Goal: Information Seeking & Learning: Learn about a topic

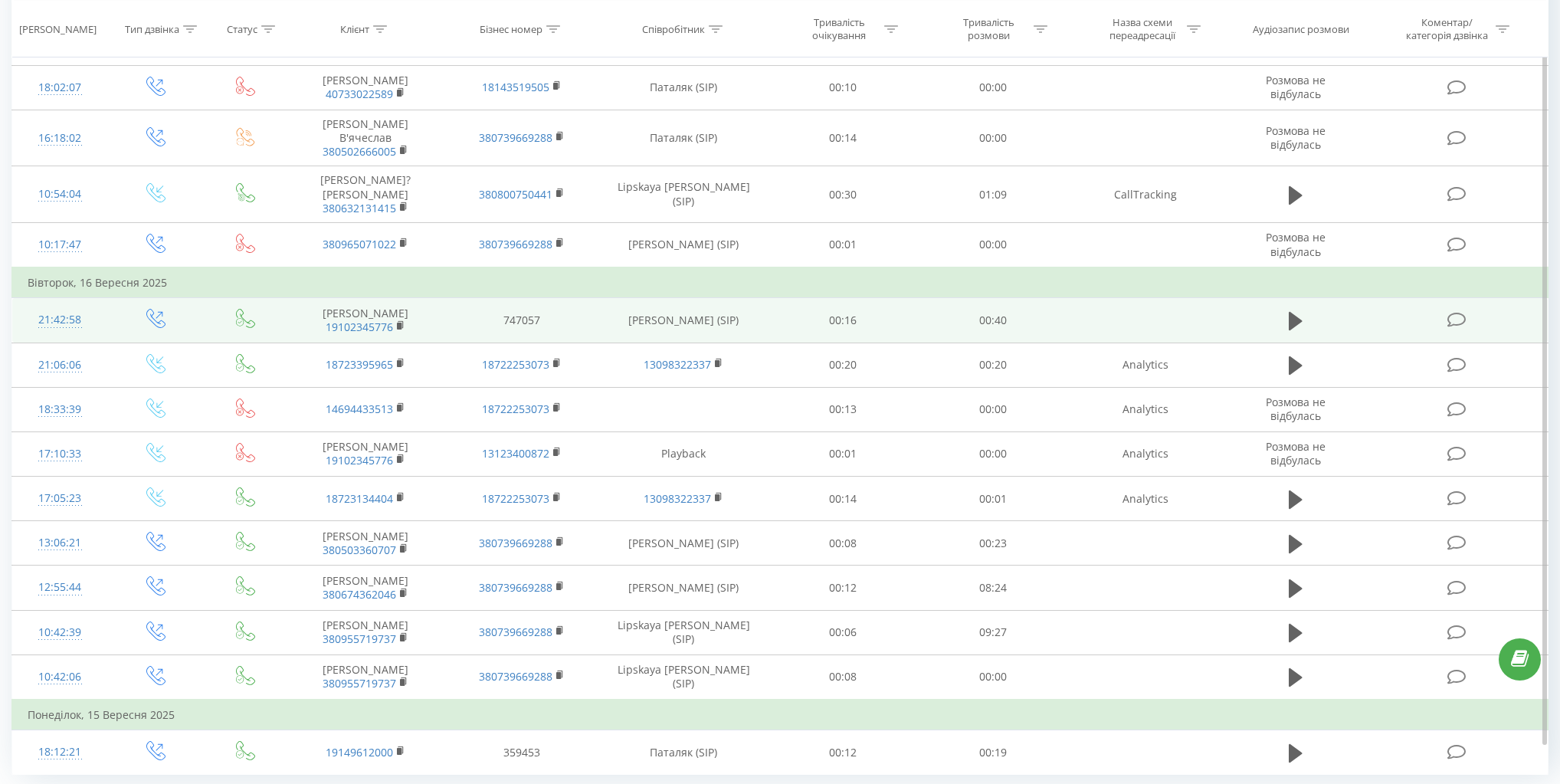
scroll to position [704, 0]
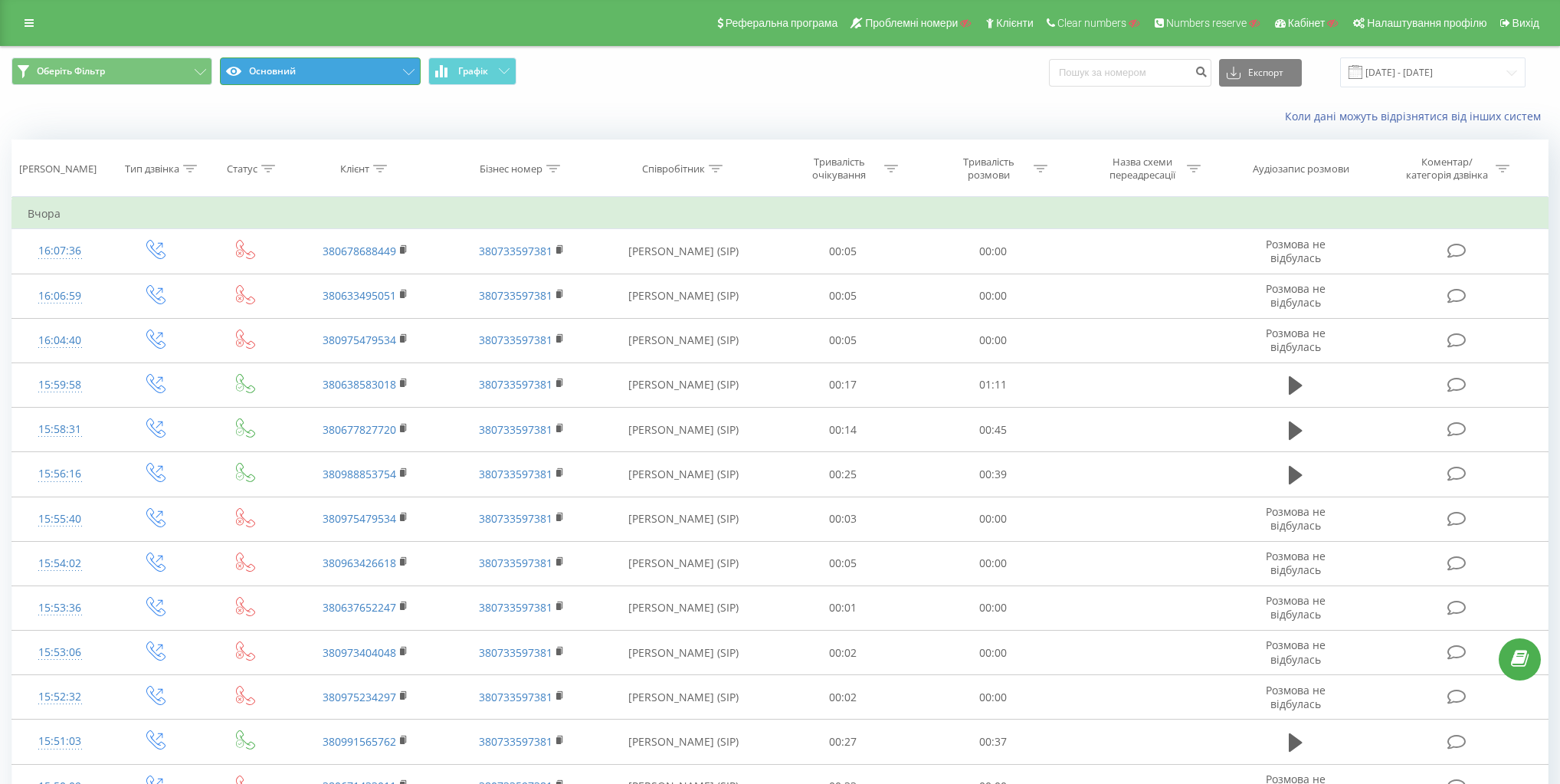
click at [341, 64] on button "Основний" at bounding box center [320, 71] width 200 height 27
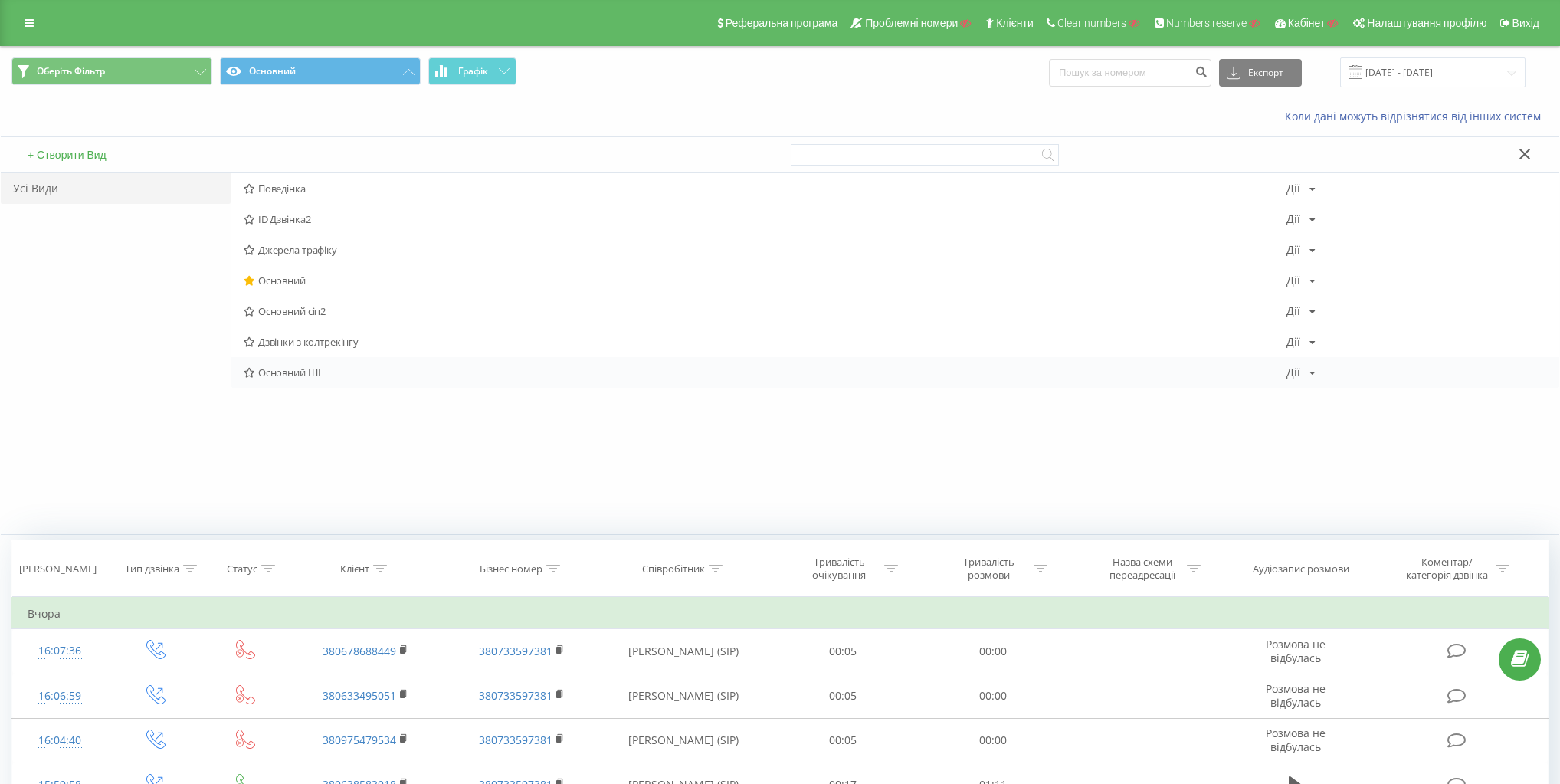
click at [296, 370] on span "Основний ШІ" at bounding box center [765, 372] width 1043 height 11
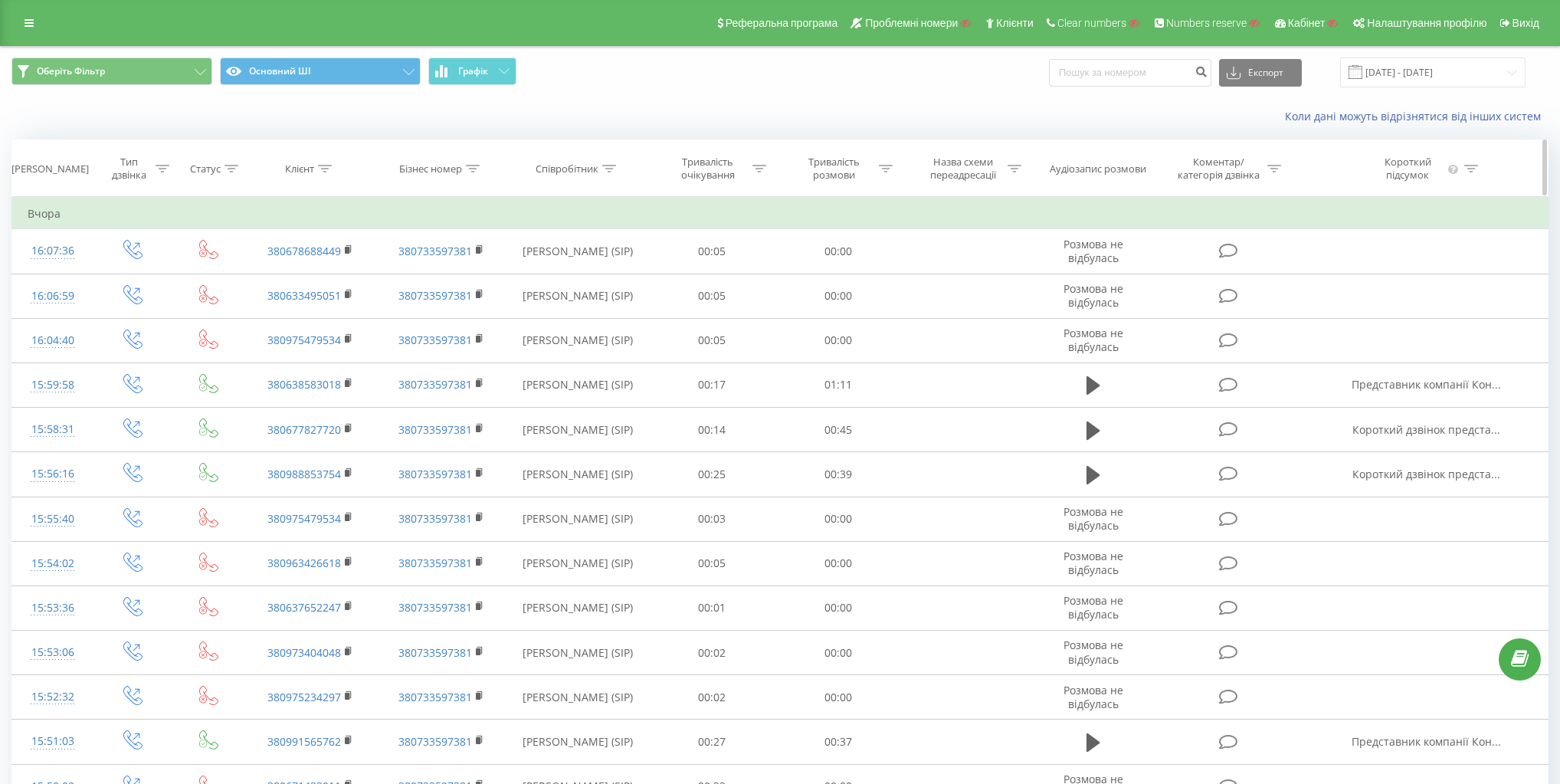
click at [853, 167] on div "Тривалість розмови" at bounding box center [834, 168] width 82 height 26
click at [848, 246] on div at bounding box center [830, 243] width 109 height 15
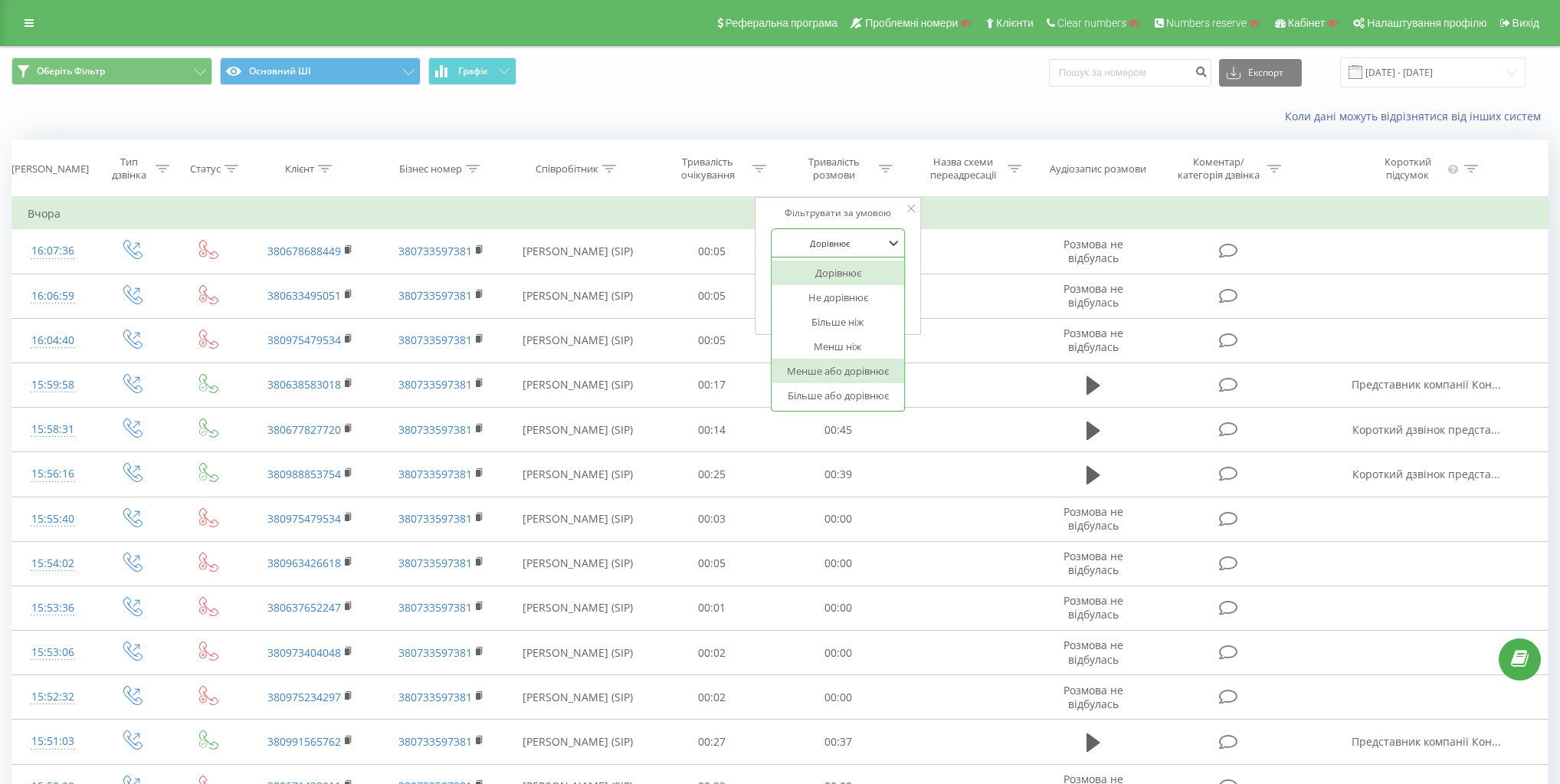
click at [854, 385] on div "Більше або дорівнює" at bounding box center [838, 395] width 133 height 24
click at [850, 282] on input "text" at bounding box center [838, 278] width 135 height 27
type input "20"
click at [907, 273] on div "Фільтрувати за умовою Більше або дорівнює 20 Скасувати OK" at bounding box center [839, 266] width 167 height 138
click at [877, 304] on span "OK" at bounding box center [871, 308] width 43 height 23
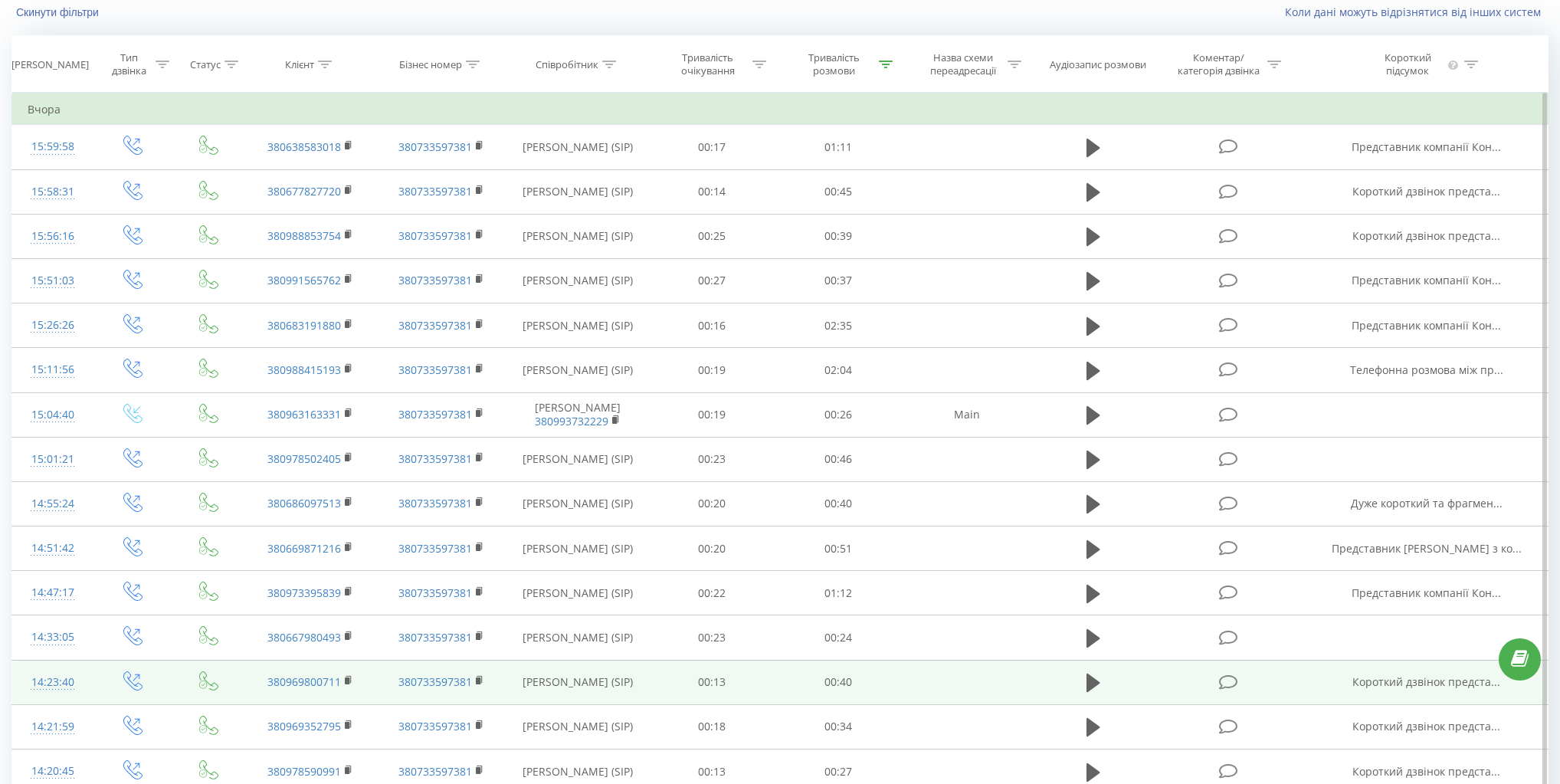
scroll to position [73, 0]
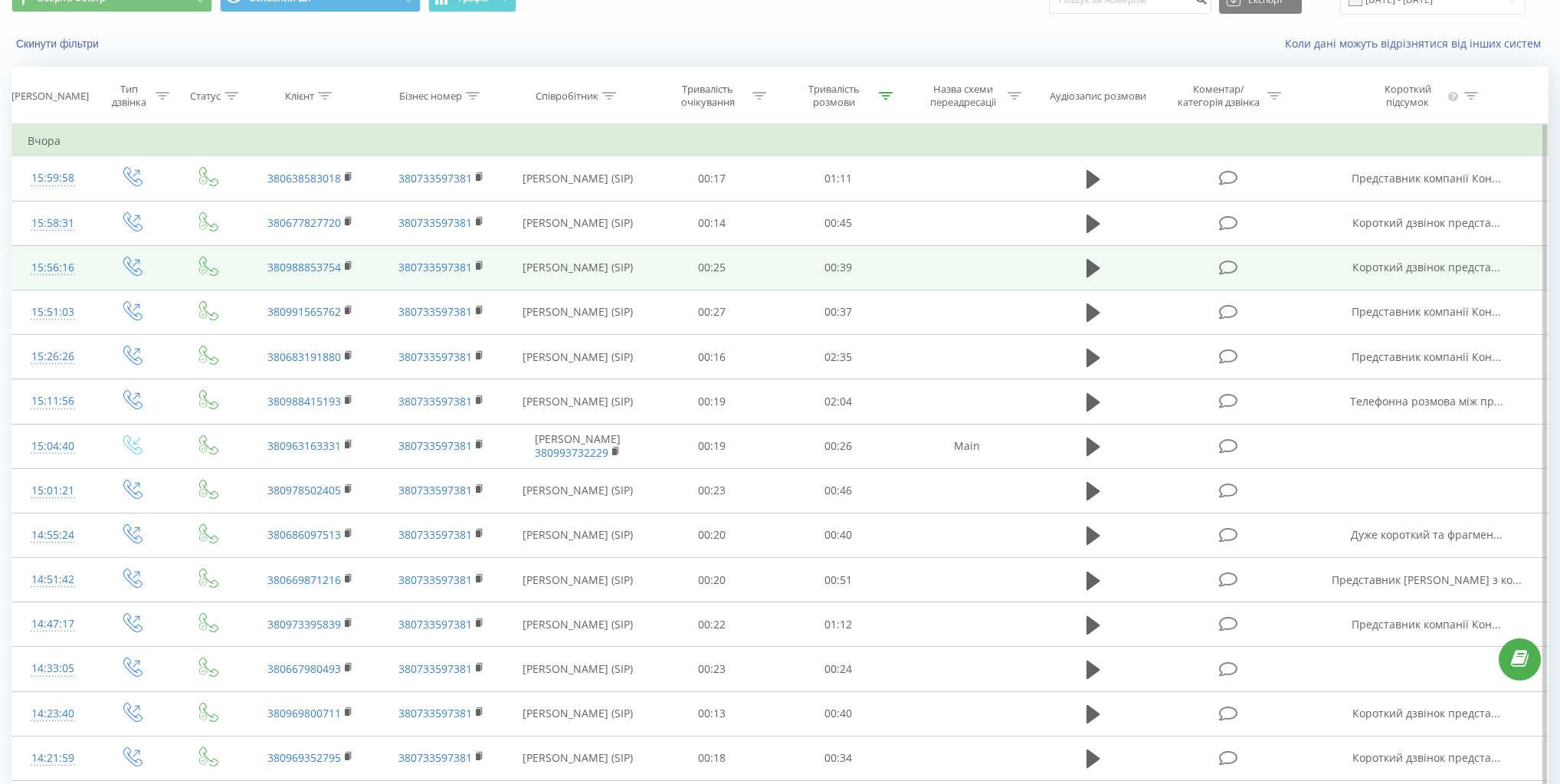
click at [1433, 270] on span "Короткий дзвінок предста..." at bounding box center [1427, 267] width 148 height 15
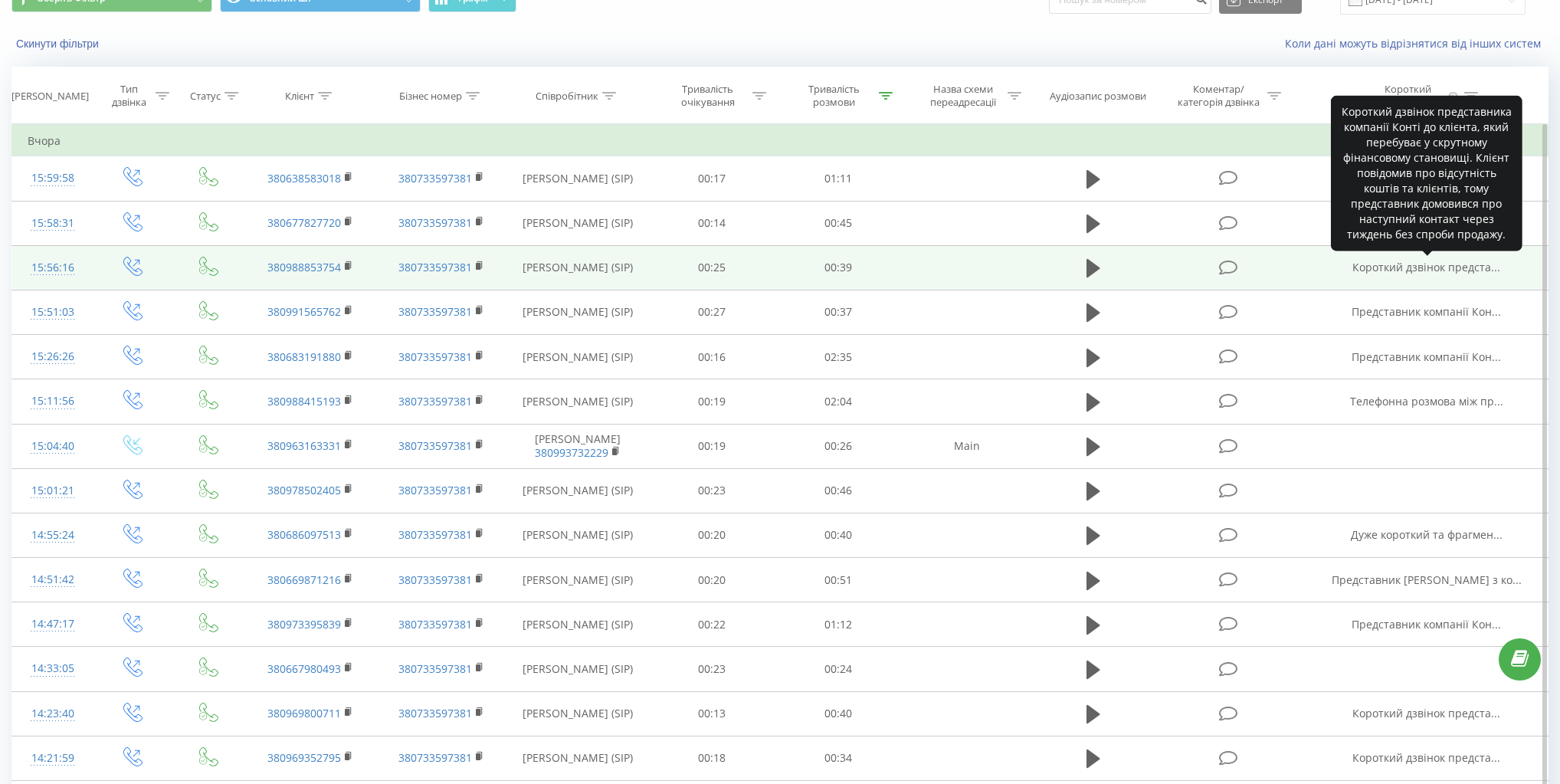
click at [1433, 270] on span "Короткий дзвінок предста..." at bounding box center [1427, 267] width 148 height 15
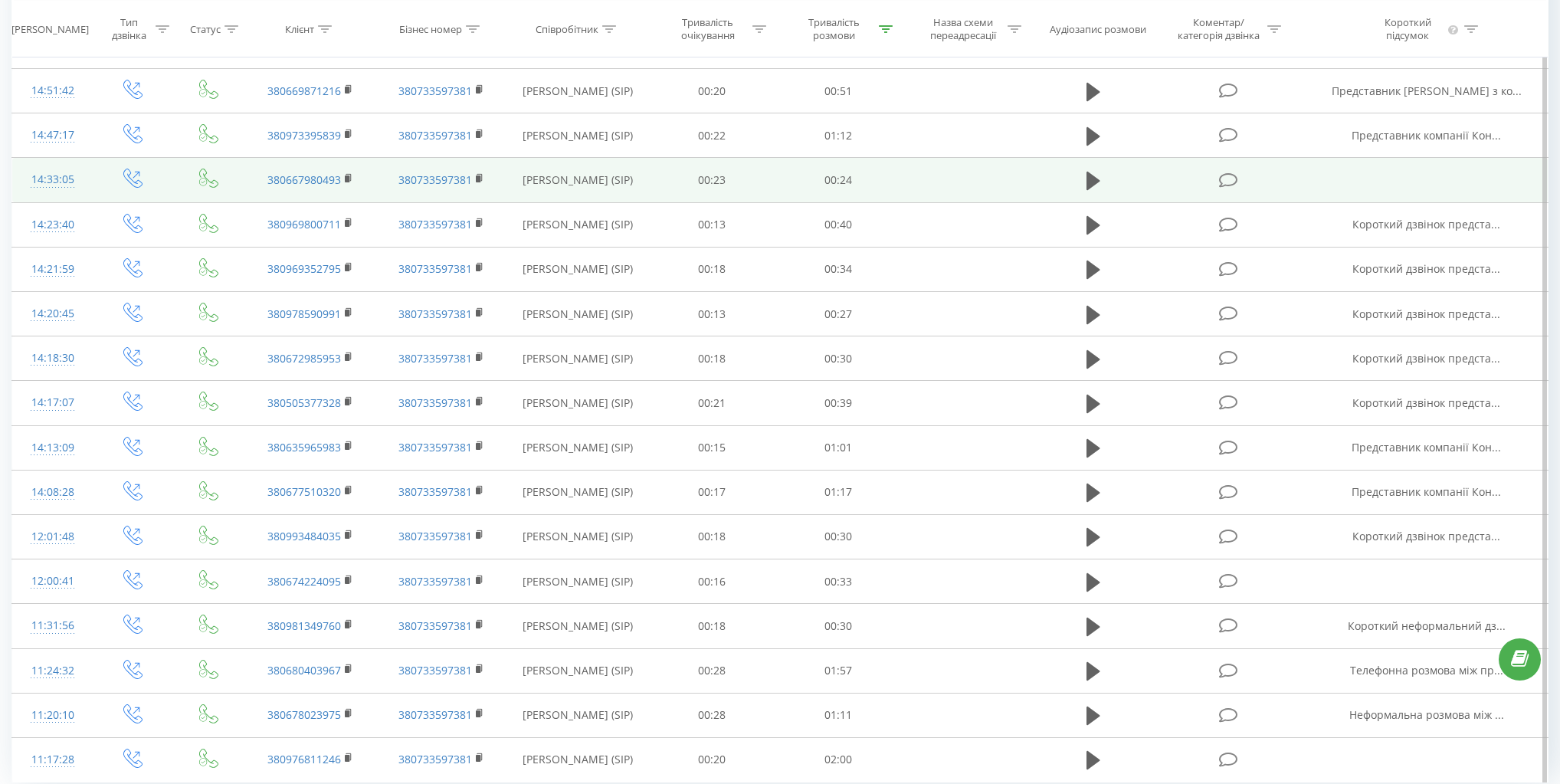
scroll to position [624, 0]
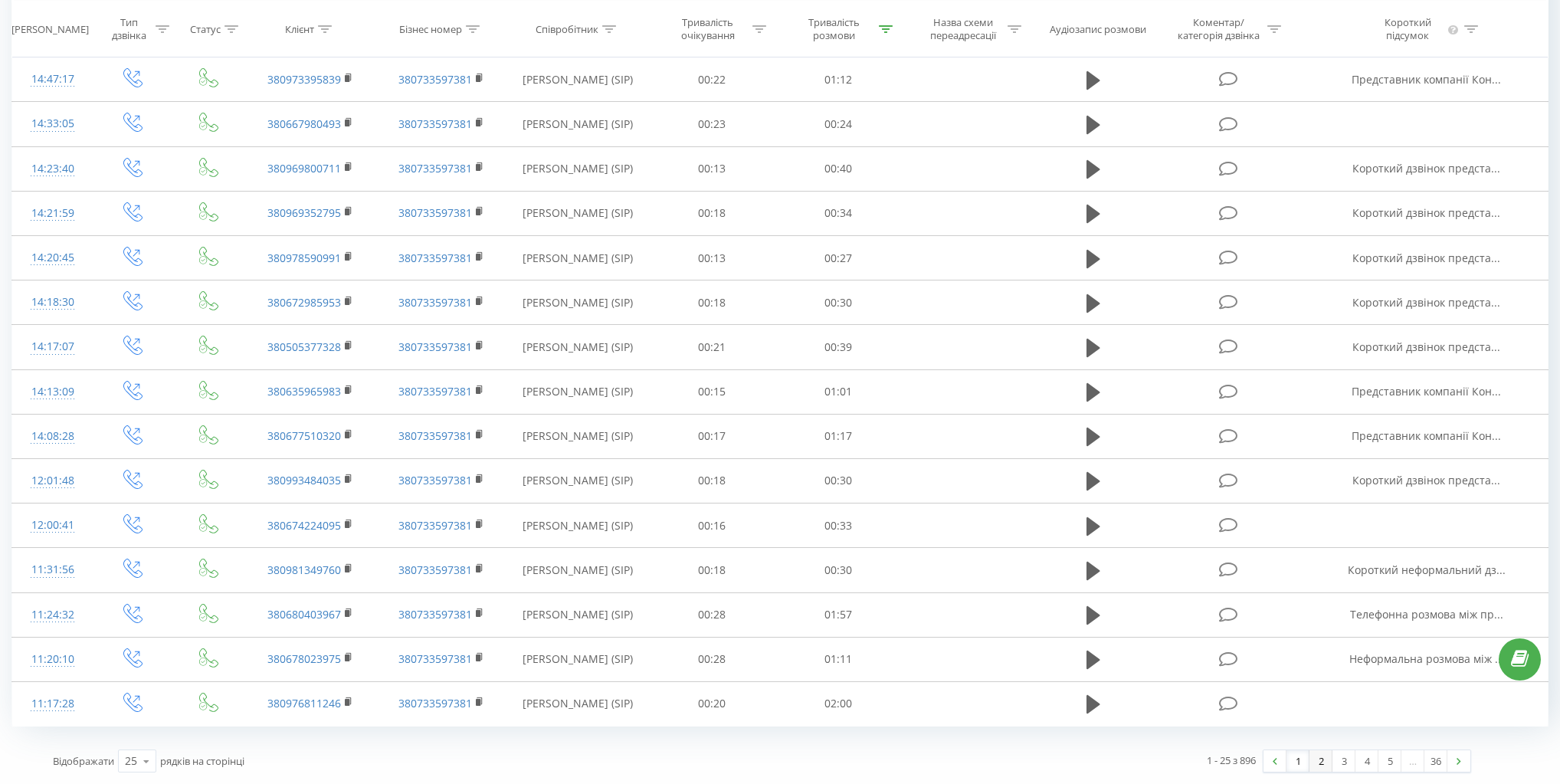
click at [1322, 753] on link "2" at bounding box center [1322, 761] width 23 height 21
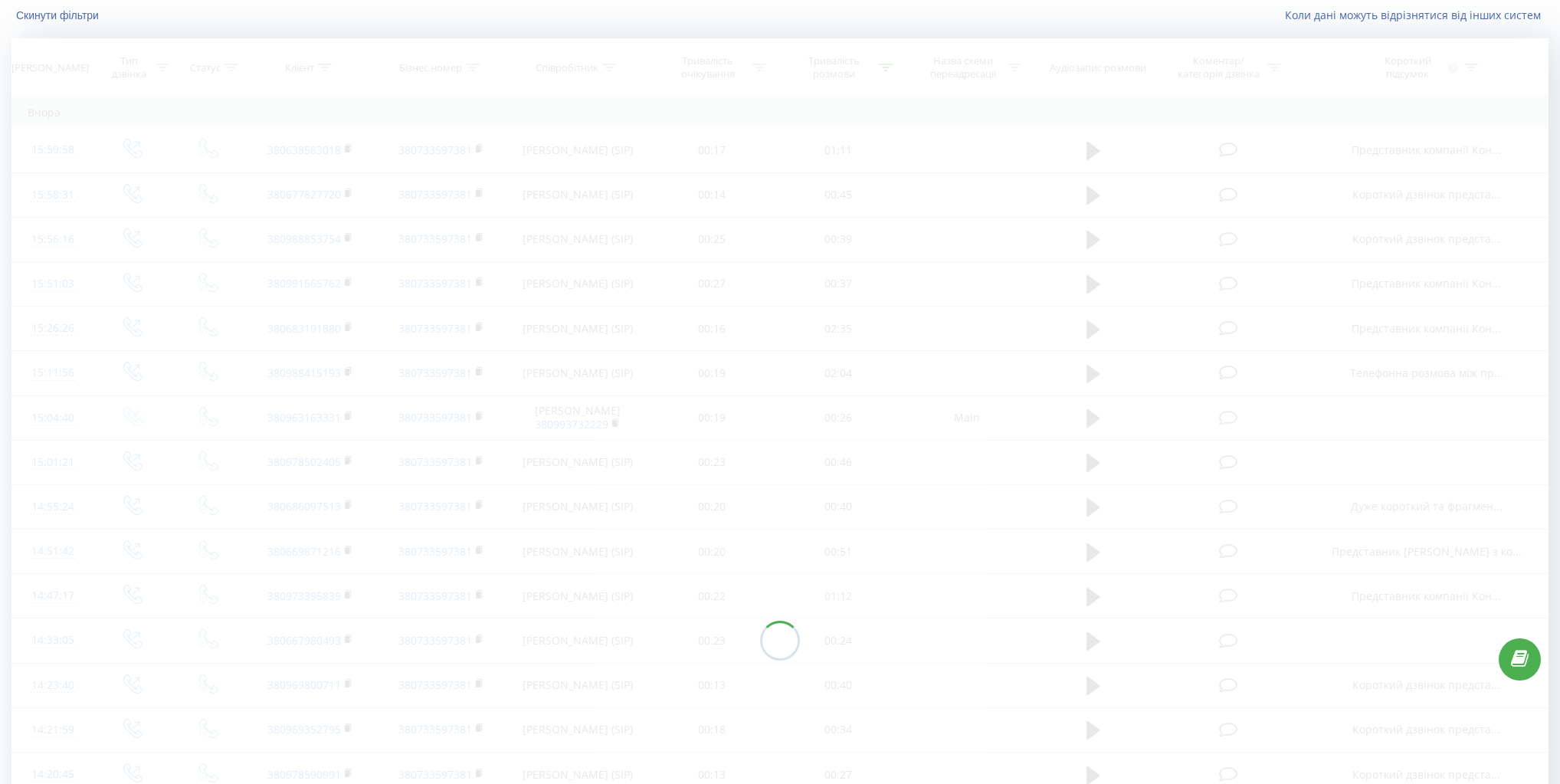
scroll to position [101, 0]
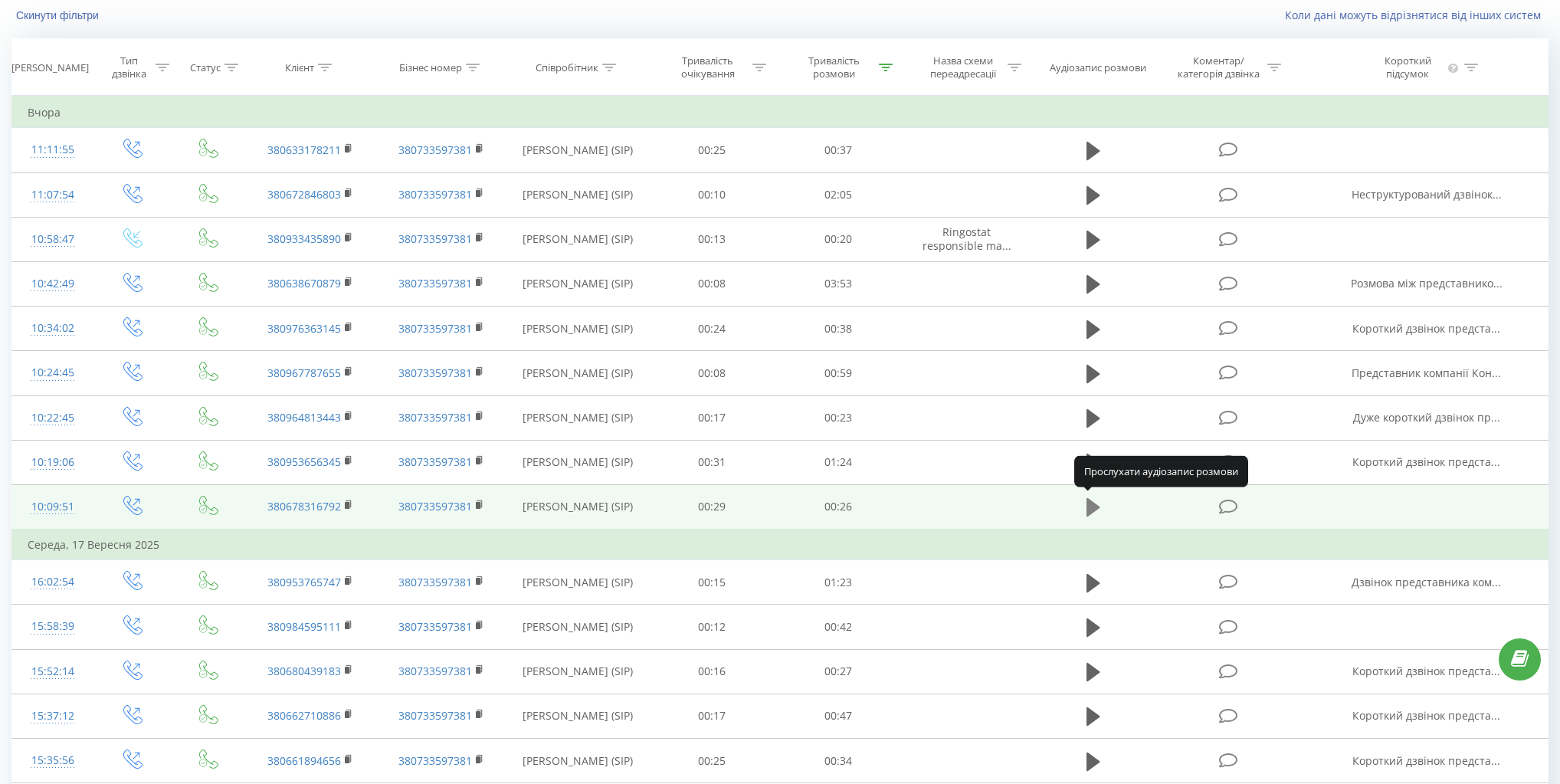
click at [1091, 508] on icon at bounding box center [1094, 507] width 14 height 18
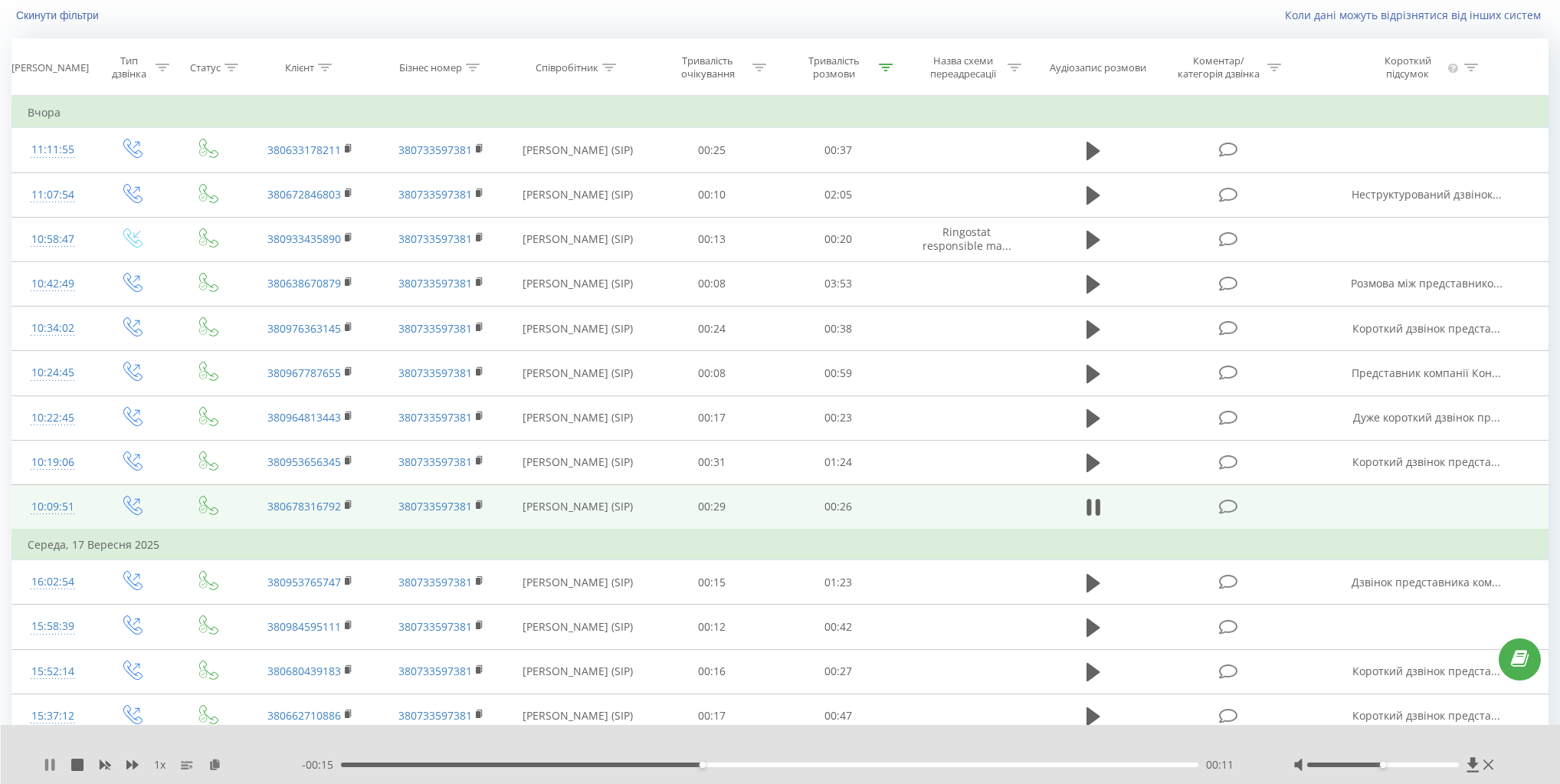
click at [49, 763] on icon at bounding box center [50, 765] width 13 height 13
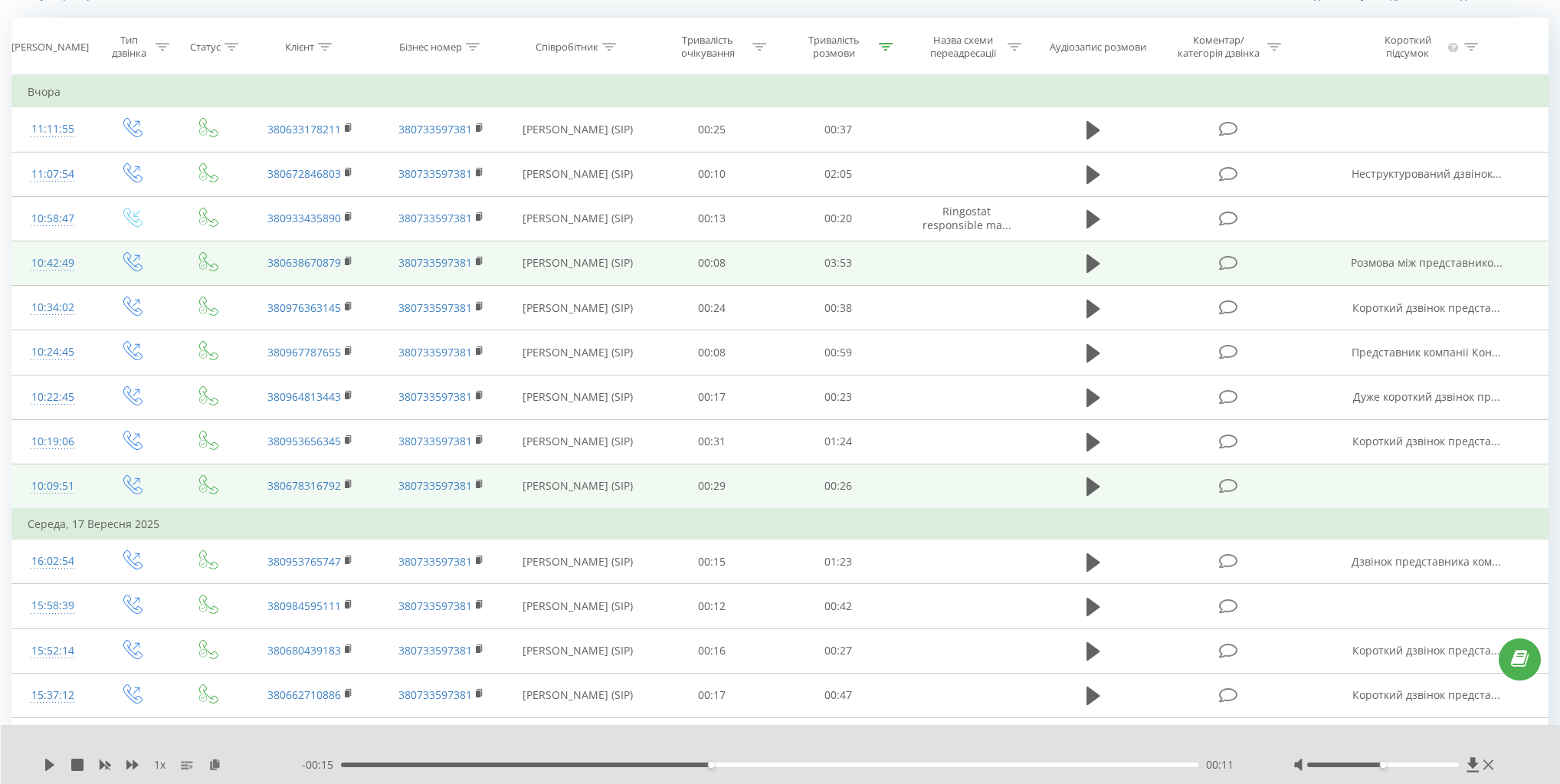
scroll to position [123, 0]
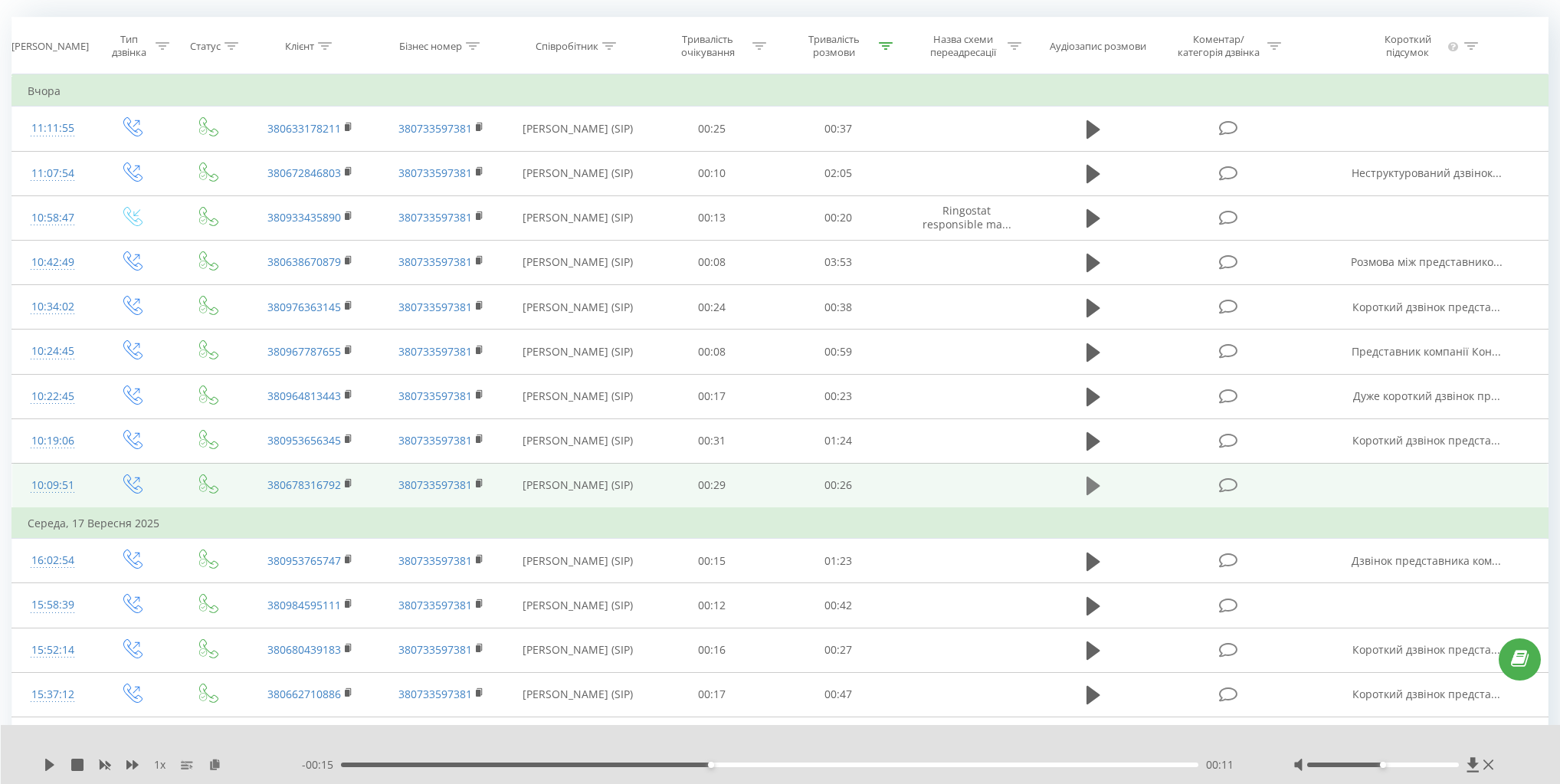
click at [1082, 487] on button at bounding box center [1094, 485] width 23 height 23
click at [47, 765] on icon at bounding box center [46, 765] width 3 height 13
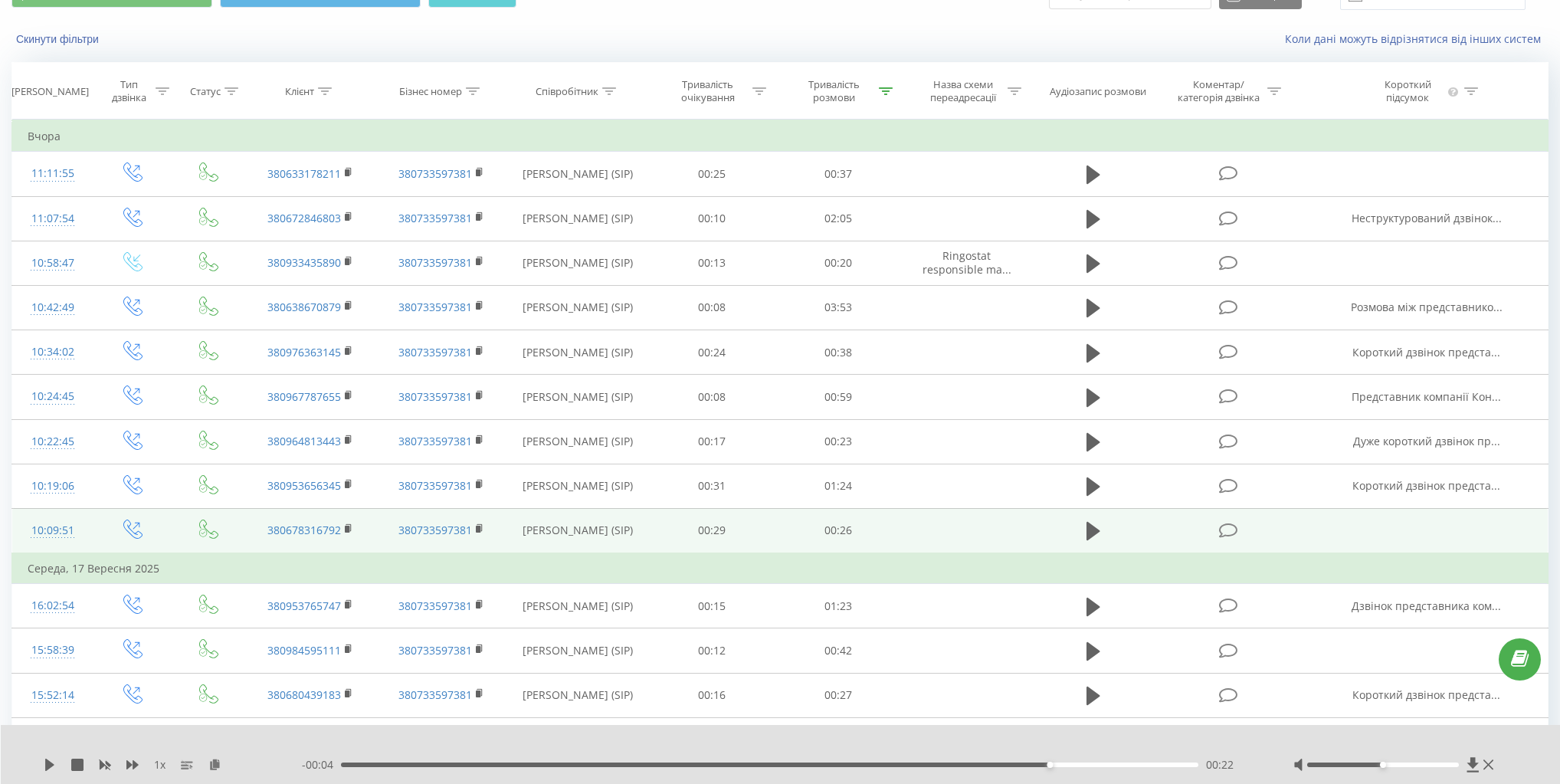
scroll to position [0, 0]
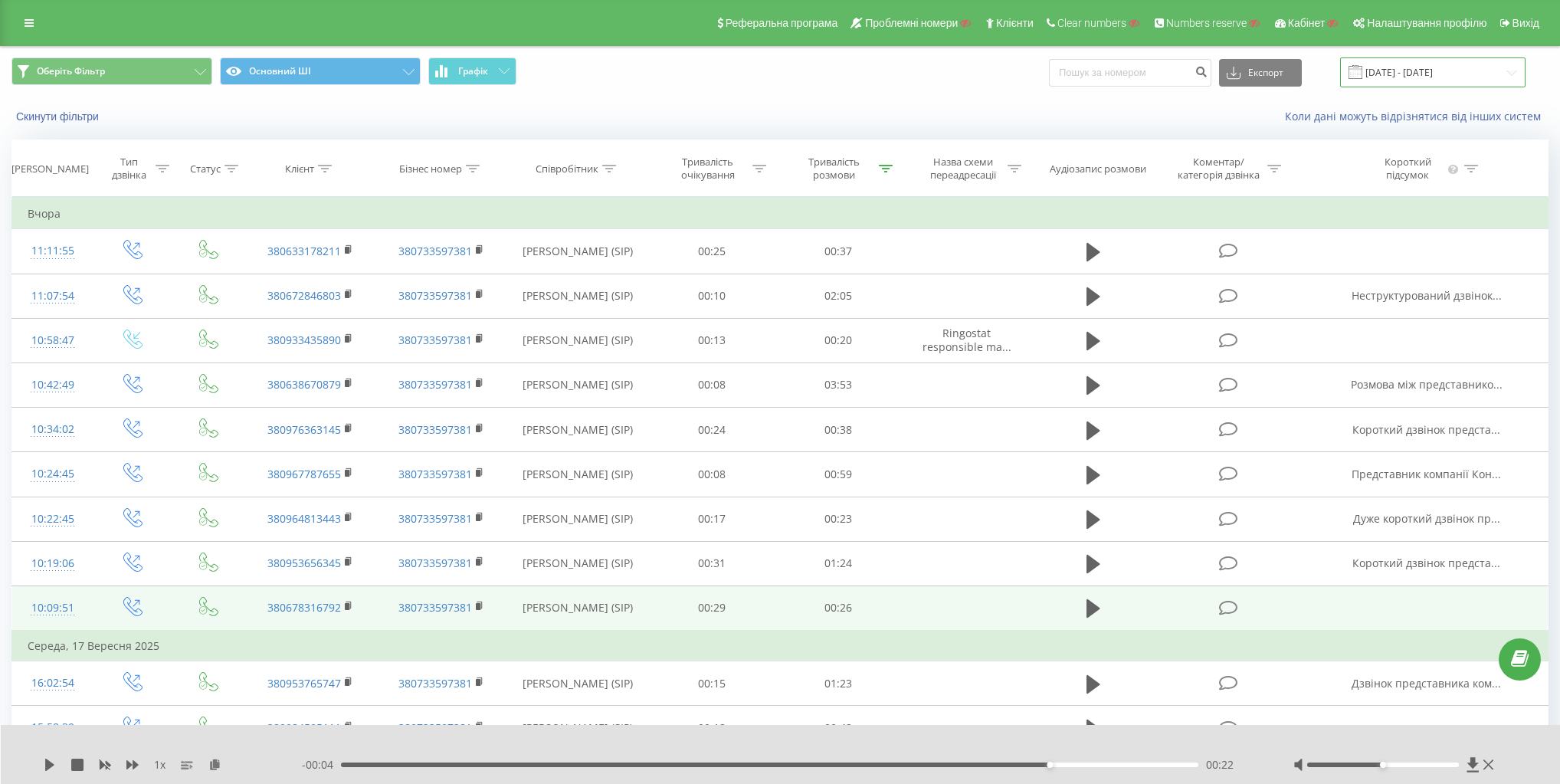
click at [1434, 63] on input "[DATE] - [DATE]" at bounding box center [1433, 72] width 186 height 30
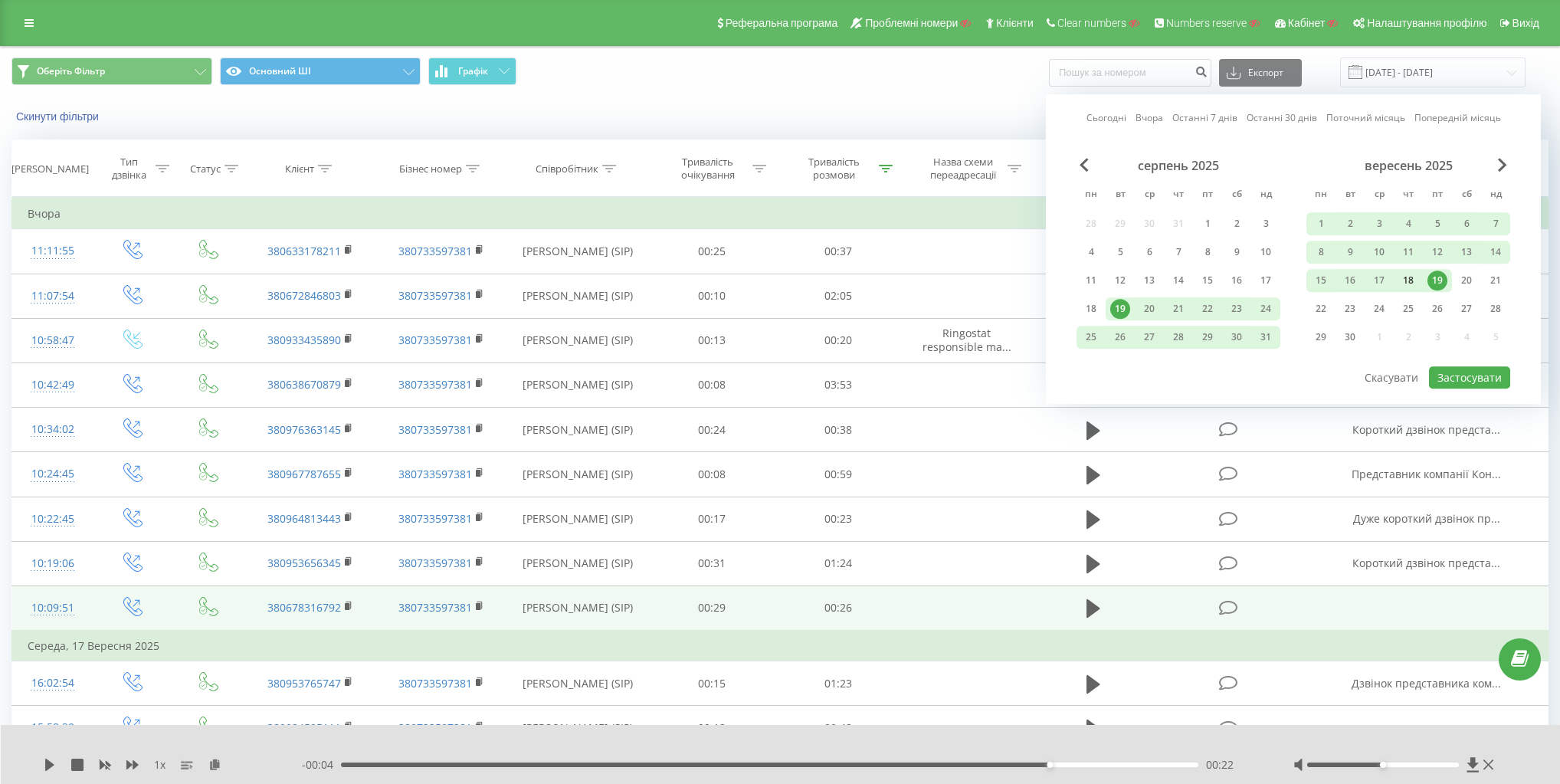
click at [1416, 279] on div "18" at bounding box center [1408, 280] width 19 height 19
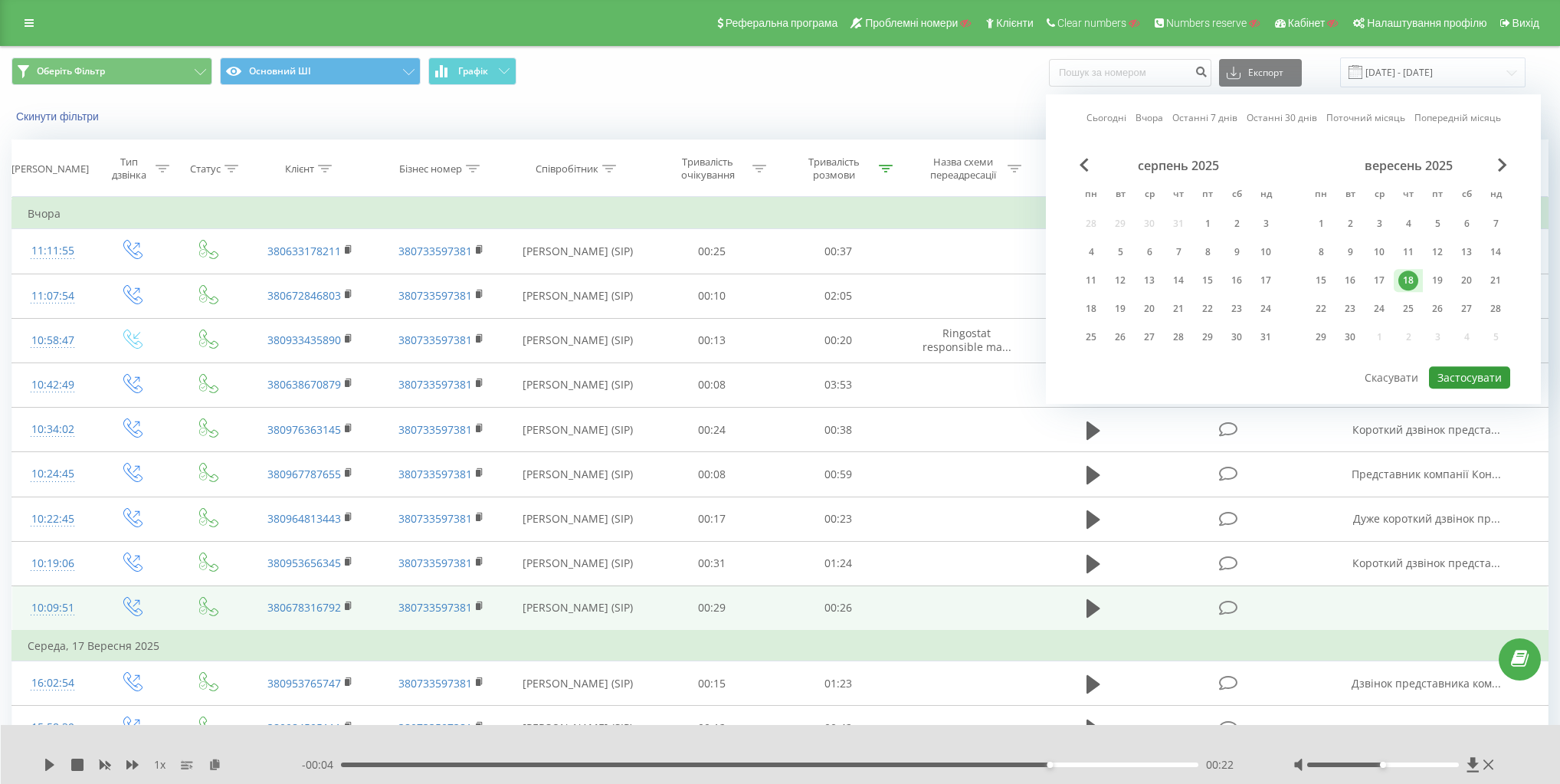
click at [1472, 374] on button "Застосувати" at bounding box center [1469, 376] width 81 height 22
type input "18.09.2025 - 18.09.2025"
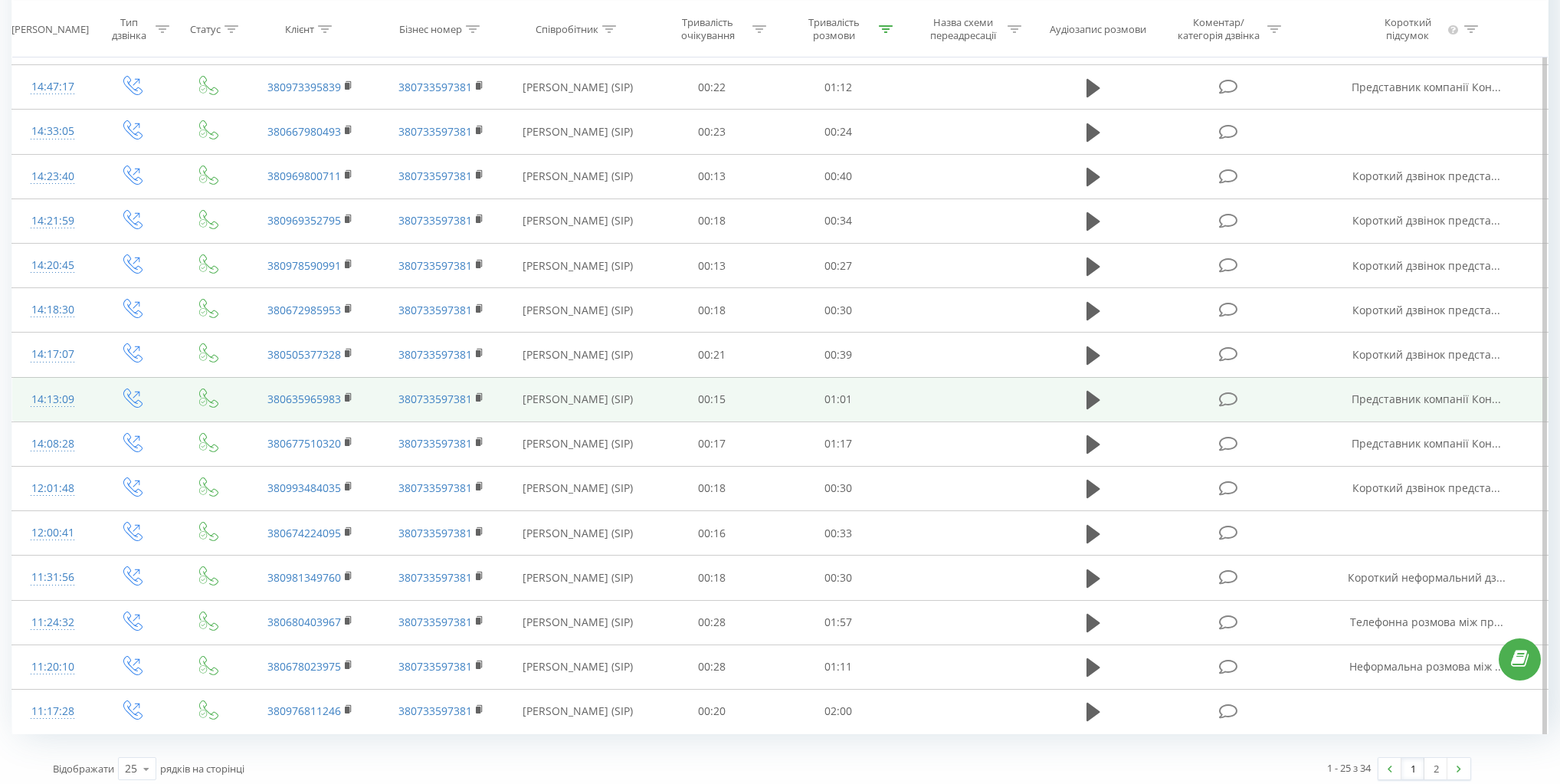
scroll to position [624, 0]
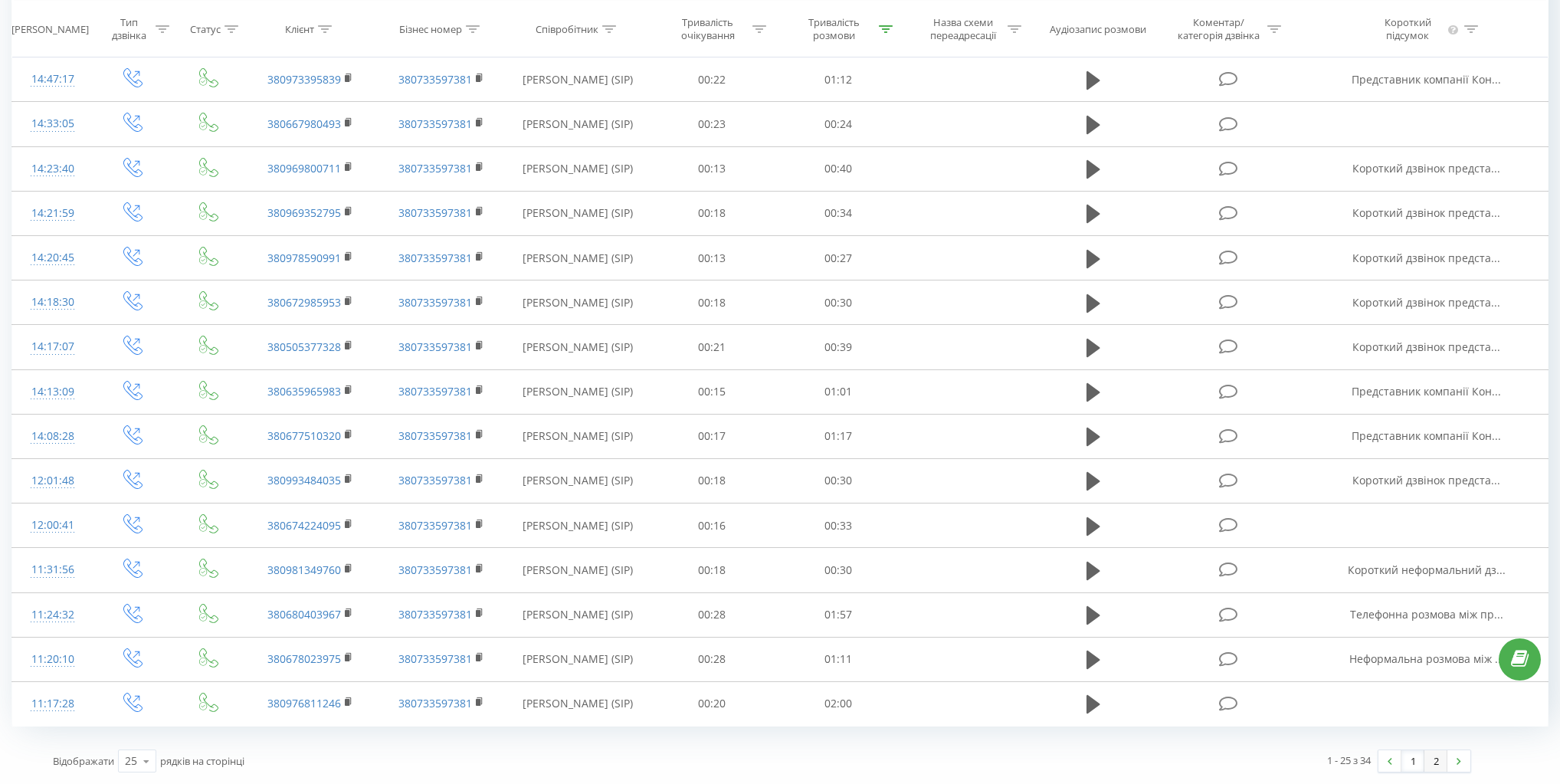
click at [1437, 759] on link "2" at bounding box center [1436, 761] width 23 height 21
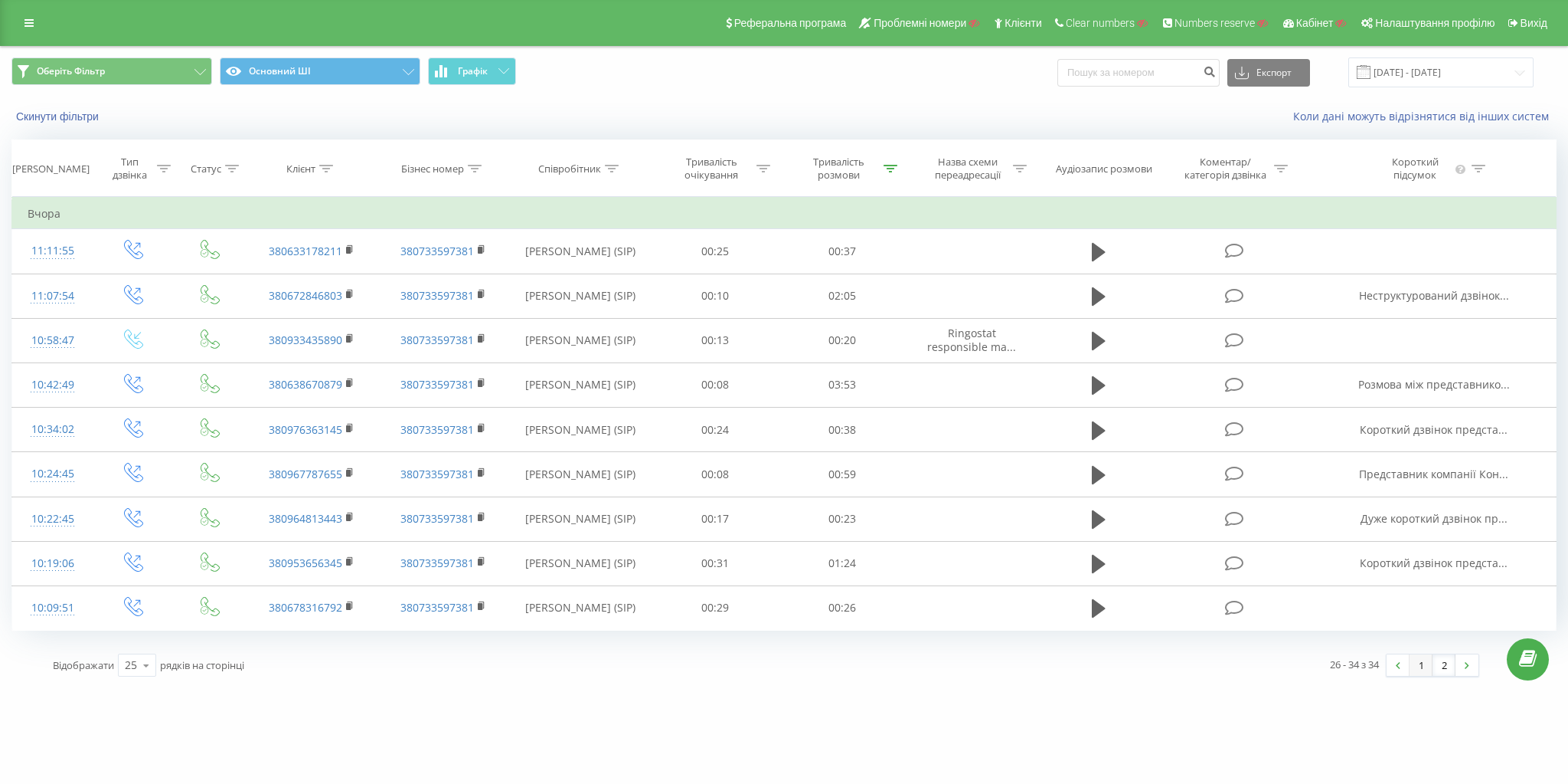
click at [1415, 665] on link "1" at bounding box center [1421, 665] width 23 height 21
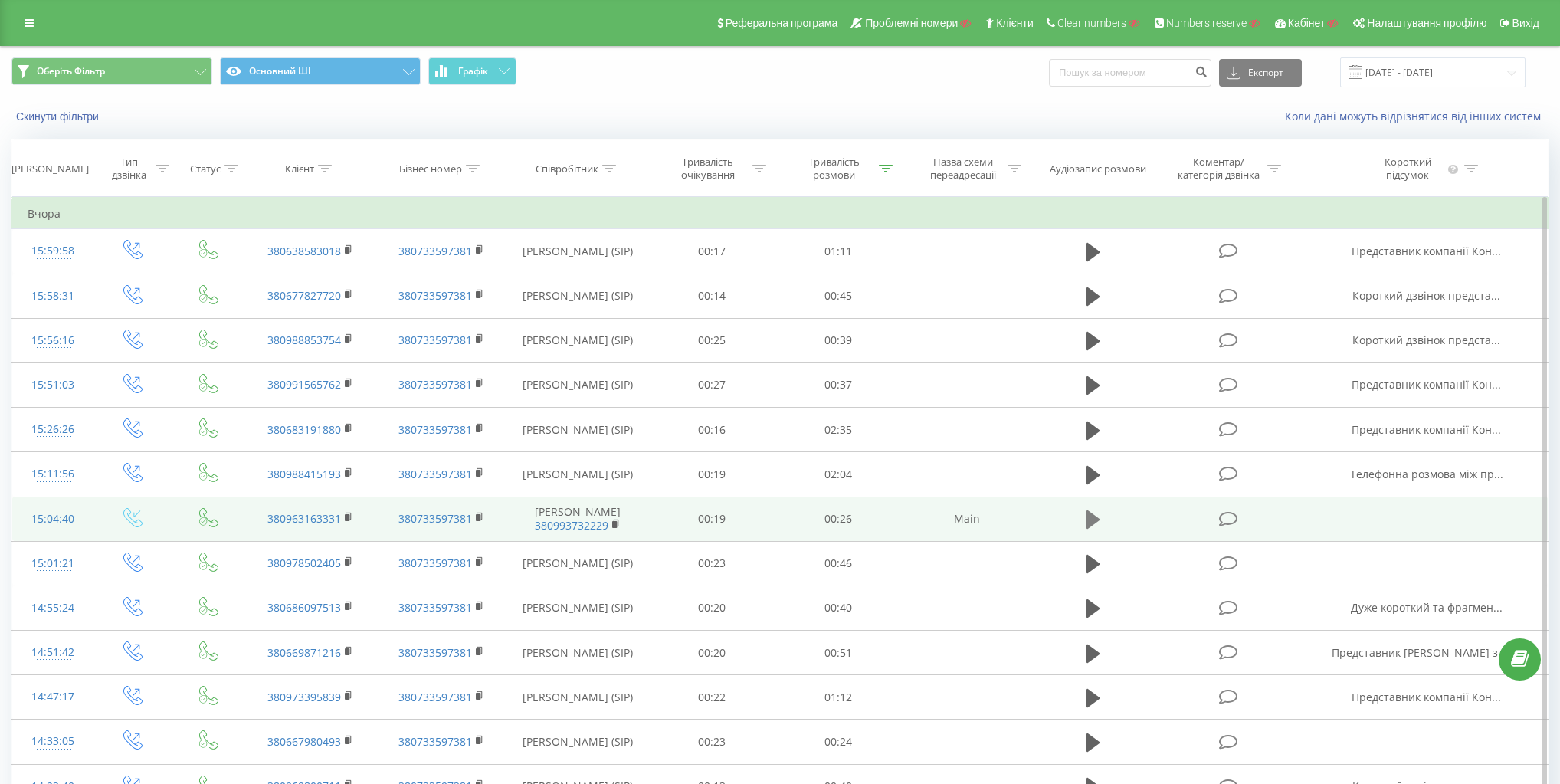
click at [1093, 530] on icon at bounding box center [1094, 519] width 14 height 21
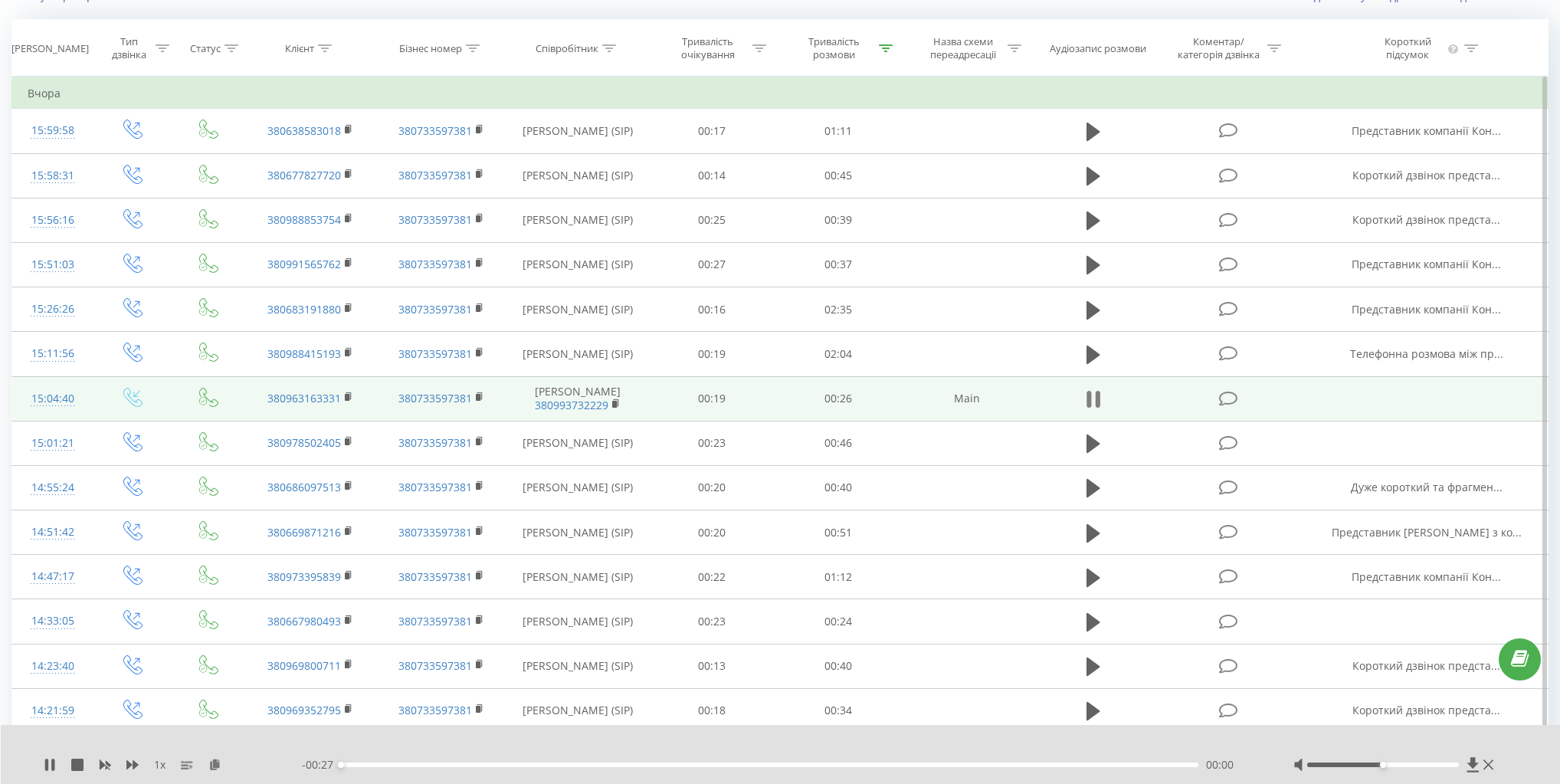
scroll to position [123, 0]
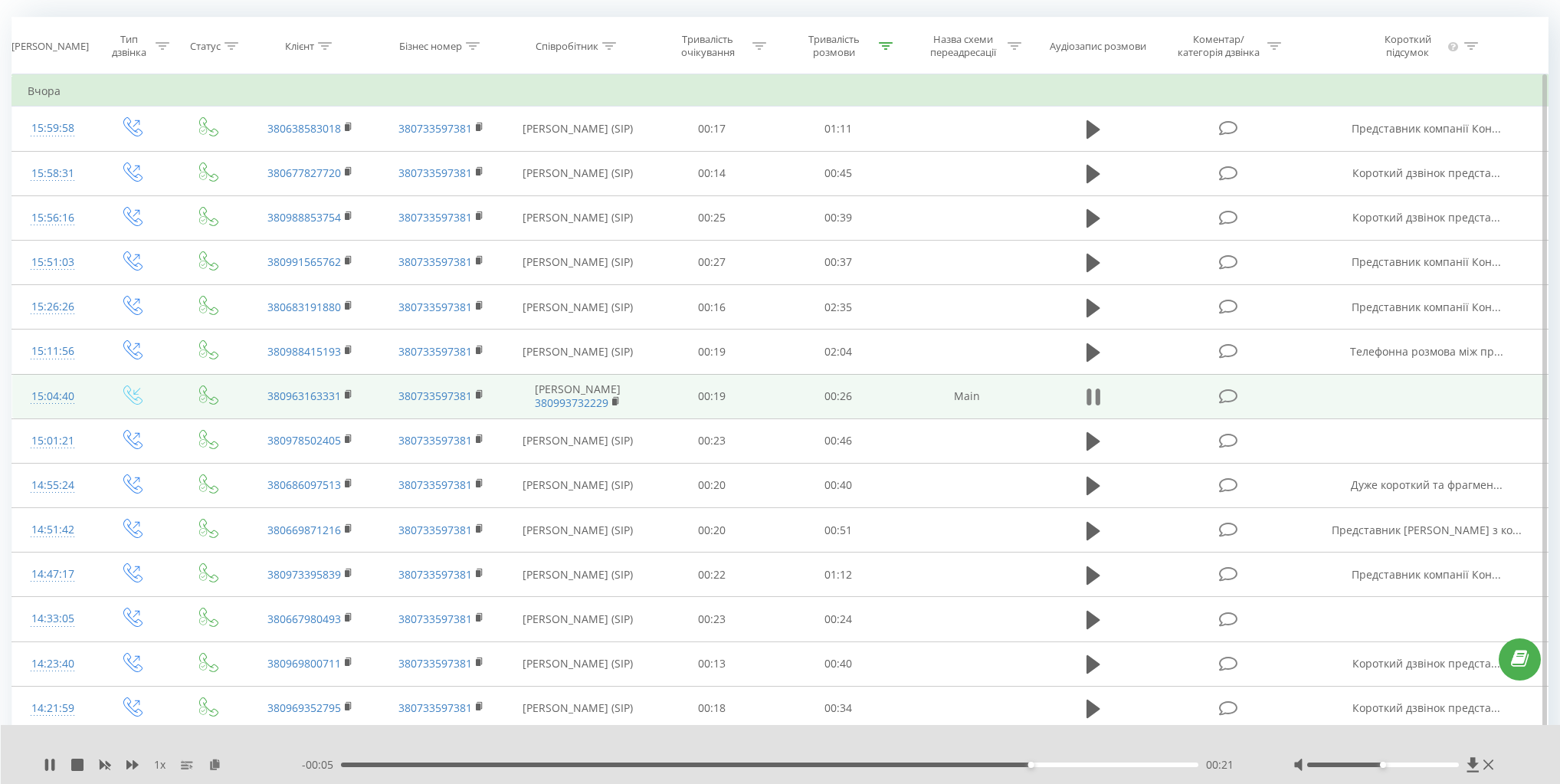
click at [1094, 407] on icon at bounding box center [1094, 397] width 14 height 21
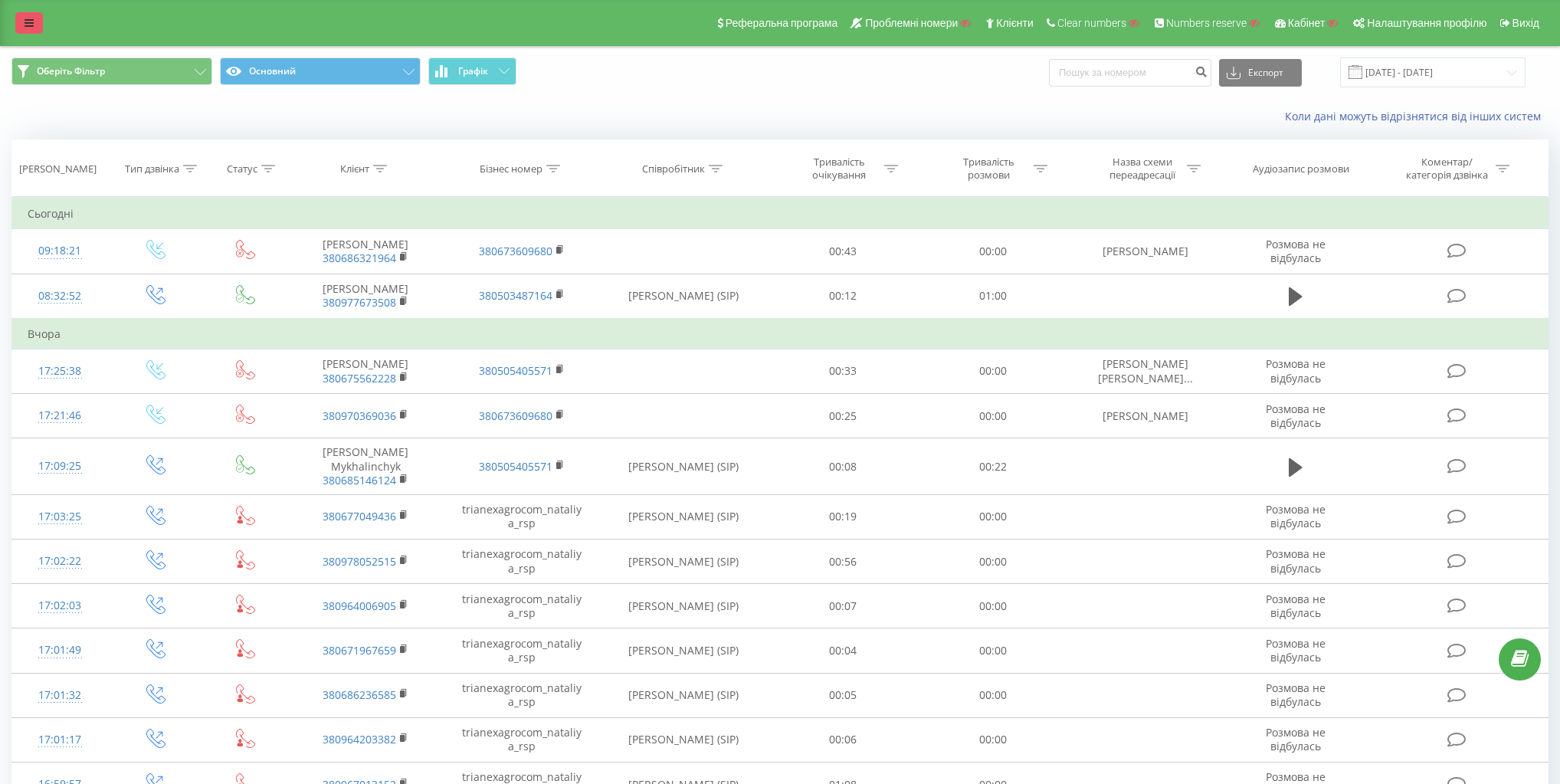
click at [16, 15] on link at bounding box center [29, 23] width 27 height 21
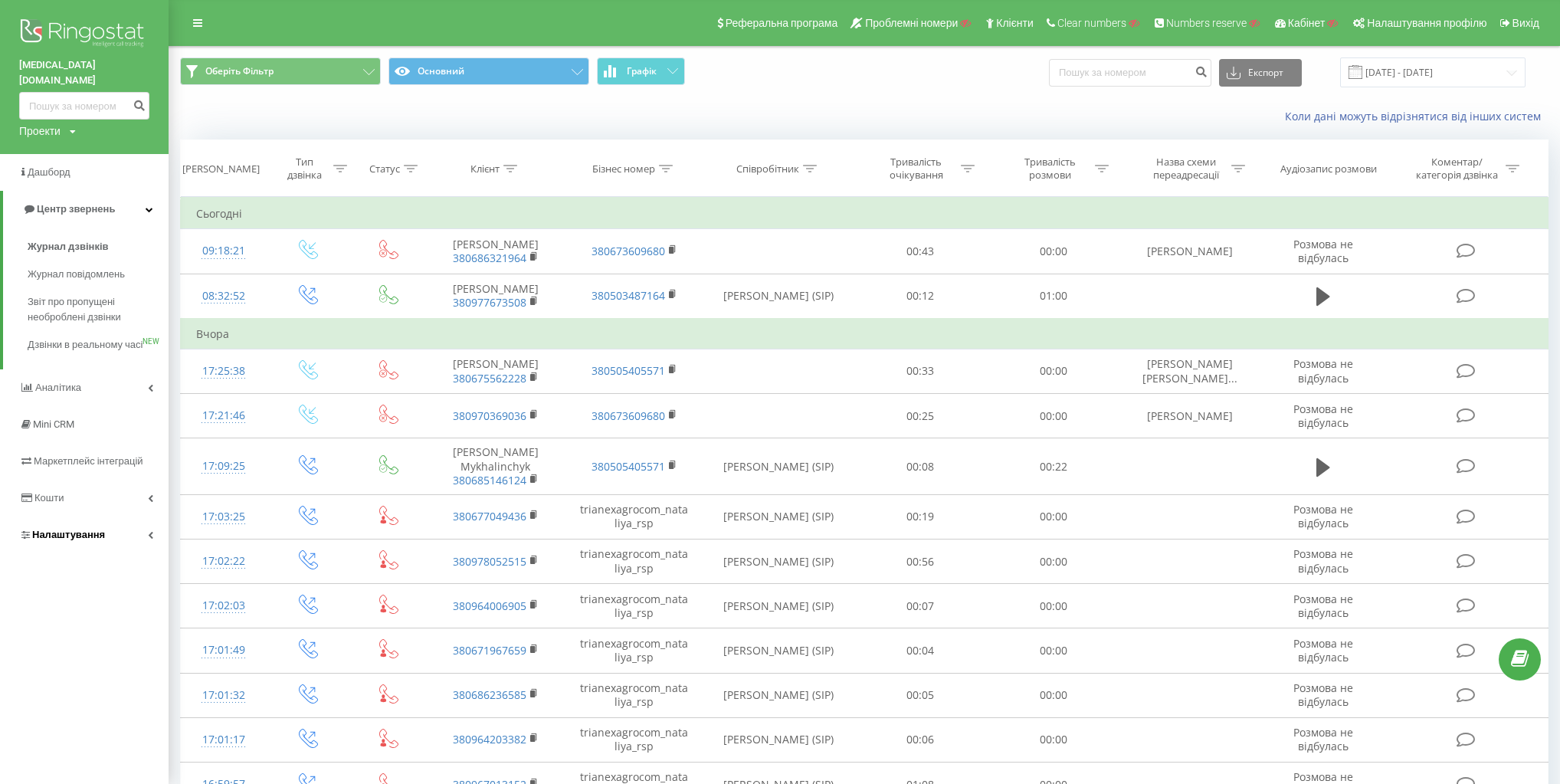
click at [112, 536] on link "Налаштування" at bounding box center [84, 535] width 168 height 37
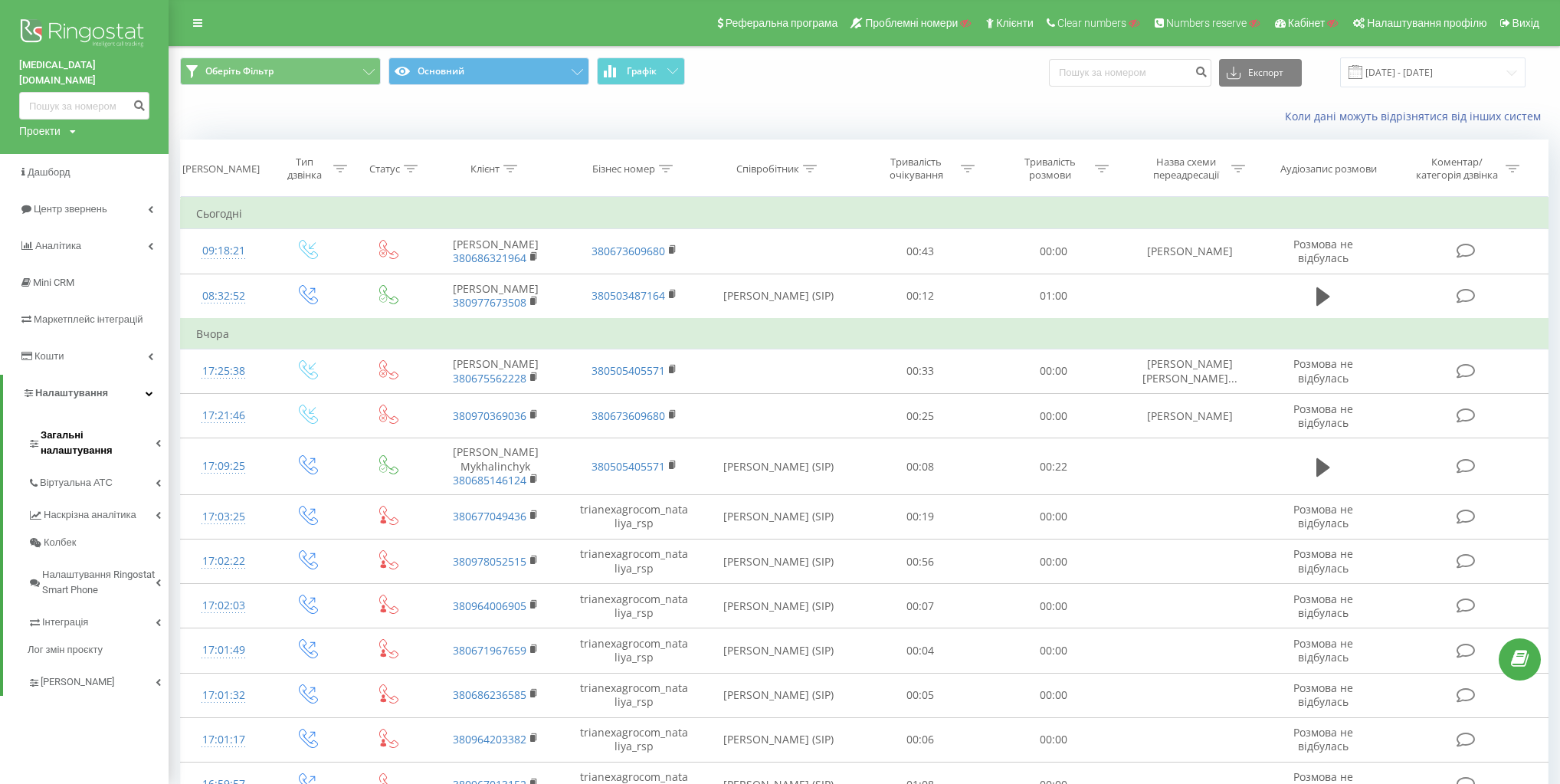
click at [101, 427] on span "Загальні налаштування" at bounding box center [98, 443] width 115 height 31
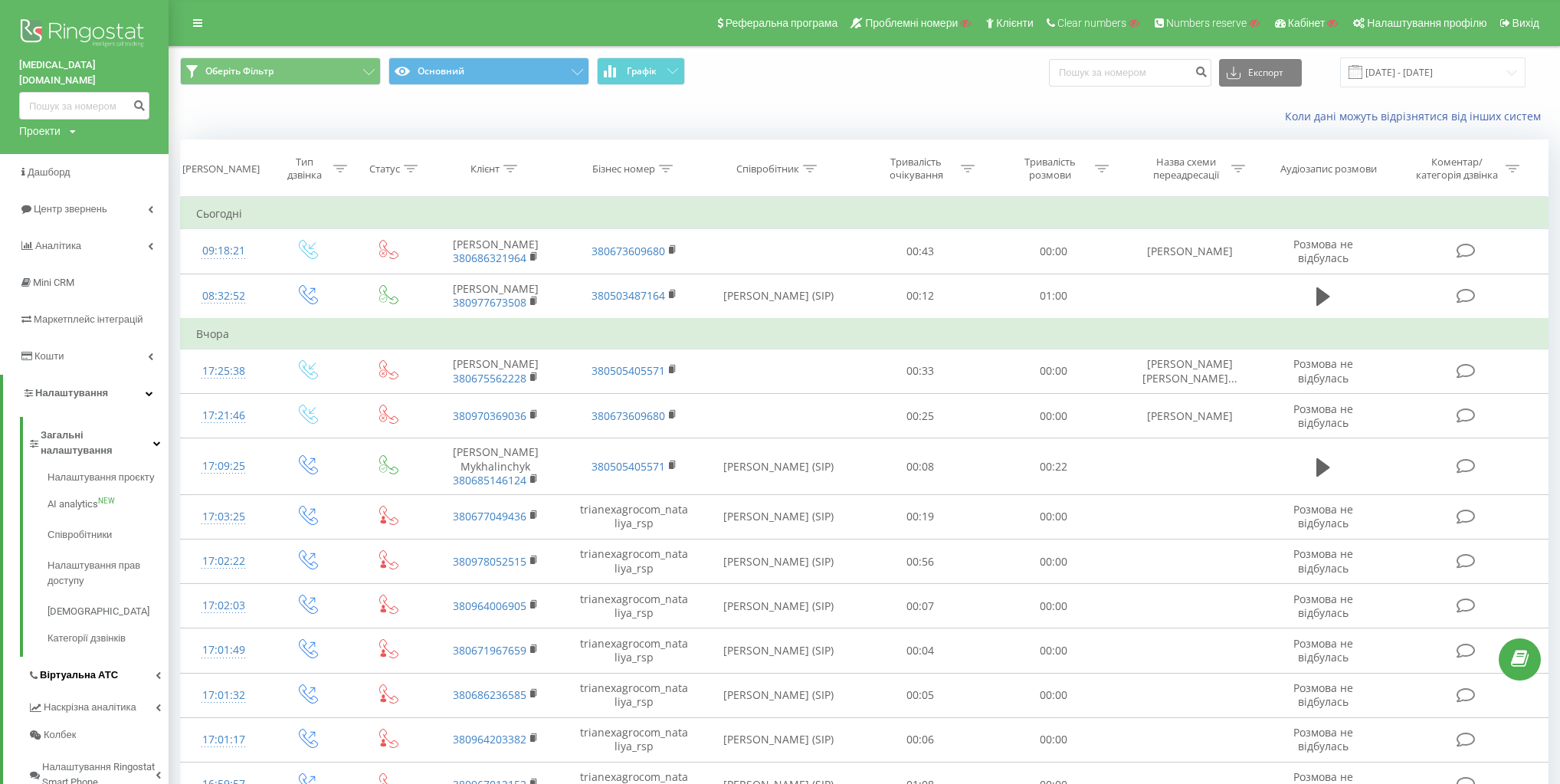
click at [106, 658] on link "Віртуальна АТС" at bounding box center [97, 672] width 141 height 32
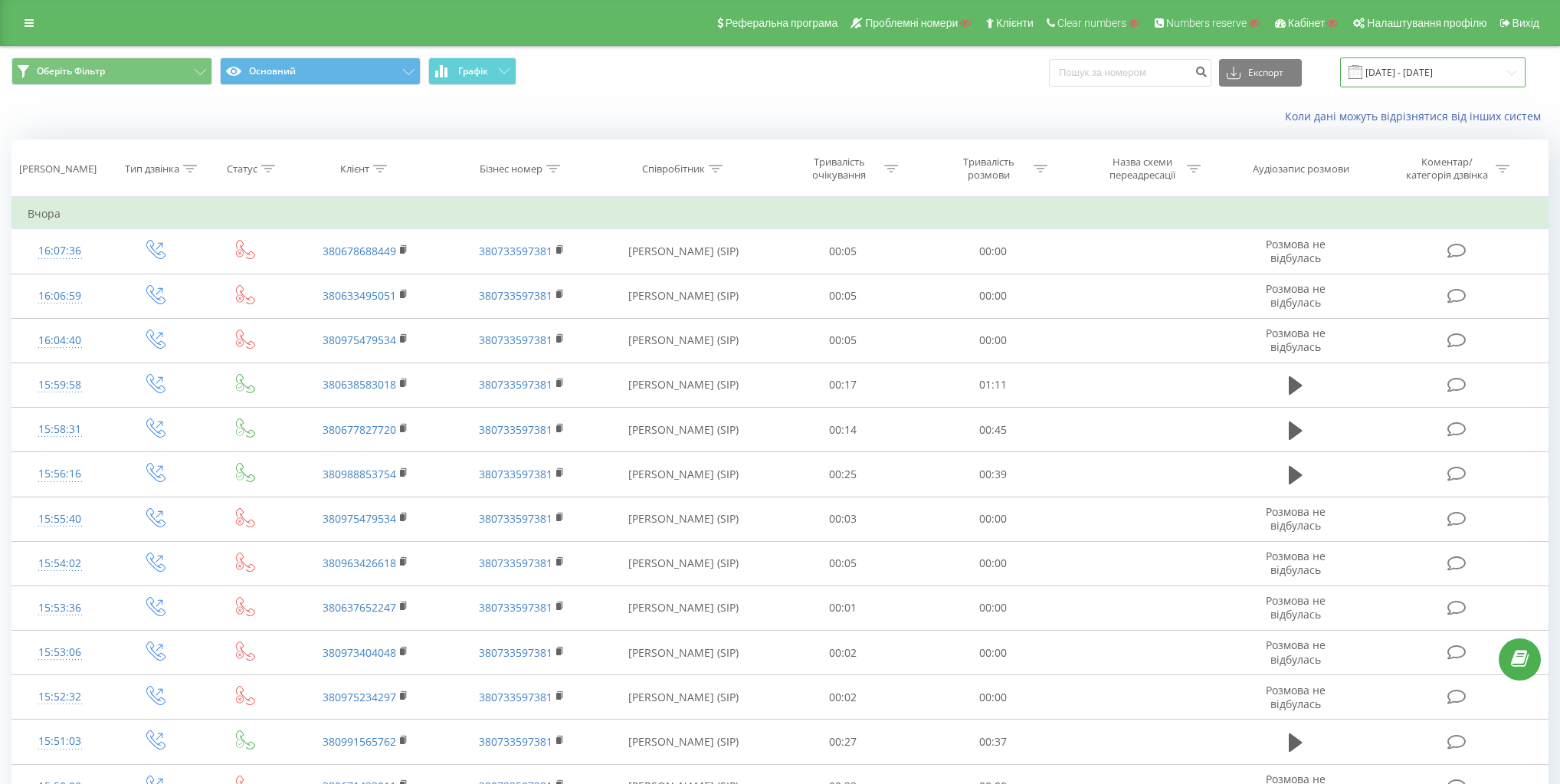
click at [1423, 70] on input "[DATE] - [DATE]" at bounding box center [1433, 72] width 186 height 30
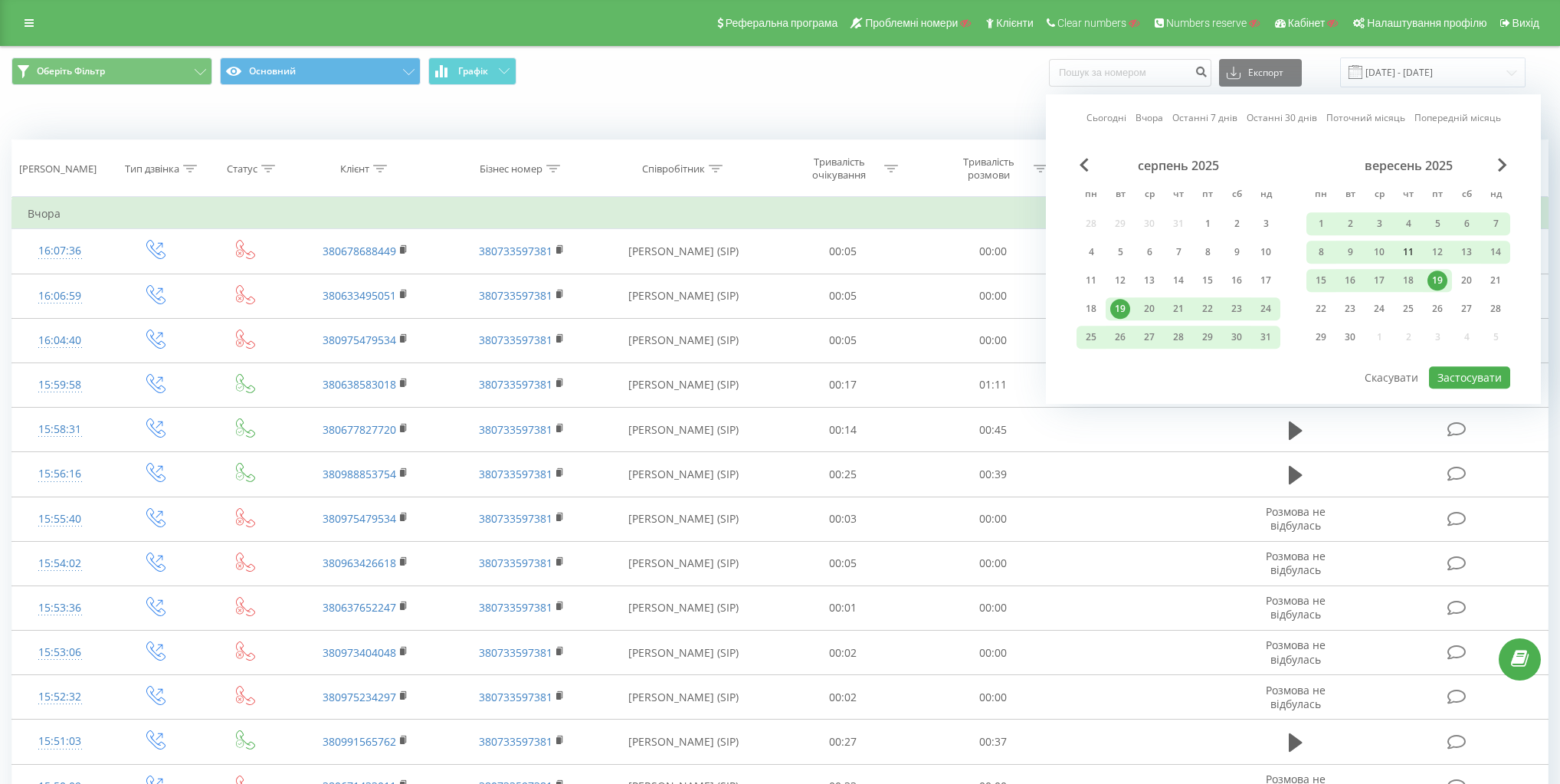
click at [1405, 251] on div "11" at bounding box center [1408, 252] width 19 height 19
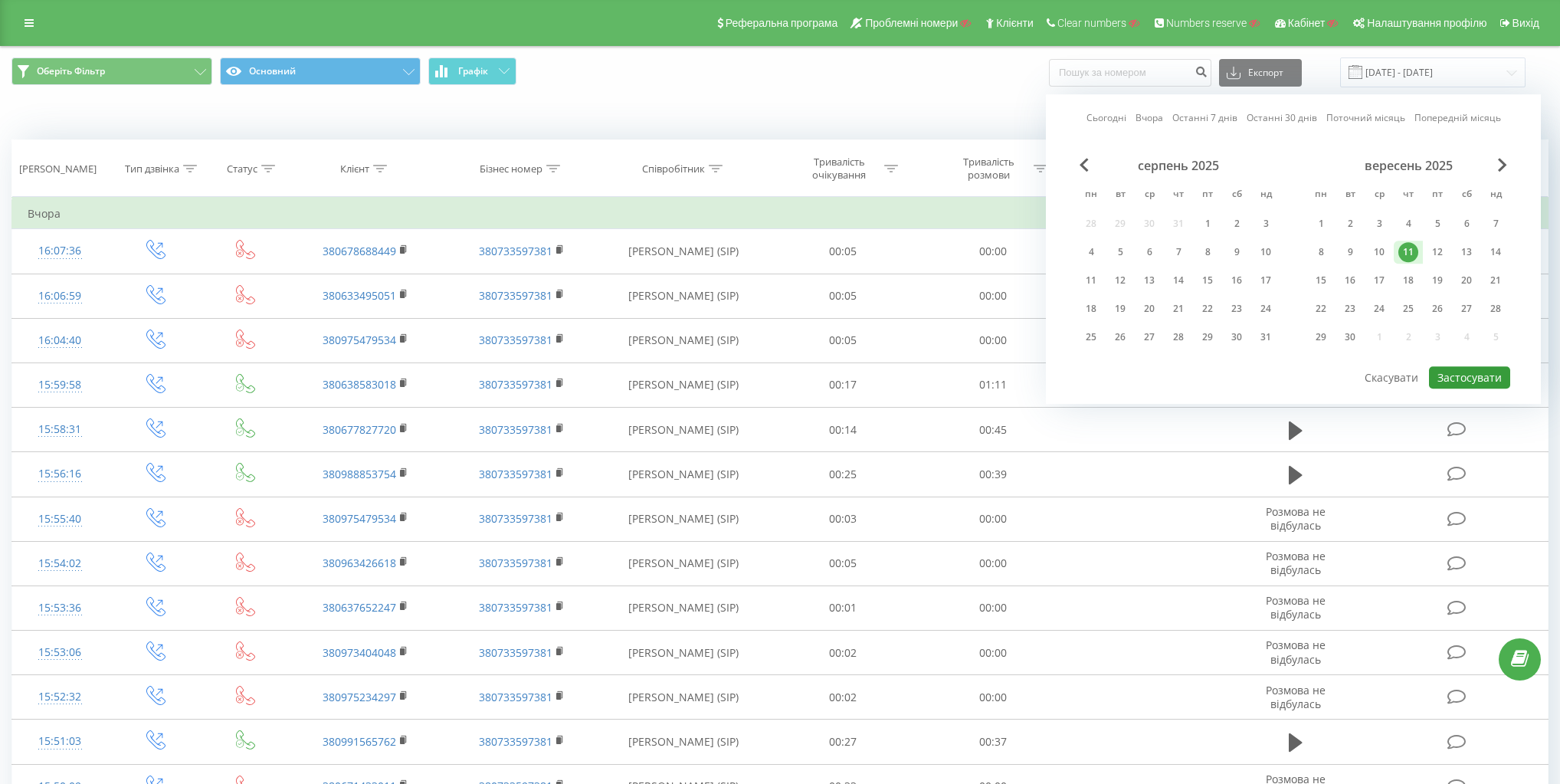
click at [1484, 376] on button "Застосувати" at bounding box center [1469, 376] width 81 height 22
type input "11.09.2025 - 11.09.2025"
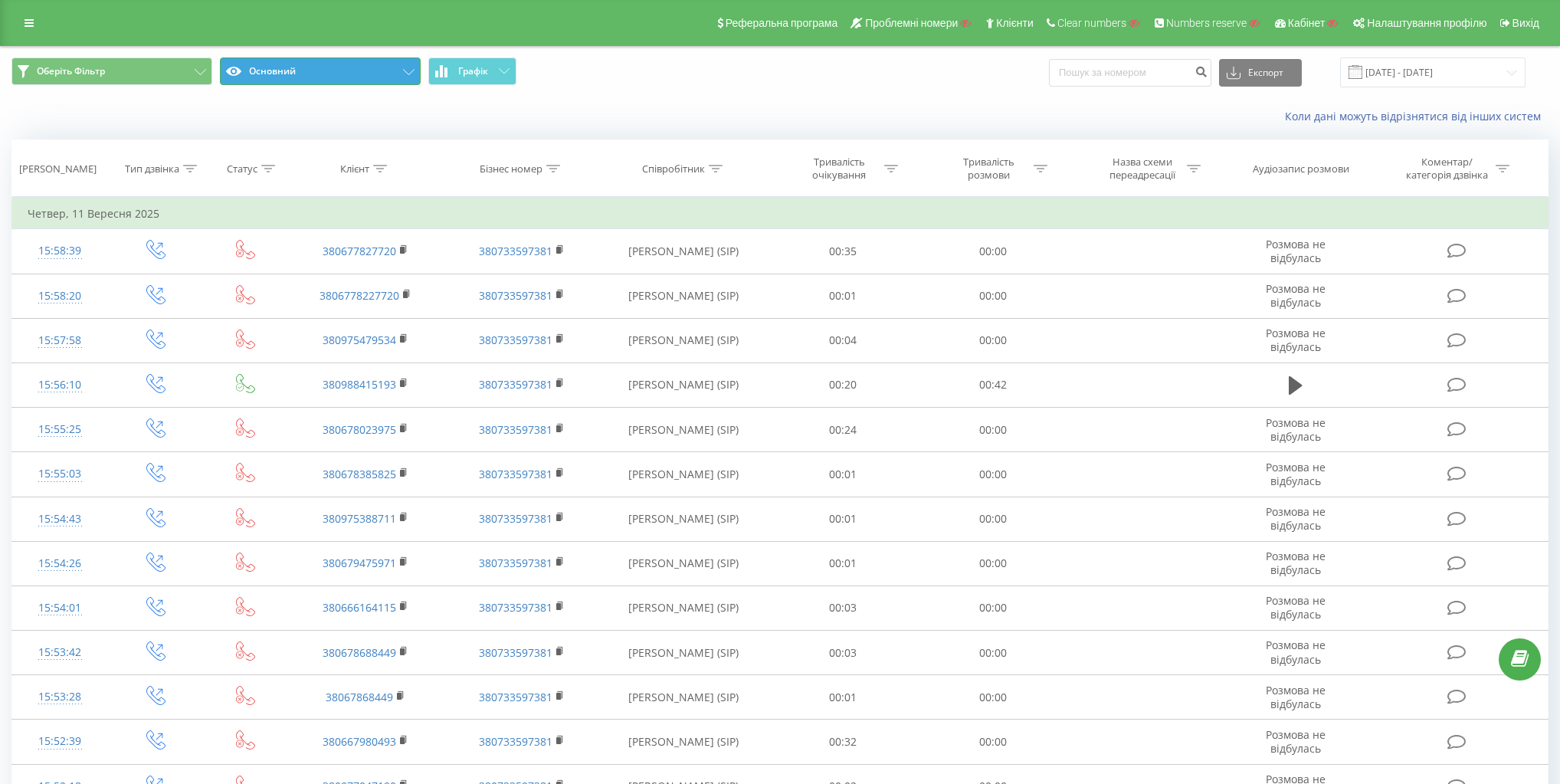
click at [352, 74] on button "Основний" at bounding box center [320, 71] width 200 height 27
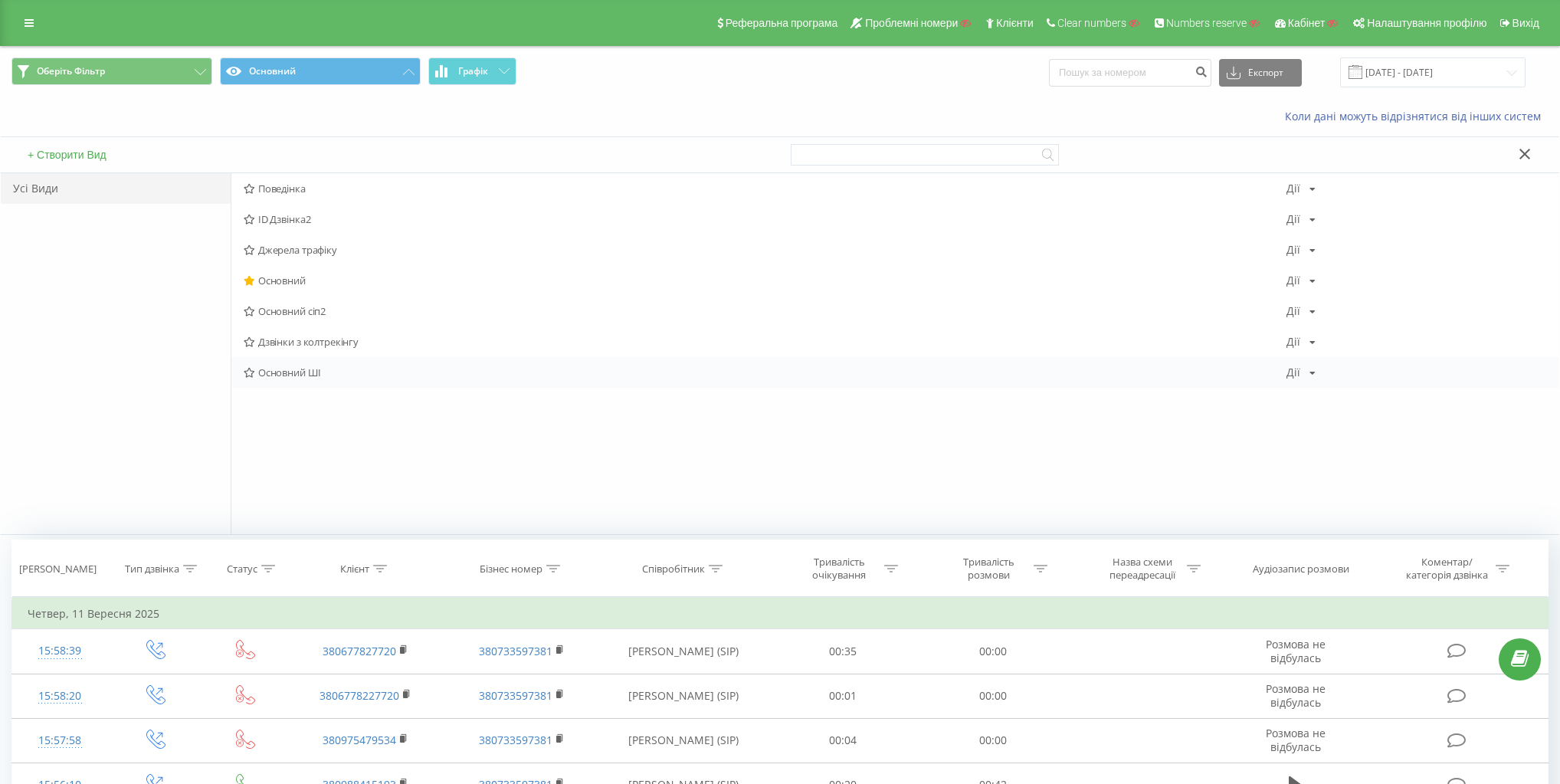
click at [298, 368] on span "Основний ШІ" at bounding box center [765, 372] width 1043 height 11
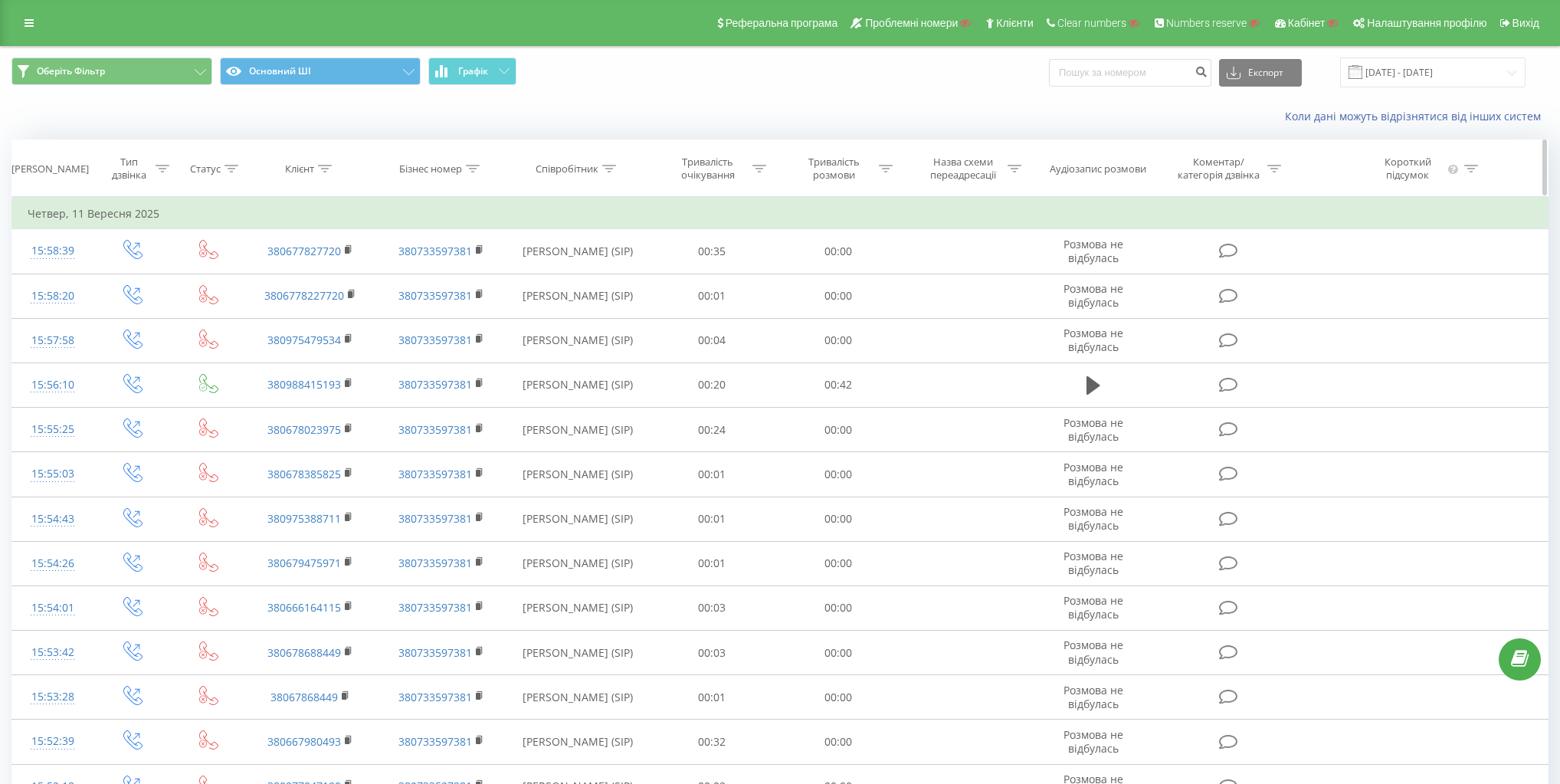
click at [835, 168] on div "Тривалість розмови" at bounding box center [834, 168] width 82 height 26
click at [848, 245] on div at bounding box center [830, 243] width 109 height 15
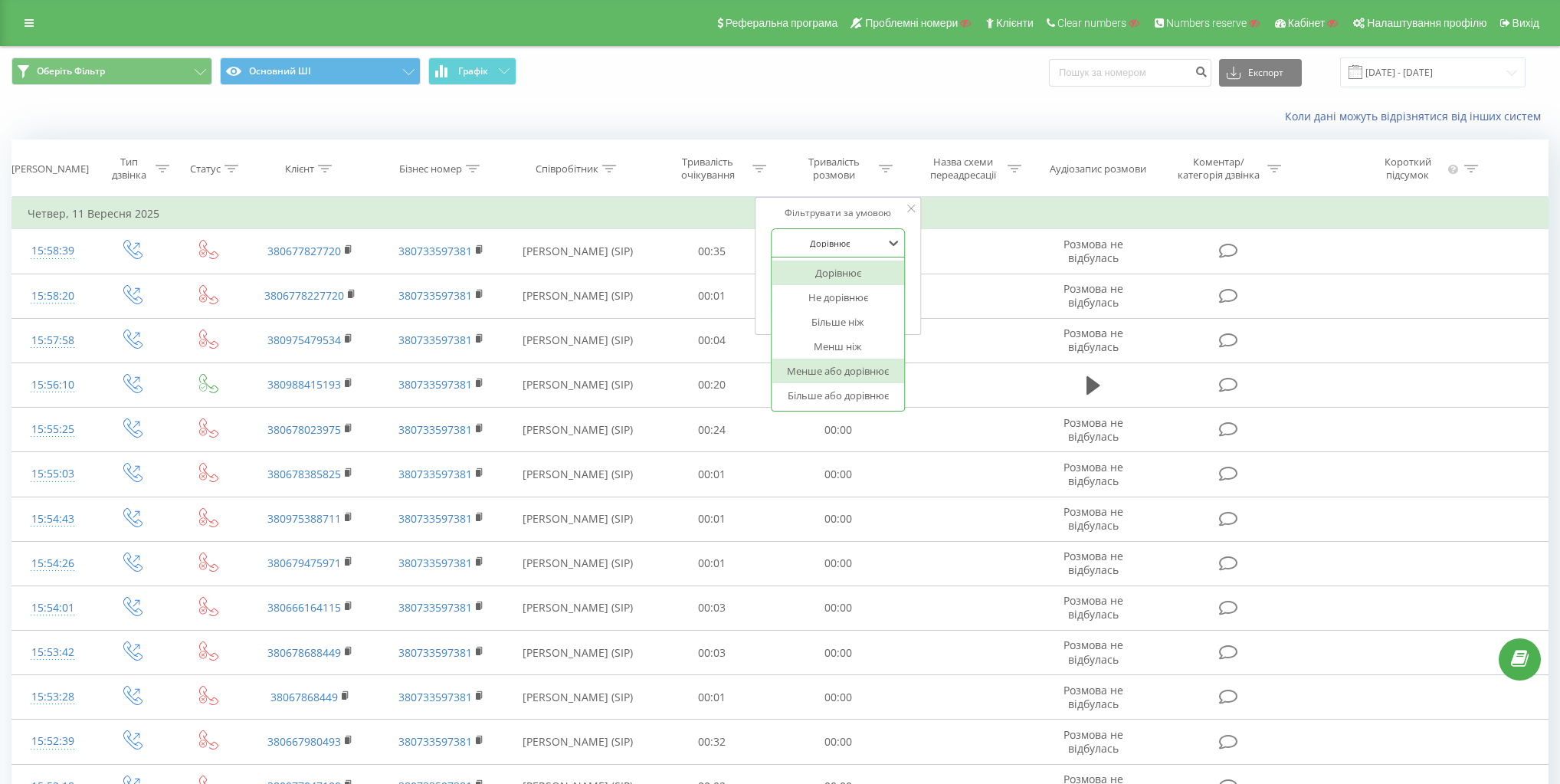
click at [850, 395] on div "Більше або дорівнює" at bounding box center [838, 395] width 133 height 24
click at [835, 290] on input "text" at bounding box center [838, 278] width 135 height 27
type input "20"
click at [906, 251] on div "Фільтрувати за умовою Більше або дорівнює 20 Скасувати OK" at bounding box center [839, 266] width 167 height 138
click at [887, 315] on span "OK" at bounding box center [871, 308] width 43 height 23
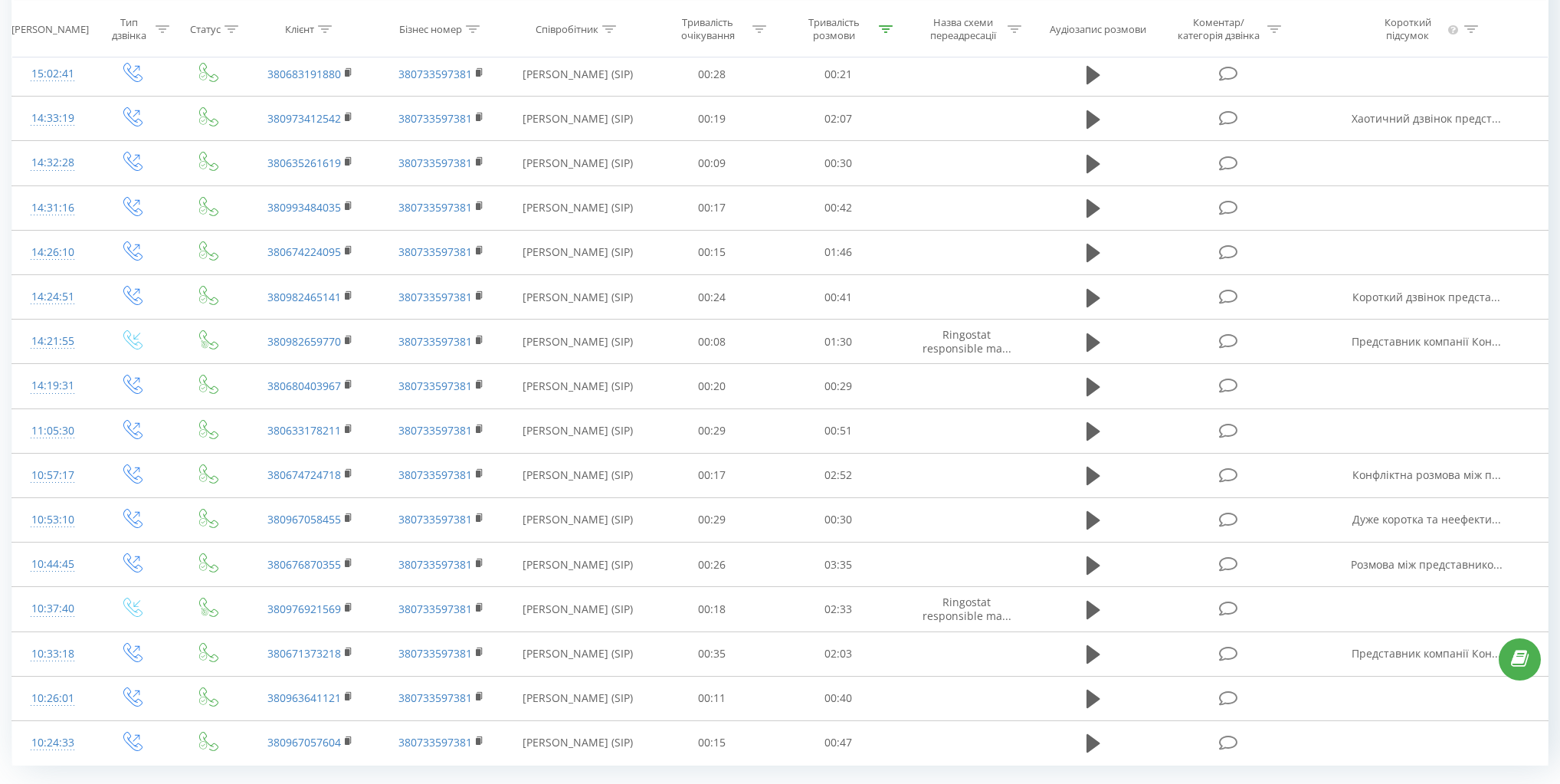
scroll to position [613, 0]
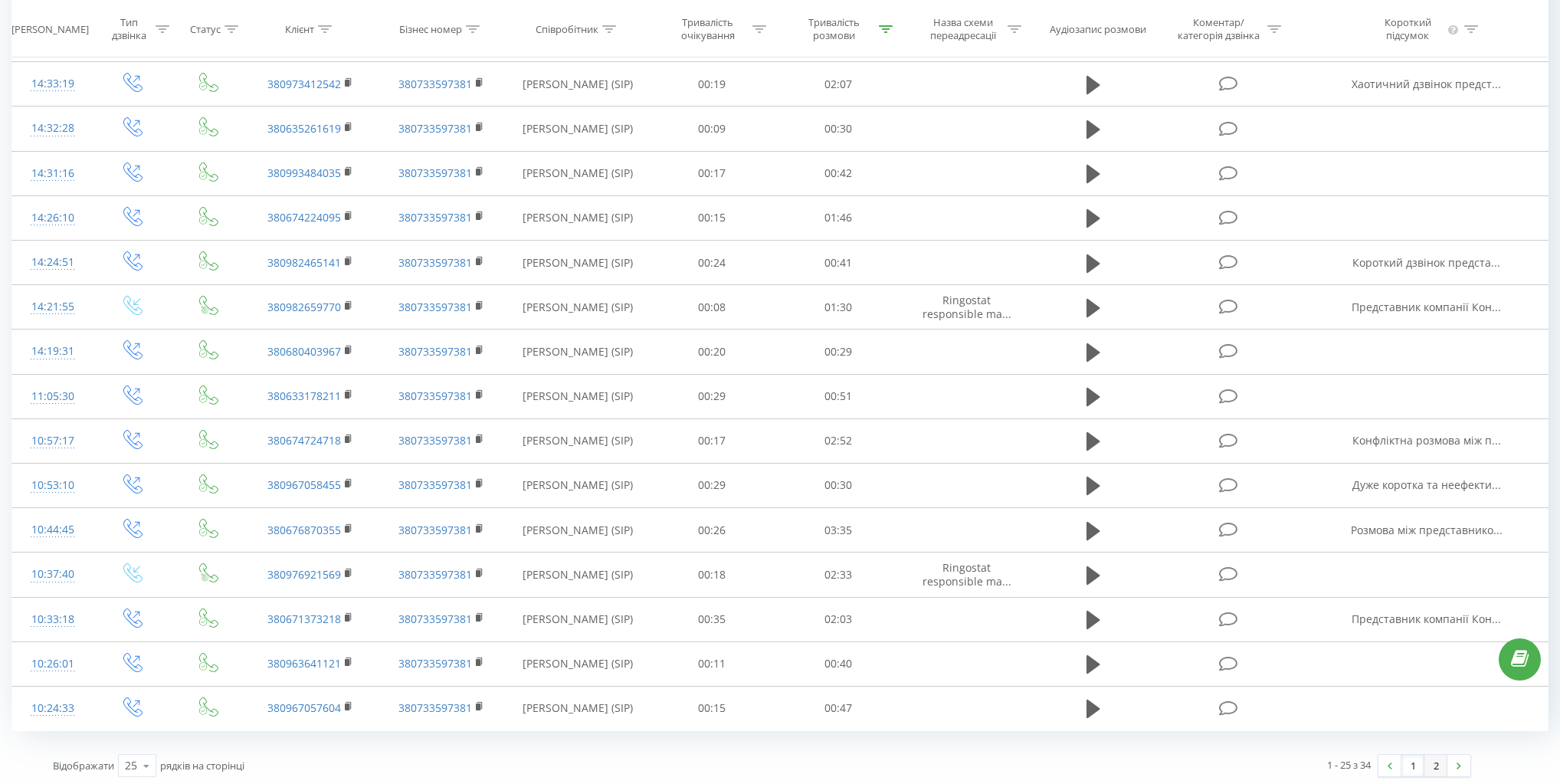
click at [1433, 760] on link "2" at bounding box center [1436, 766] width 23 height 21
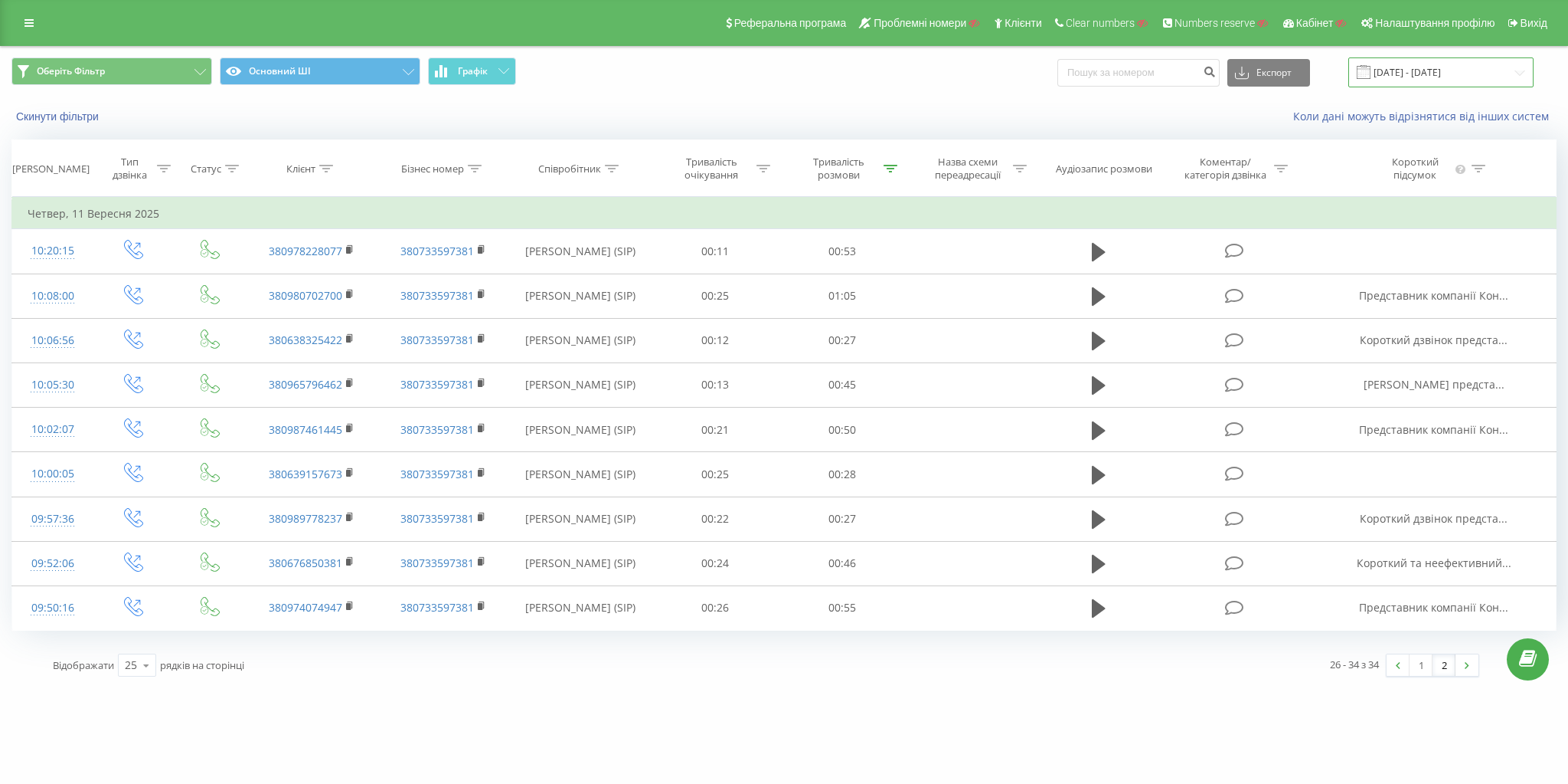
click at [1474, 77] on input "11.09.2025 - 11.09.2025" at bounding box center [1441, 72] width 186 height 30
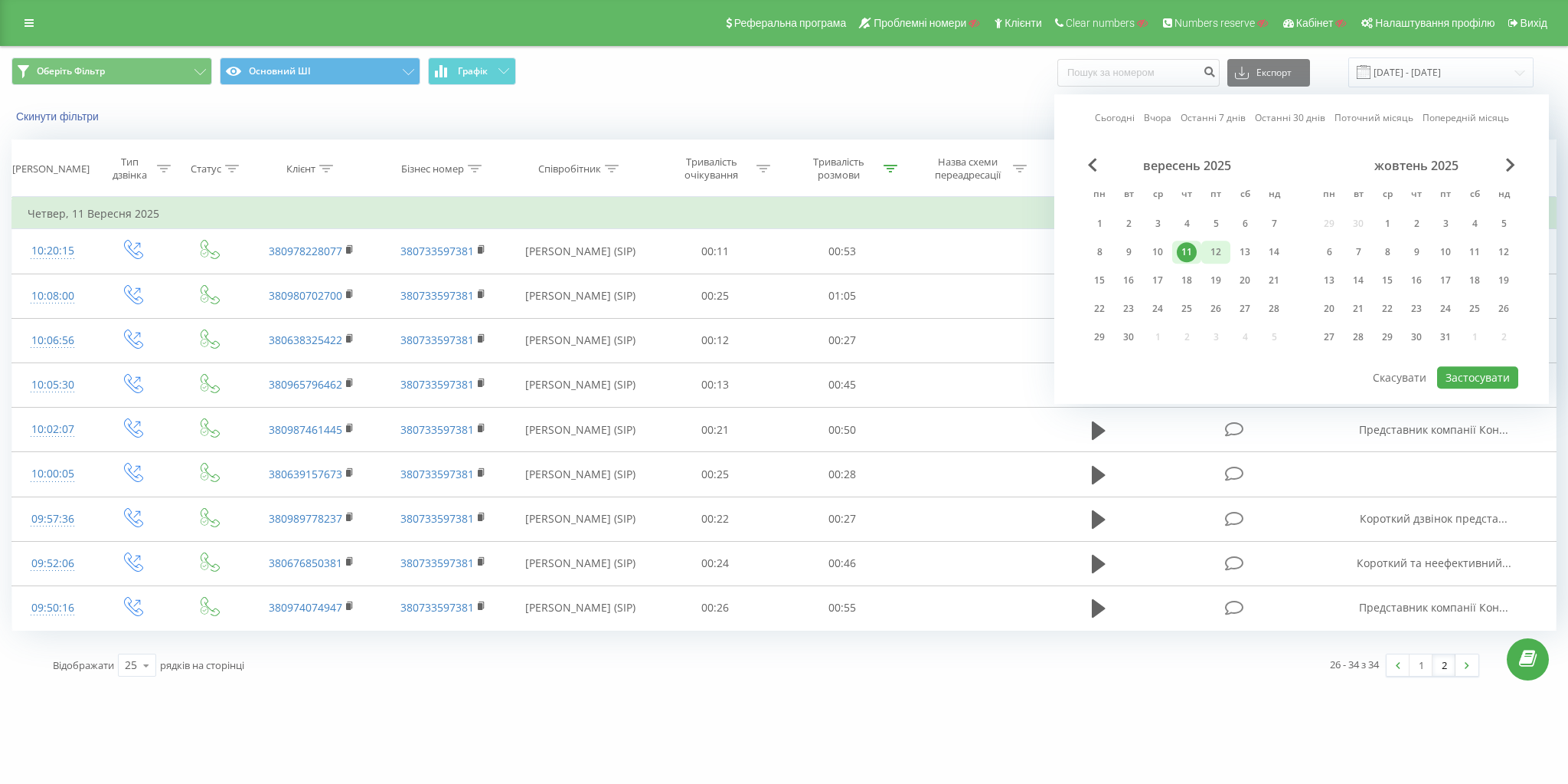
click at [1217, 248] on div "12" at bounding box center [1215, 252] width 19 height 19
click at [1459, 378] on button "Застосувати" at bounding box center [1477, 376] width 81 height 22
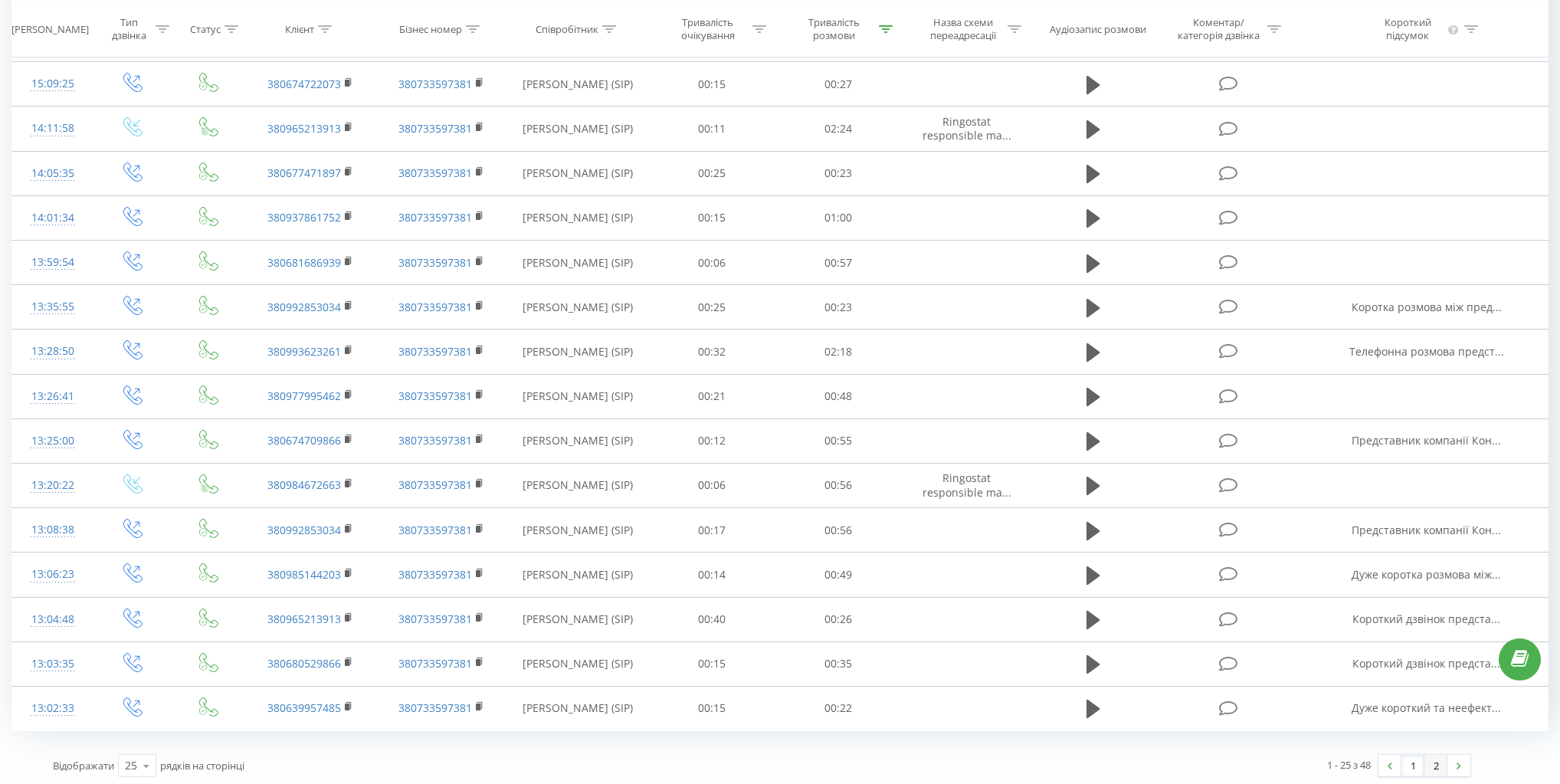
click at [1436, 756] on link "2" at bounding box center [1436, 766] width 23 height 21
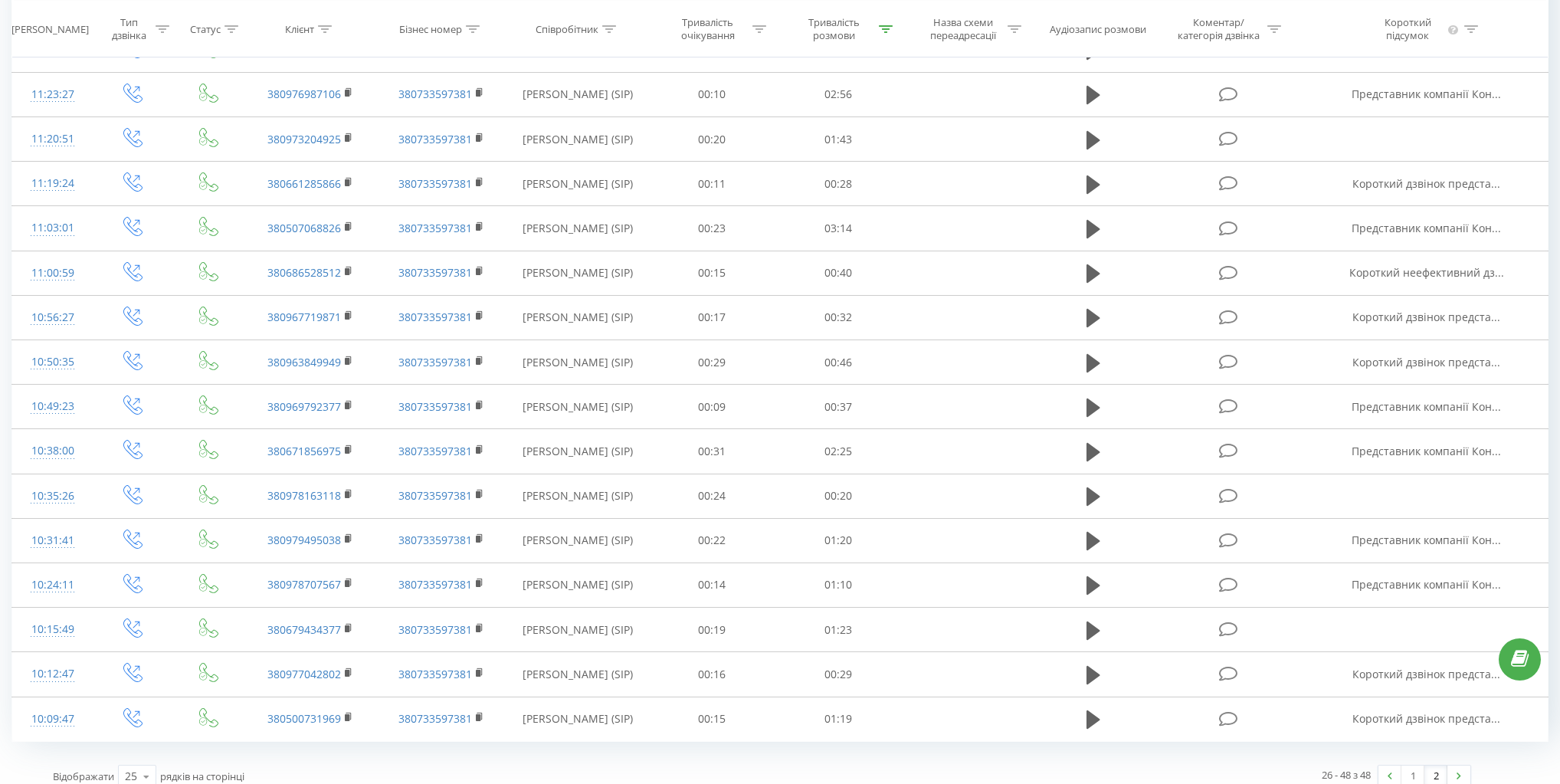
scroll to position [524, 0]
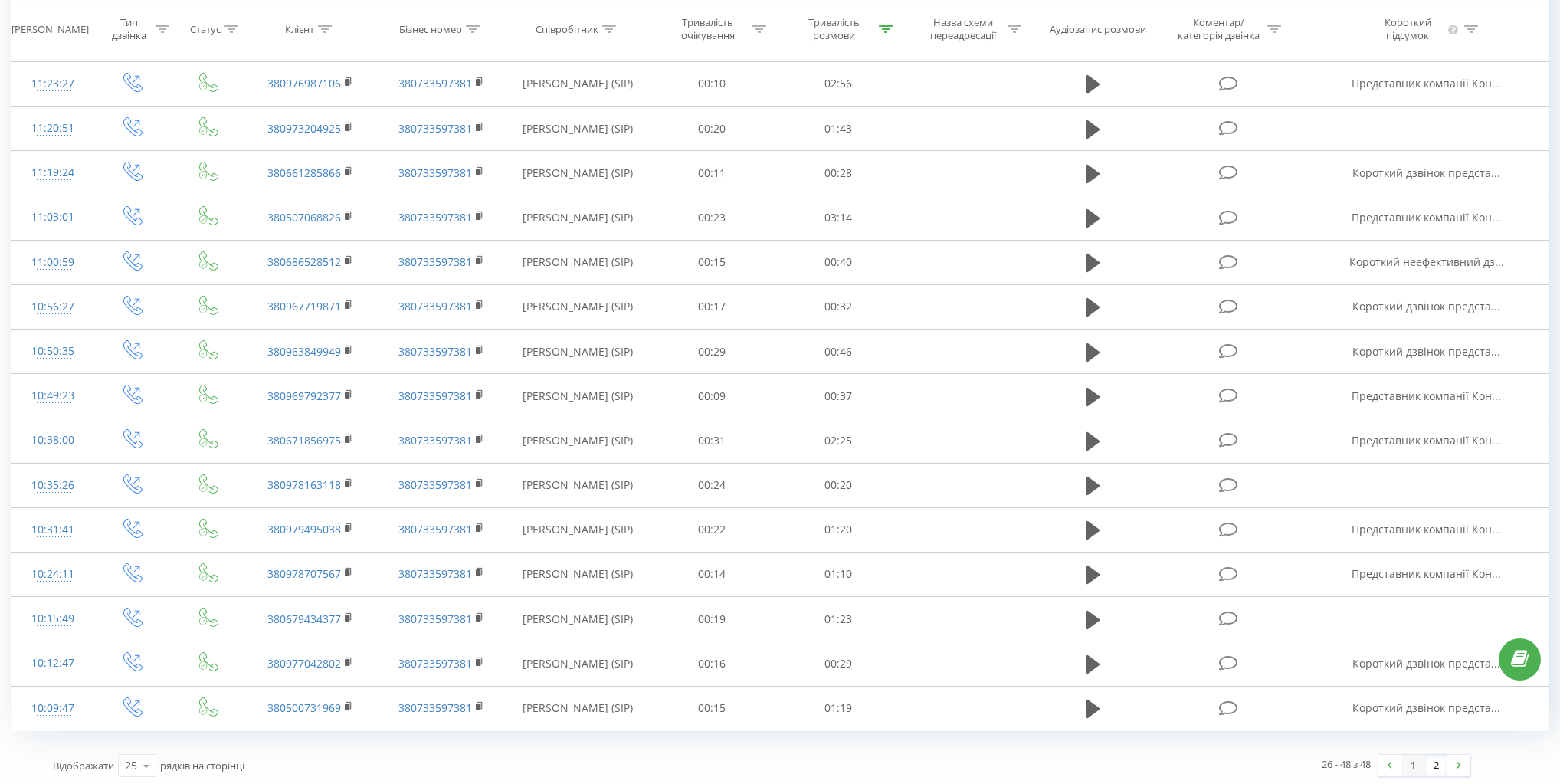
click at [1411, 760] on link "1" at bounding box center [1413, 766] width 23 height 21
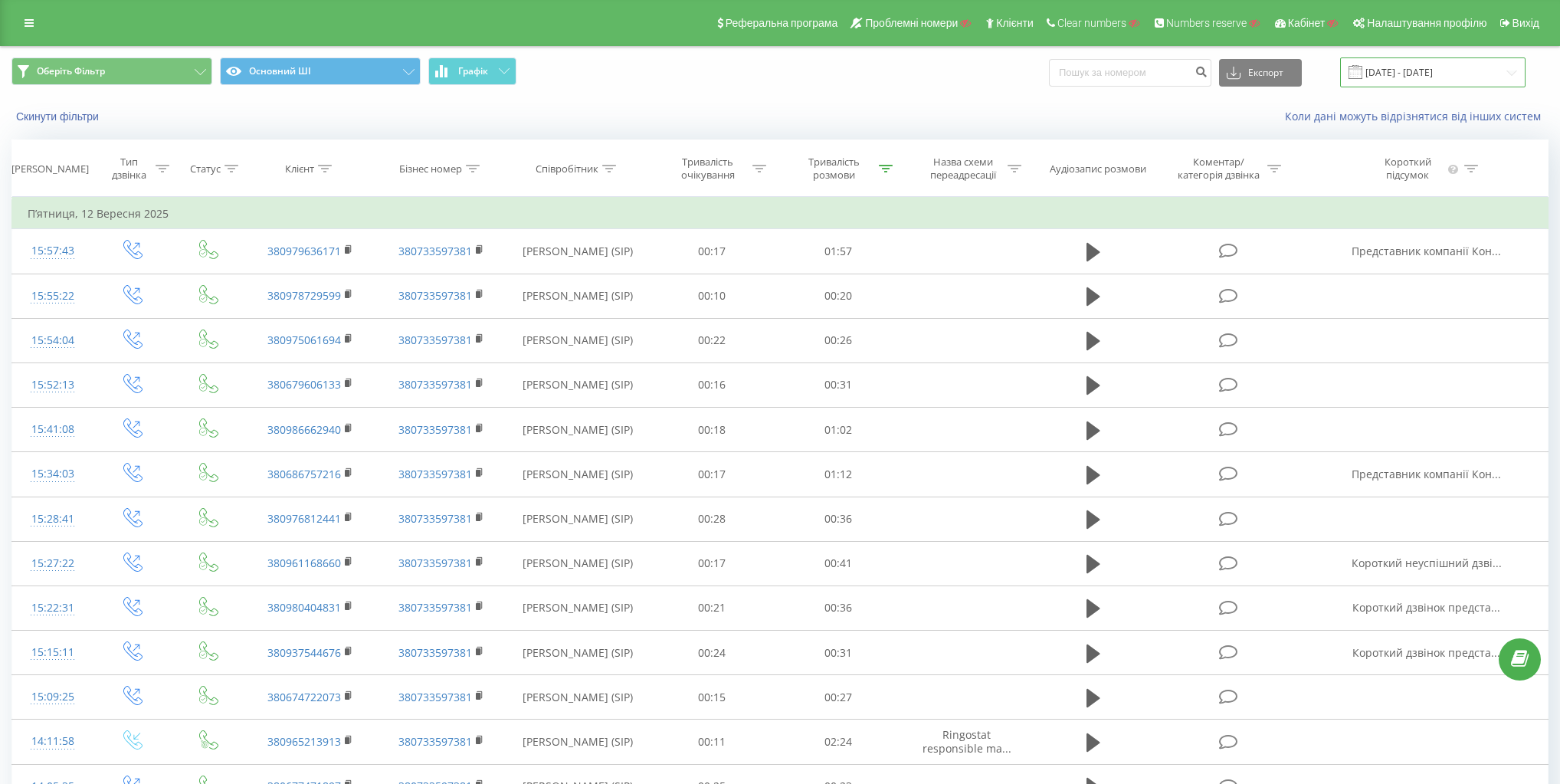
click at [1416, 64] on input "12.09.2025 - 12.09.2025" at bounding box center [1433, 72] width 186 height 30
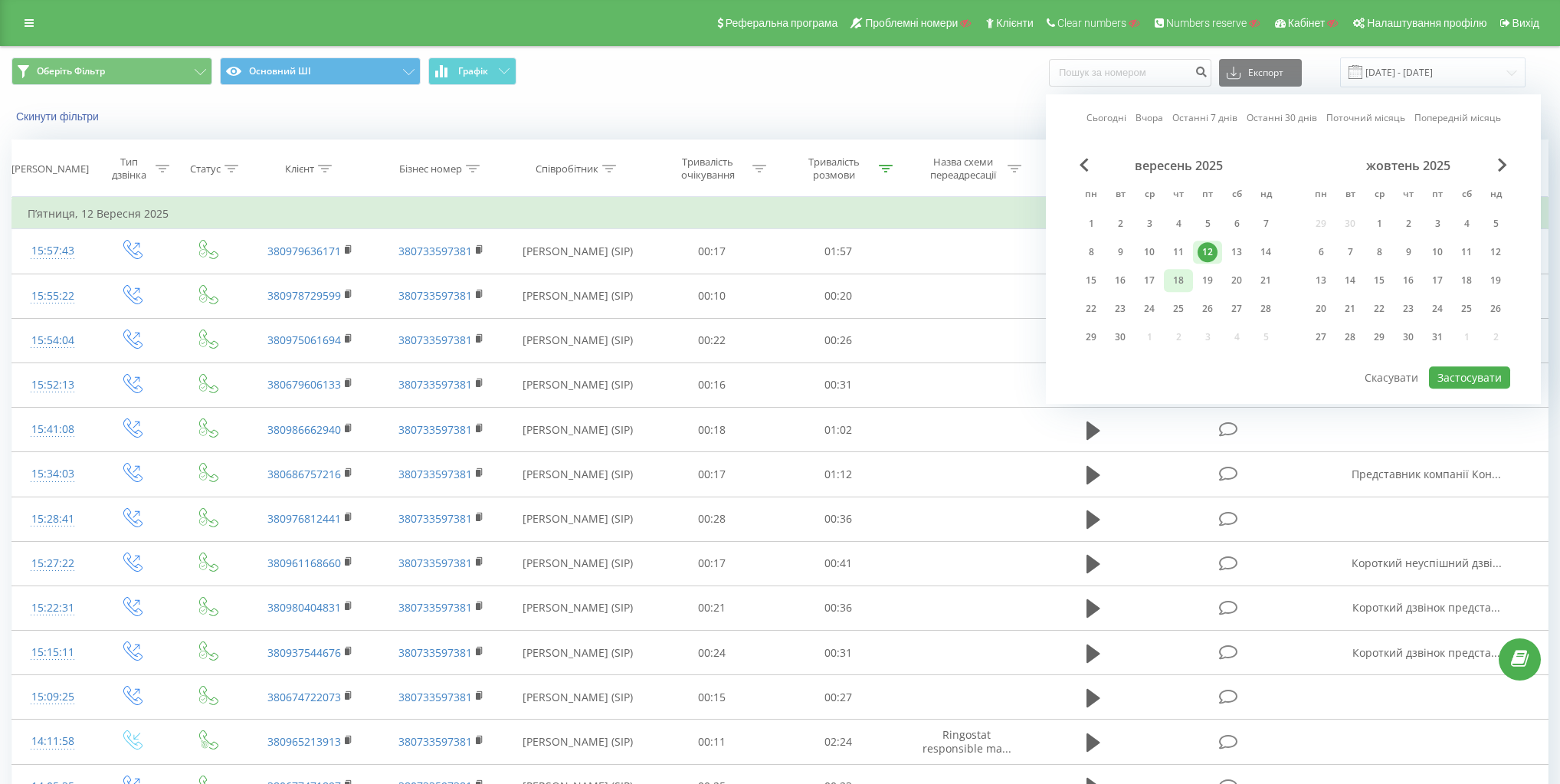
click at [1176, 276] on div "18" at bounding box center [1179, 280] width 19 height 19
click at [1484, 367] on button "Застосувати" at bounding box center [1469, 376] width 81 height 22
type input "18.09.2025 - 18.09.2025"
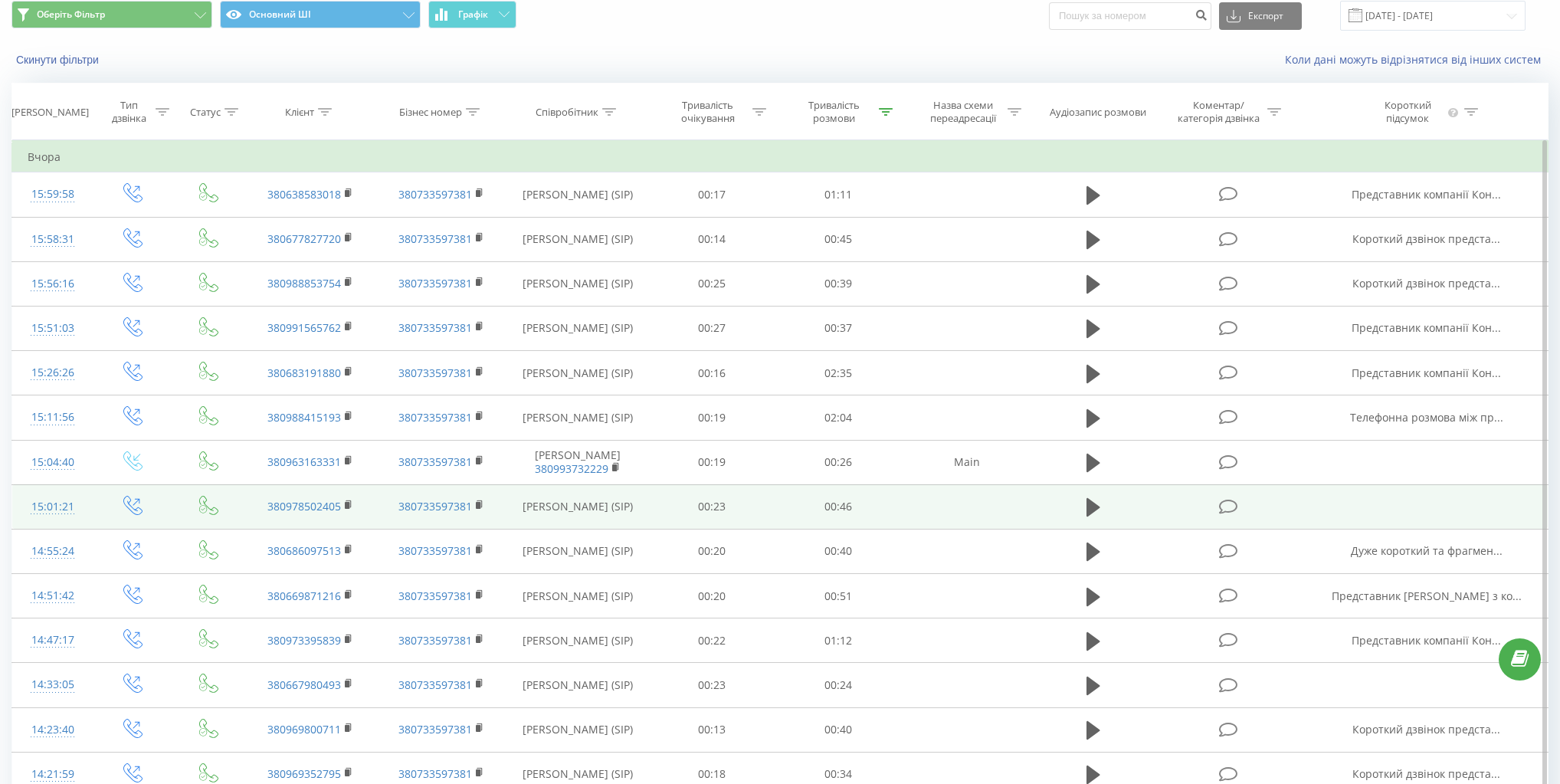
scroll to position [61, 0]
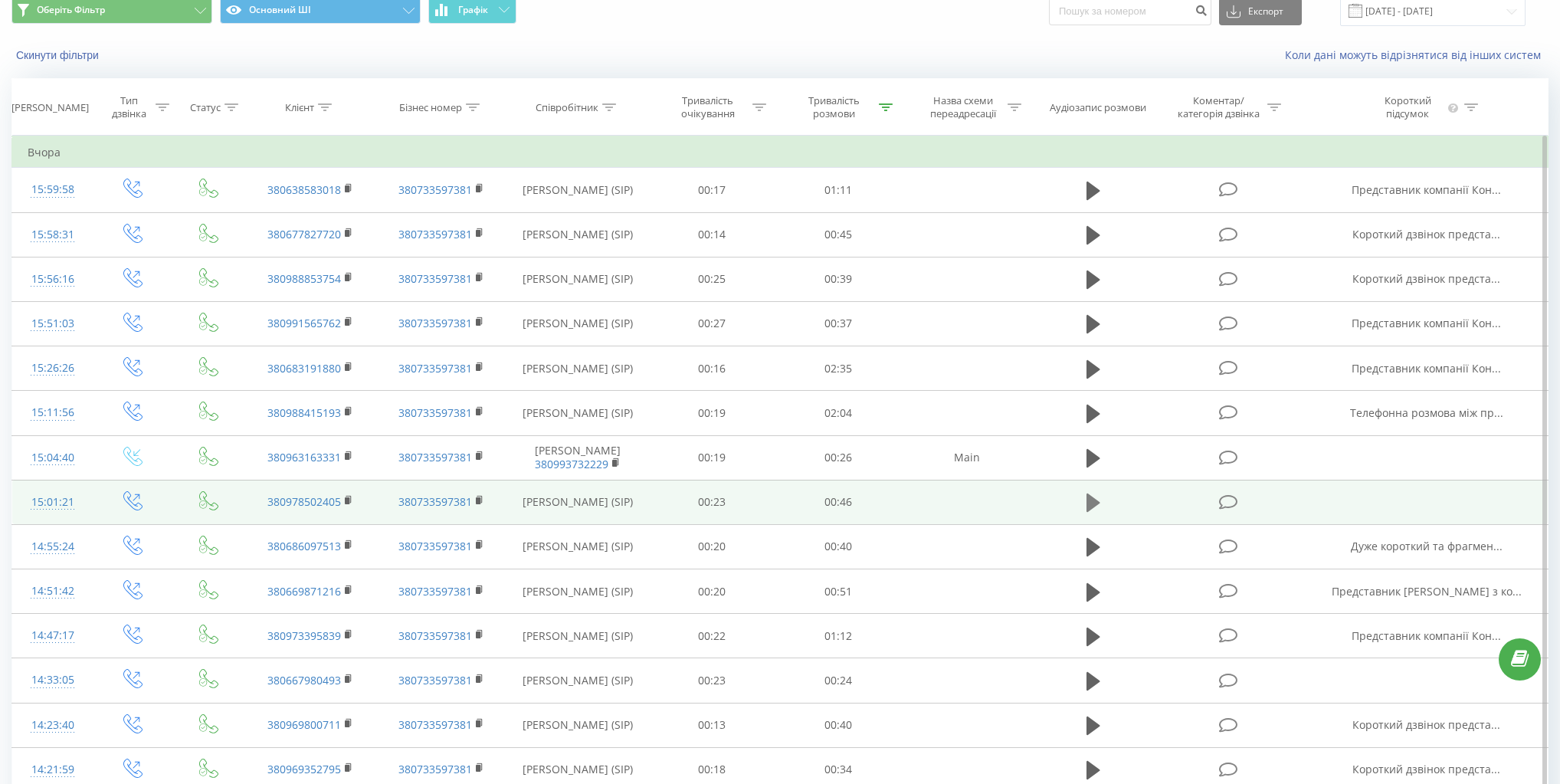
click at [1093, 511] on icon at bounding box center [1094, 502] width 14 height 18
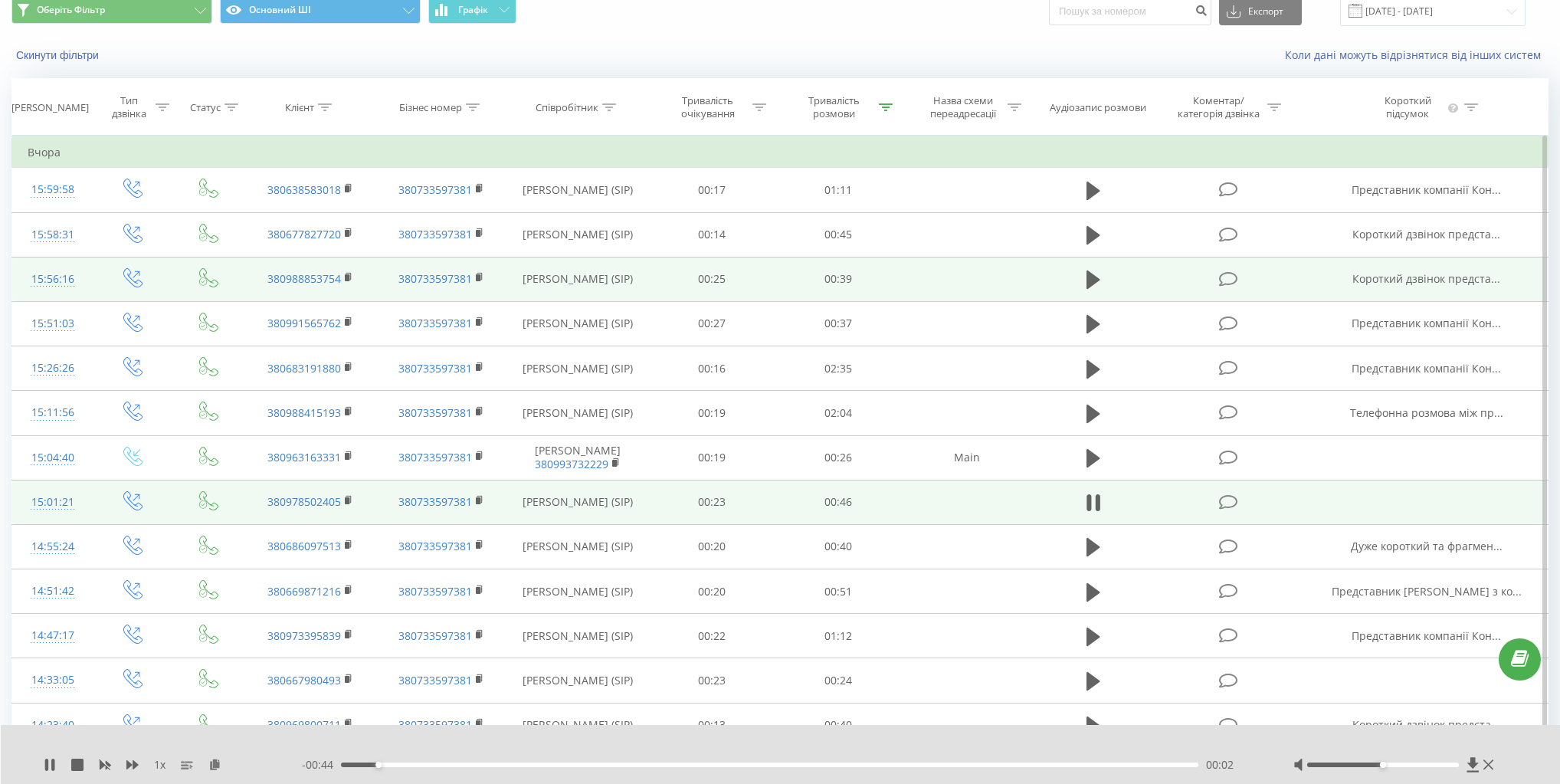
click at [1435, 282] on span "Короткий дзвінок предста..." at bounding box center [1427, 278] width 148 height 15
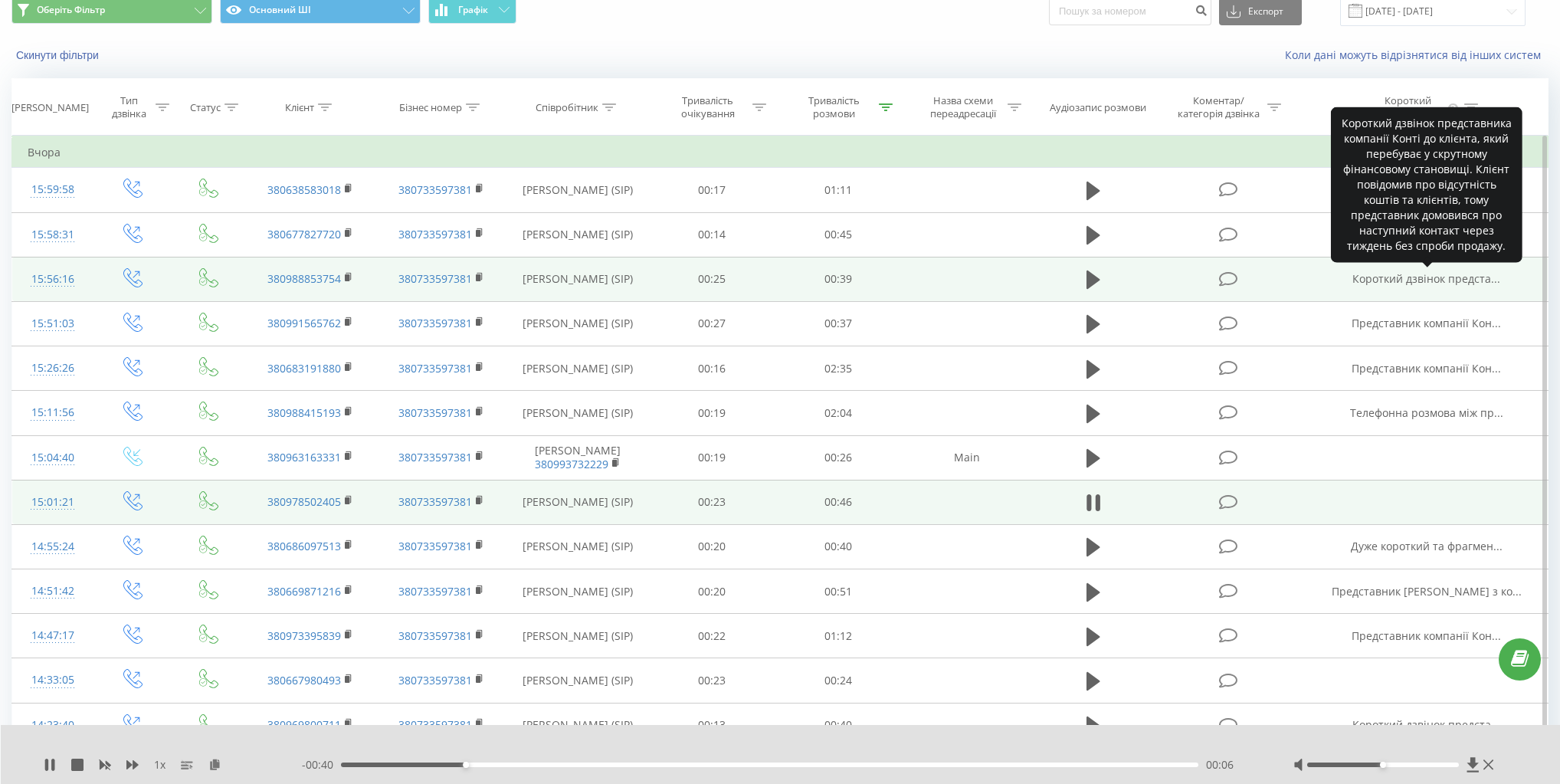
click at [1435, 282] on span "Короткий дзвінок предста..." at bounding box center [1427, 278] width 148 height 15
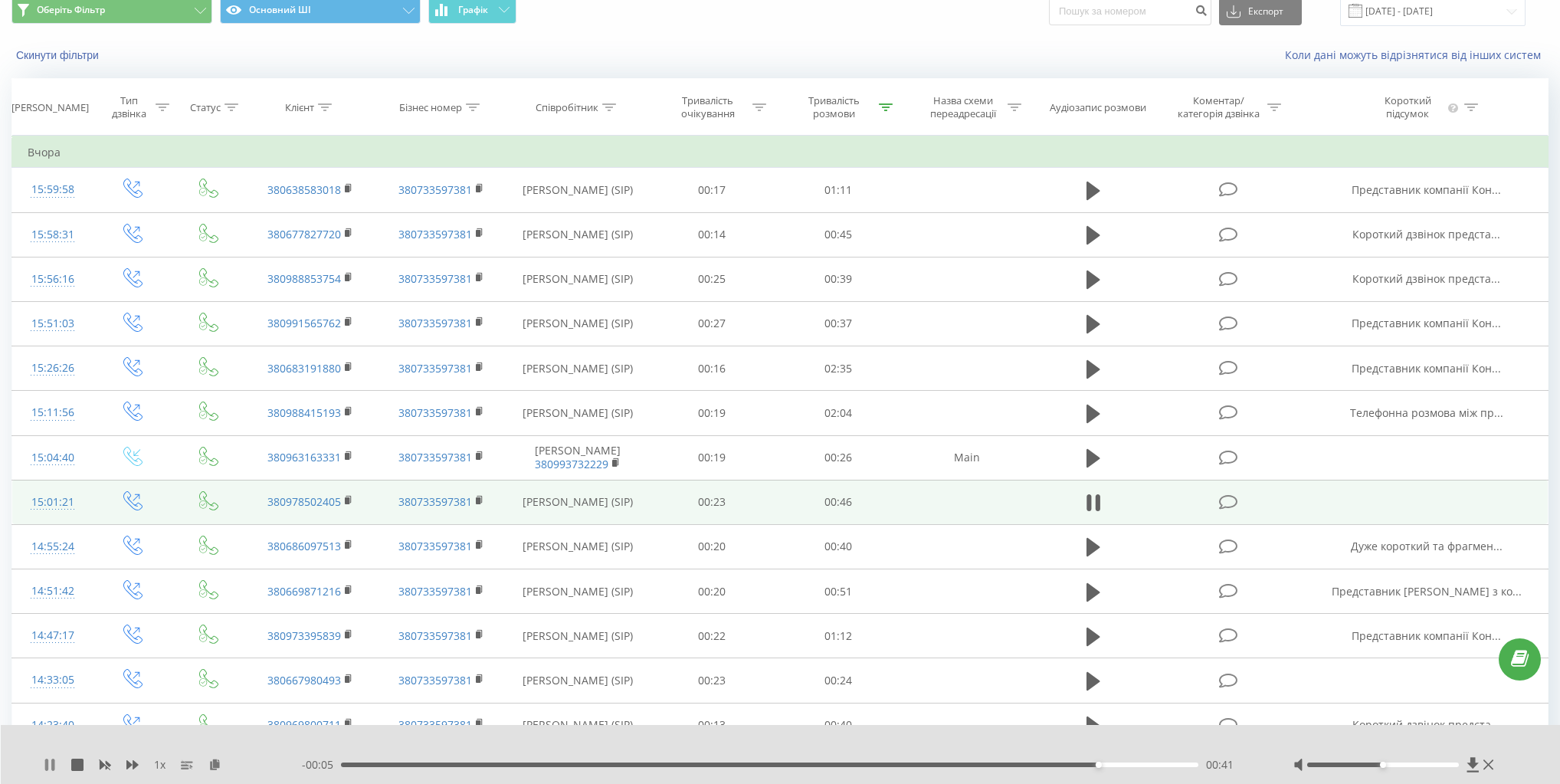
click at [52, 759] on icon at bounding box center [50, 765] width 13 height 13
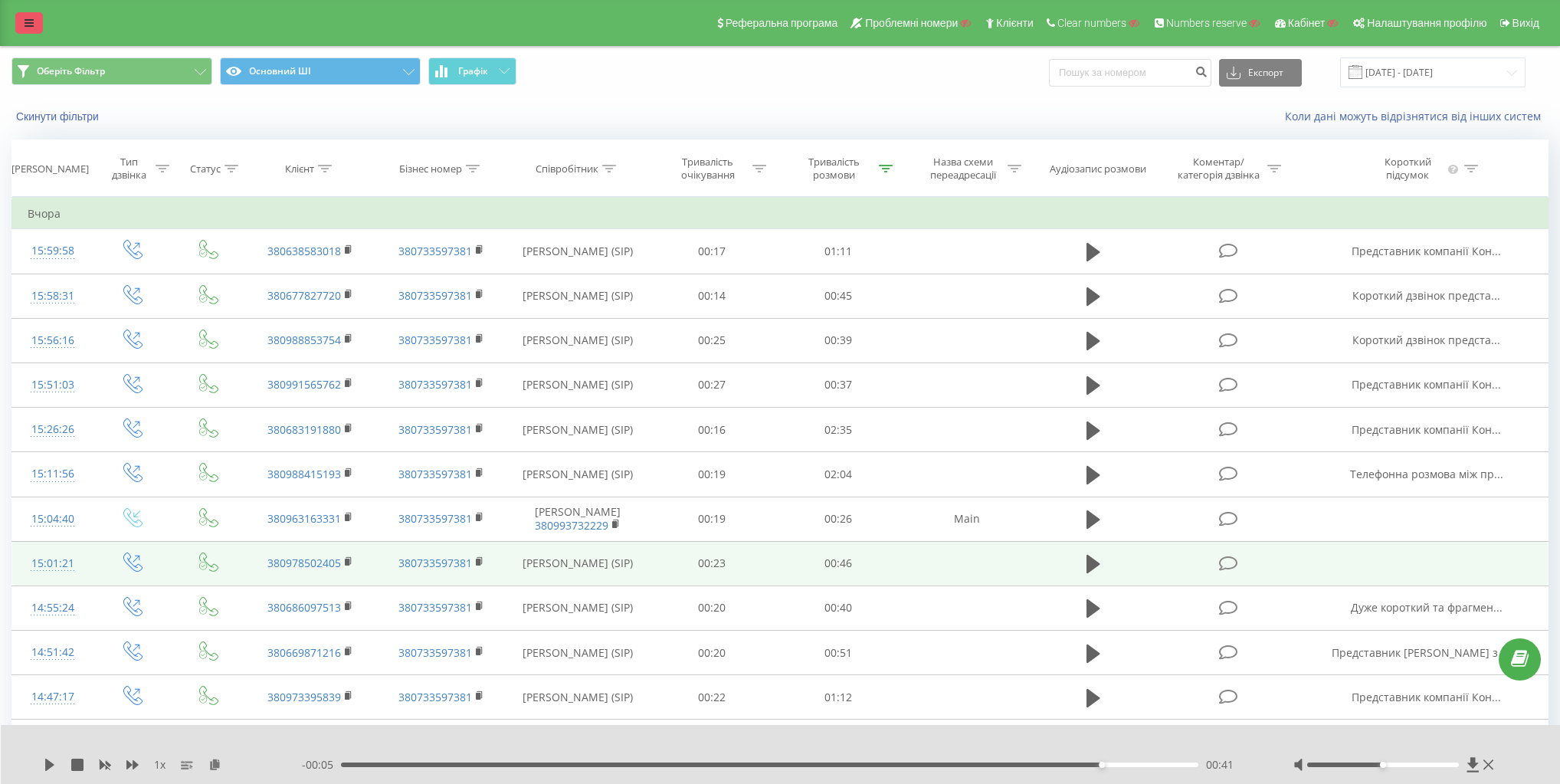
scroll to position [0, 0]
click at [15, 21] on div "Реферальна програма Проблемні номери Клієнти Clear numbers Numbers reserve Кабі…" at bounding box center [780, 22] width 1560 height 46
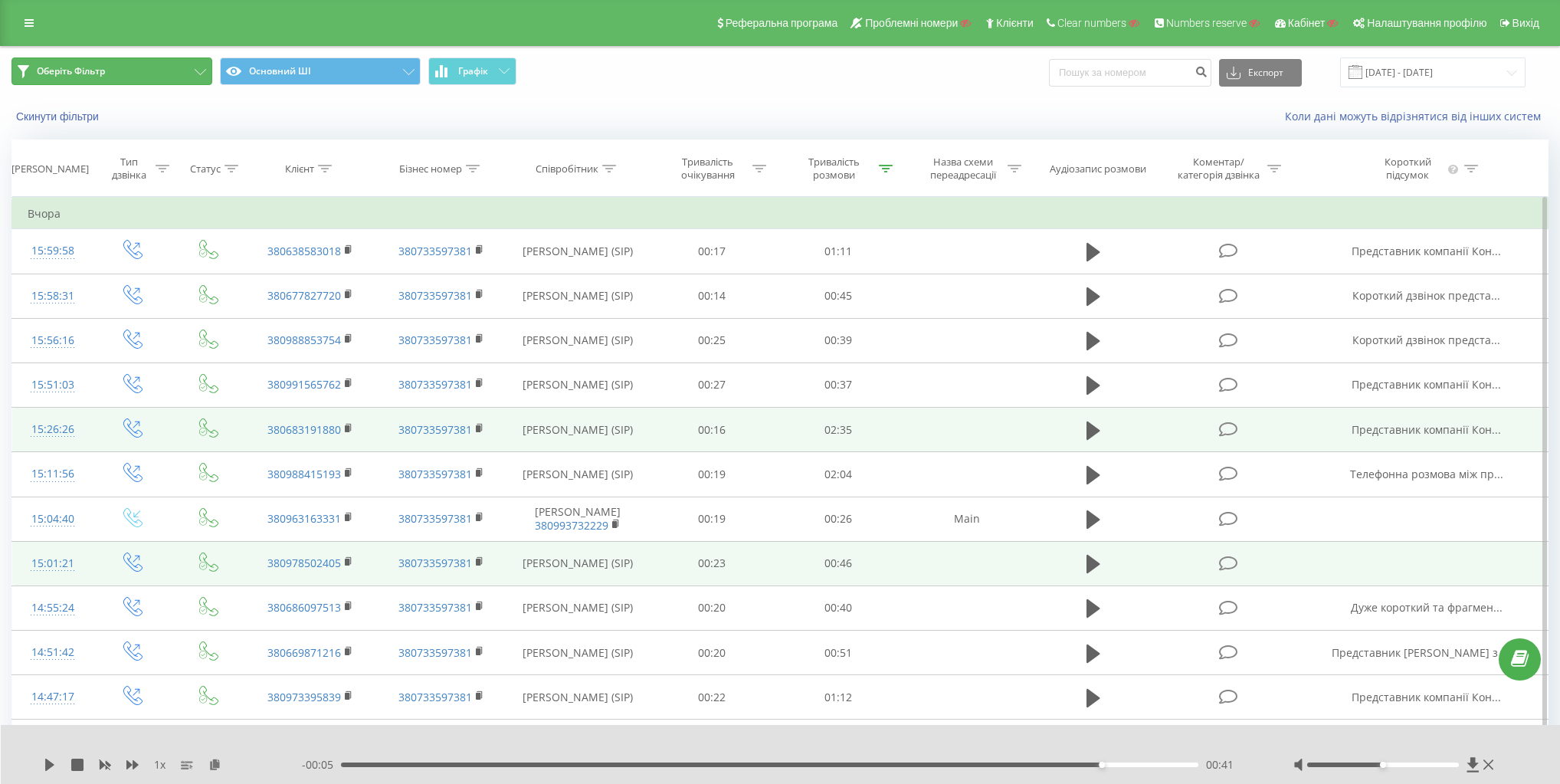
click at [98, 293] on div "Оберіть Фільтр Основний ШІ Графік Експорт .csv .xls .xlsx 18.09.2025 - 18.09.20…" at bounding box center [780, 724] width 1538 height 1354
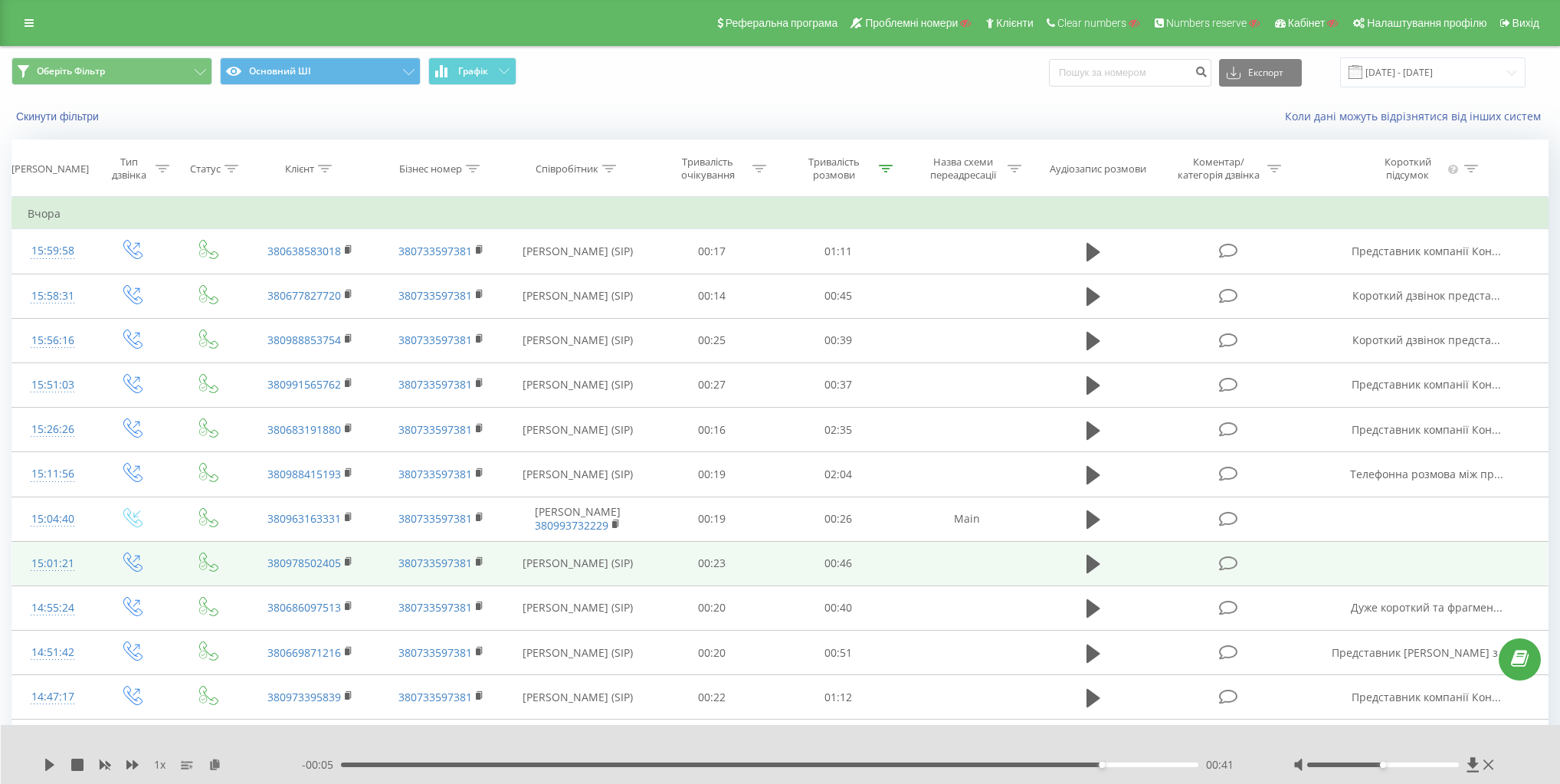
click at [19, 3] on div "Реферальна програма Проблемні номери Клієнти Clear numbers Numbers reserve Кабі…" at bounding box center [780, 22] width 1560 height 46
click at [30, 16] on link at bounding box center [29, 23] width 27 height 21
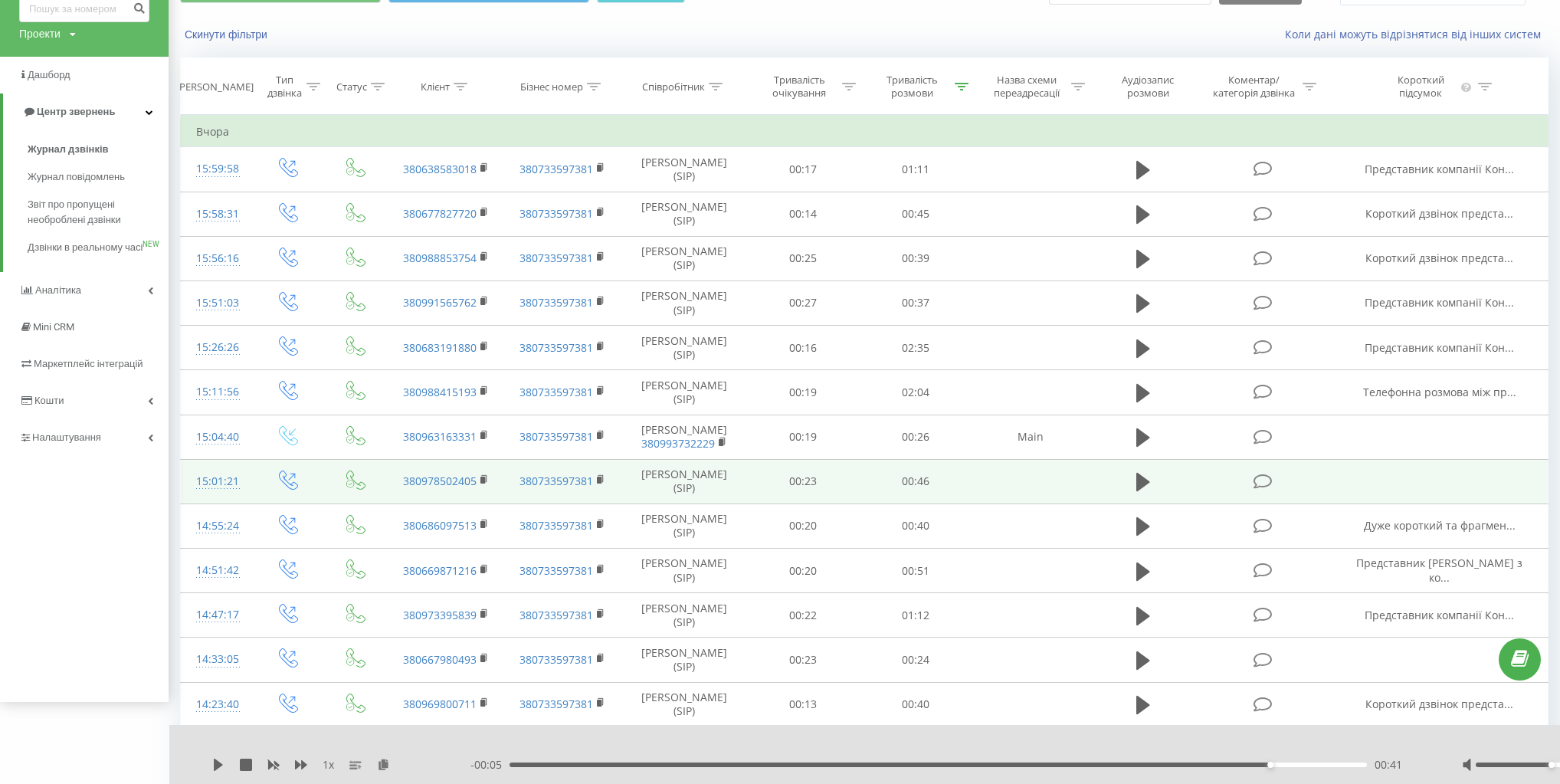
scroll to position [123, 0]
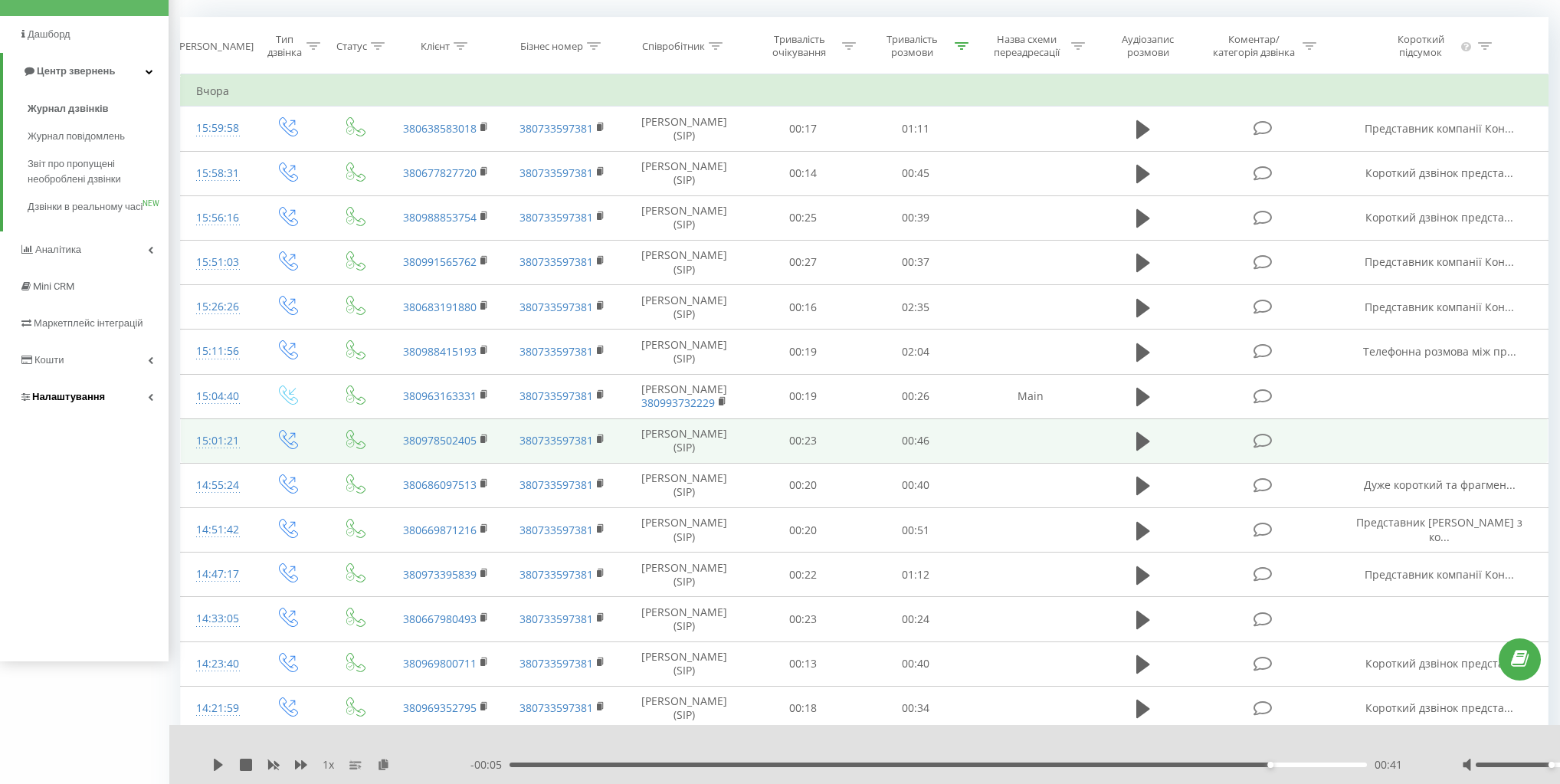
drag, startPoint x: 114, startPoint y: 438, endPoint x: 114, endPoint y: 418, distance: 20.0
click at [114, 438] on div "konti.ua Проекти Пошук Дашборд Центр звернень Журнал дзвінків Журнал повідомлен…" at bounding box center [84, 269] width 168 height 784
click at [114, 415] on link "Налаштування" at bounding box center [84, 397] width 168 height 37
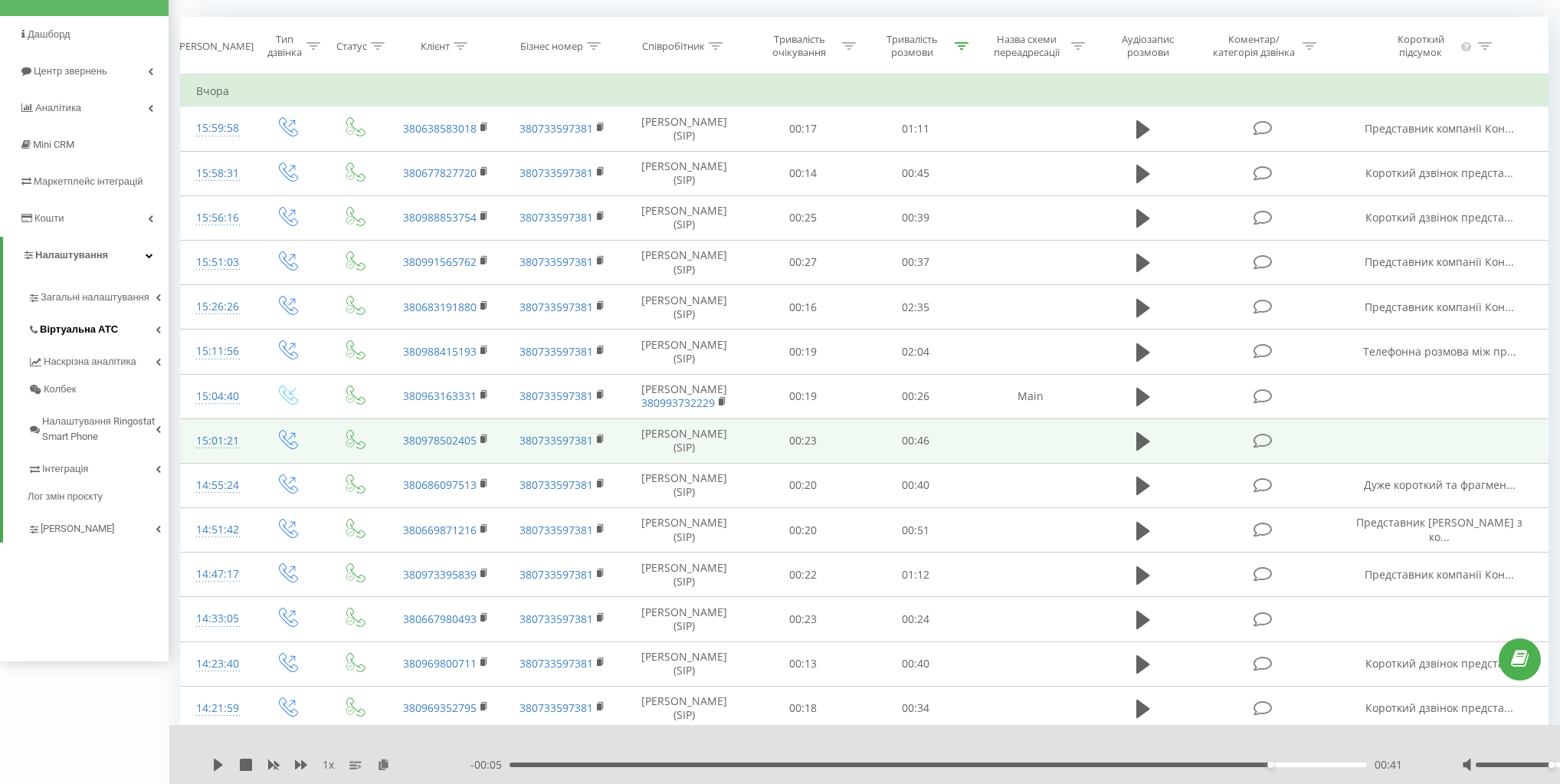
click at [104, 331] on span "Віртуальна АТС" at bounding box center [79, 330] width 78 height 16
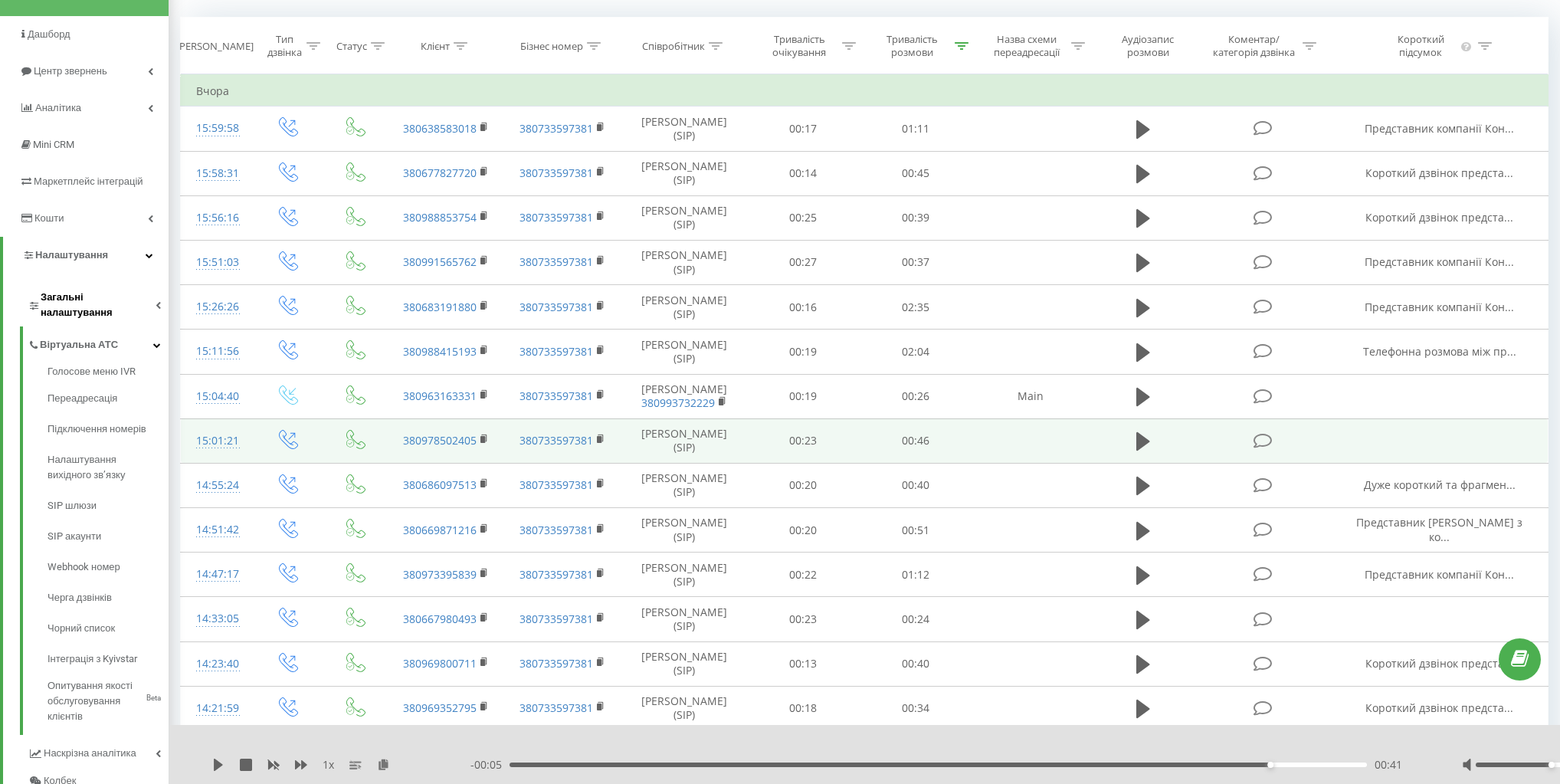
click at [108, 298] on span "Загальні налаштування" at bounding box center [98, 305] width 115 height 31
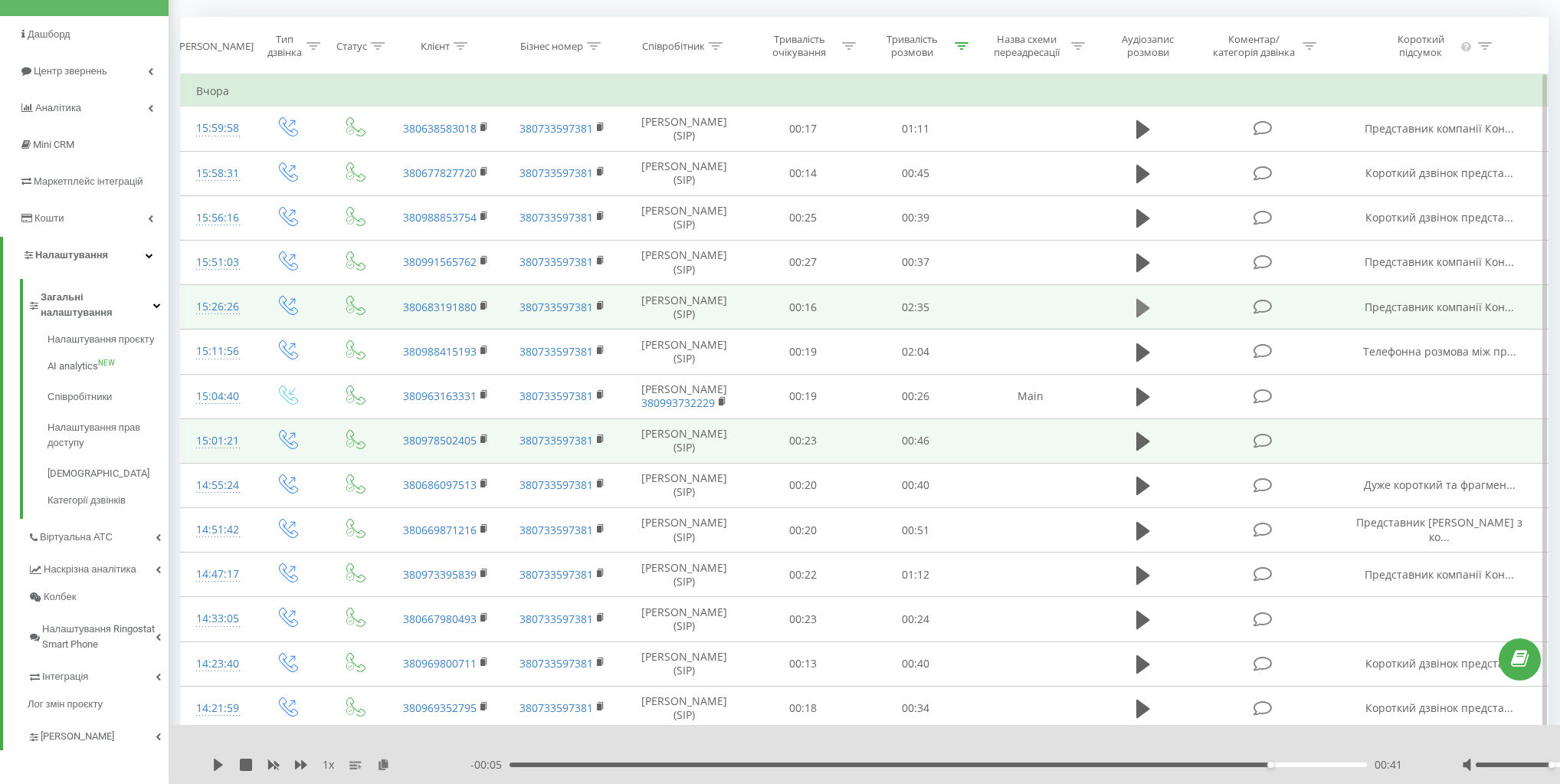
click at [1141, 309] on icon at bounding box center [1143, 308] width 14 height 21
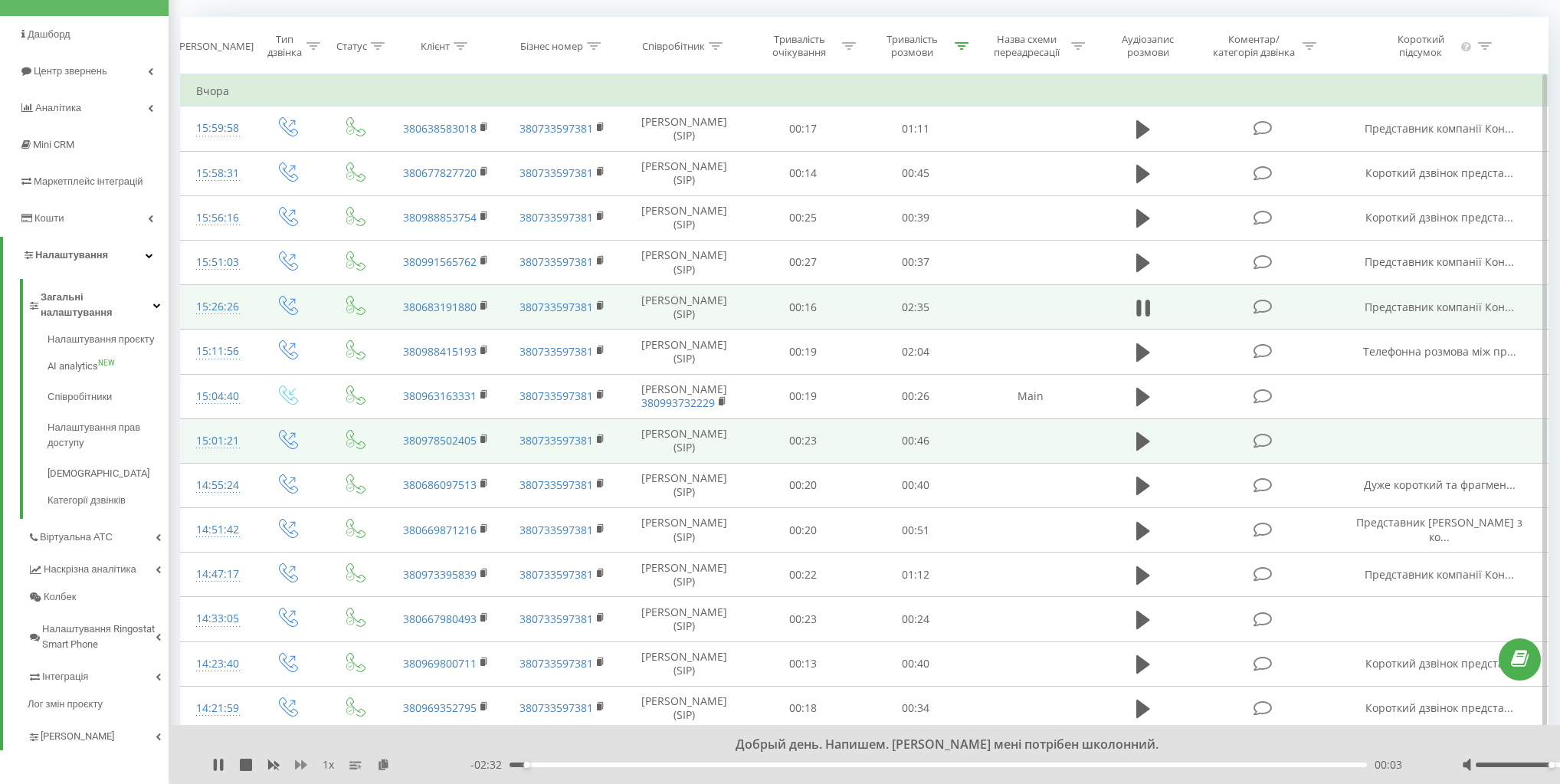
click at [301, 766] on icon at bounding box center [301, 765] width 13 height 13
click at [1141, 301] on icon at bounding box center [1139, 307] width 5 height 17
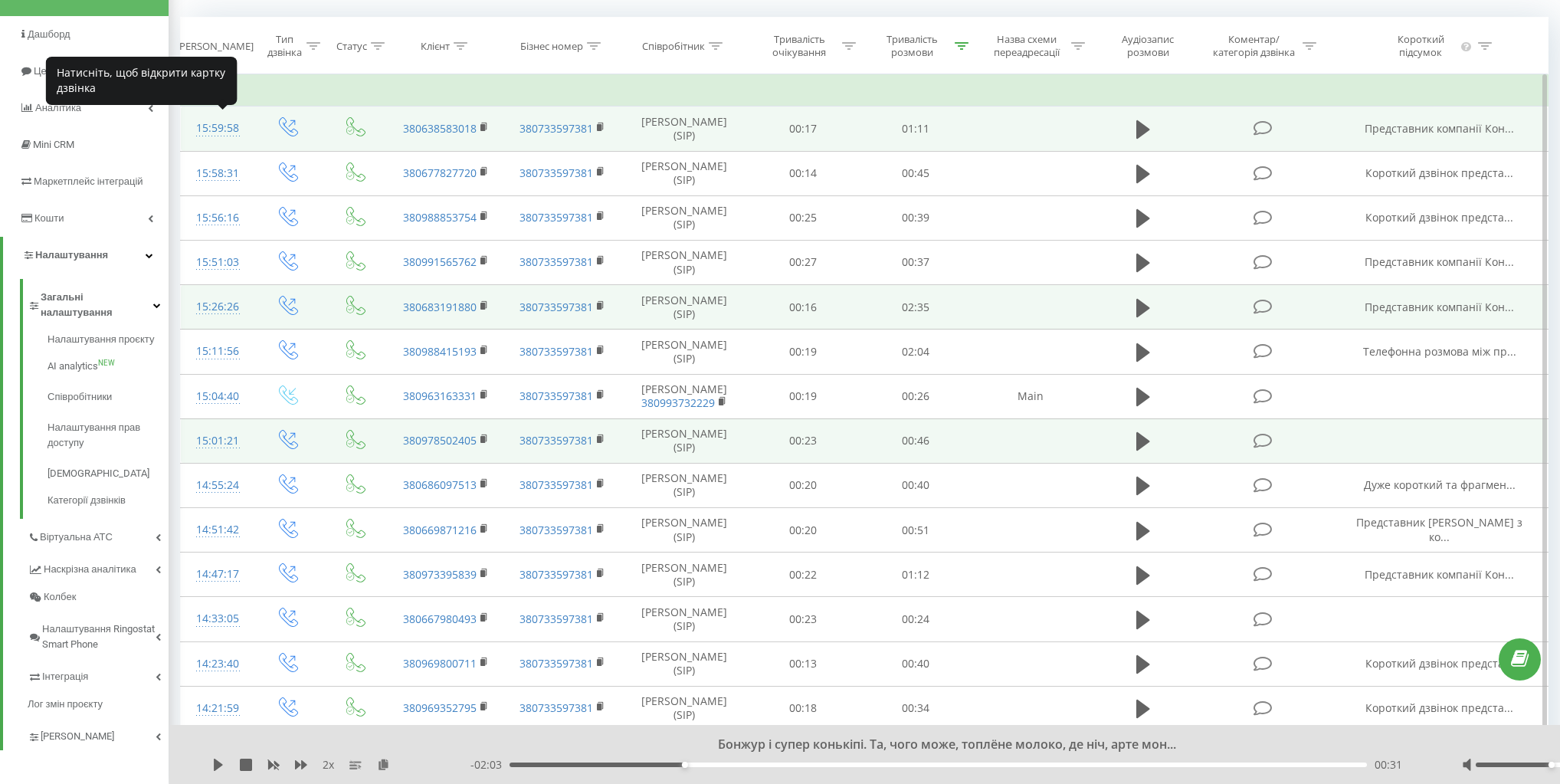
click at [220, 128] on div "15:59:58" at bounding box center [217, 128] width 41 height 30
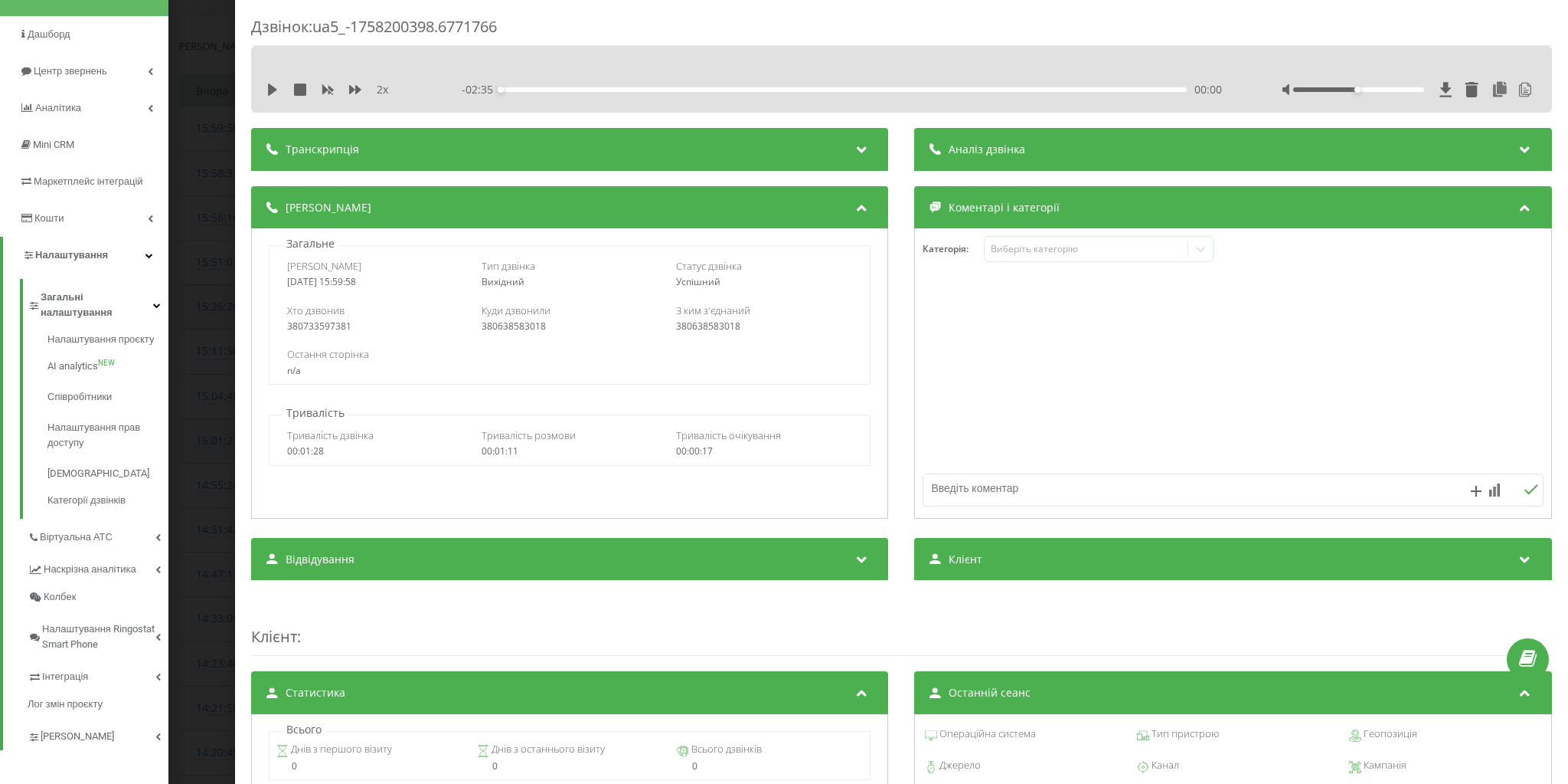
click at [618, 175] on div "Транскрипція Для AI-аналізу майбутніх дзвінків налаштуйте та активуйте профіль …" at bounding box center [901, 632] width 1301 height 1008
click at [613, 156] on div "Транскрипція" at bounding box center [569, 150] width 637 height 43
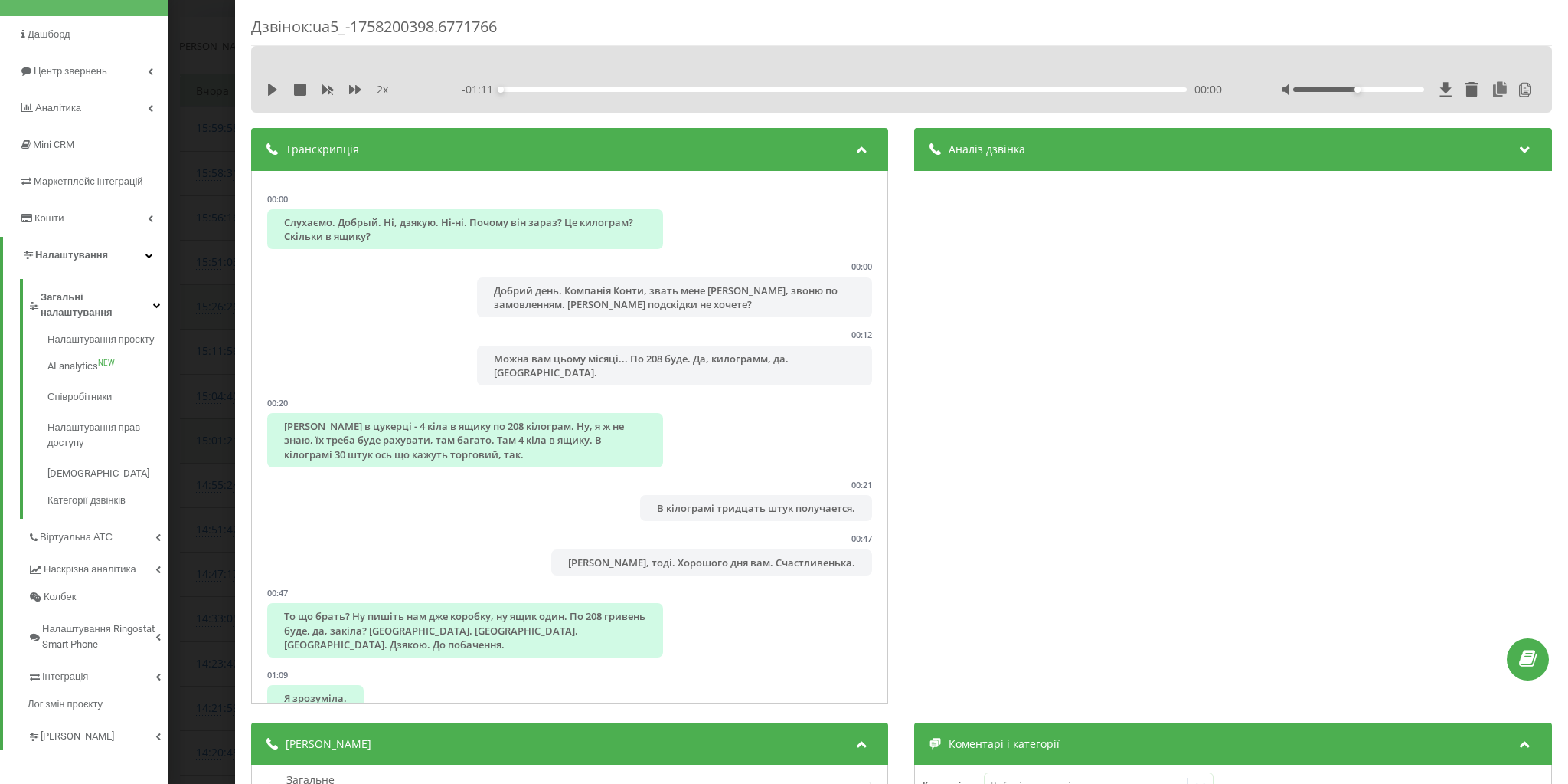
click at [967, 147] on span "Аналіз дзвінка" at bounding box center [988, 150] width 77 height 16
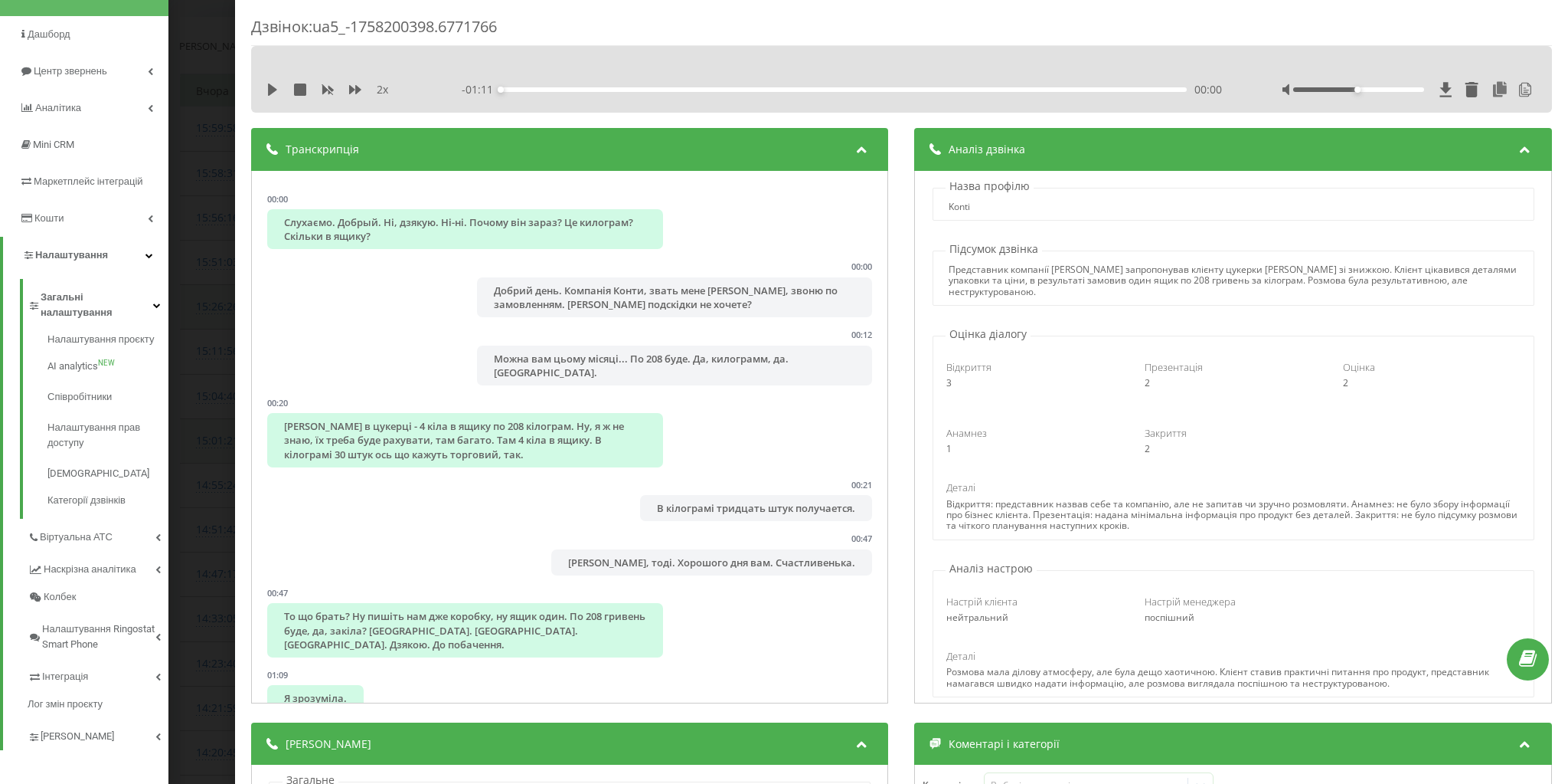
click at [975, 145] on span "Аналіз дзвінка" at bounding box center [988, 150] width 77 height 16
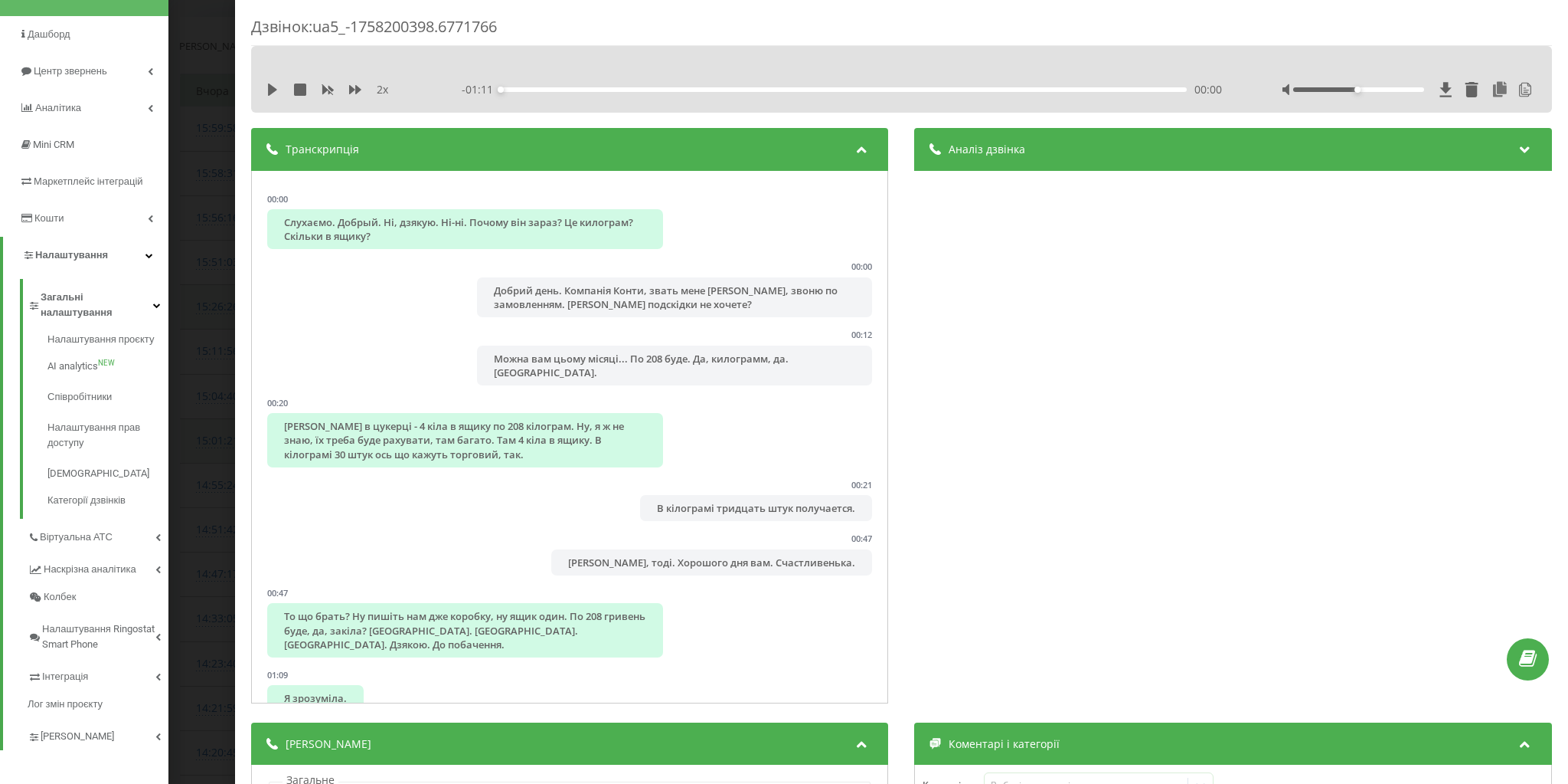
click at [215, 196] on div "Дзвінок : ua5_-1758200398.6771766 2 x - 01:11 00:00 00:00 Транскрипція 00:00 Сл…" at bounding box center [784, 392] width 1568 height 784
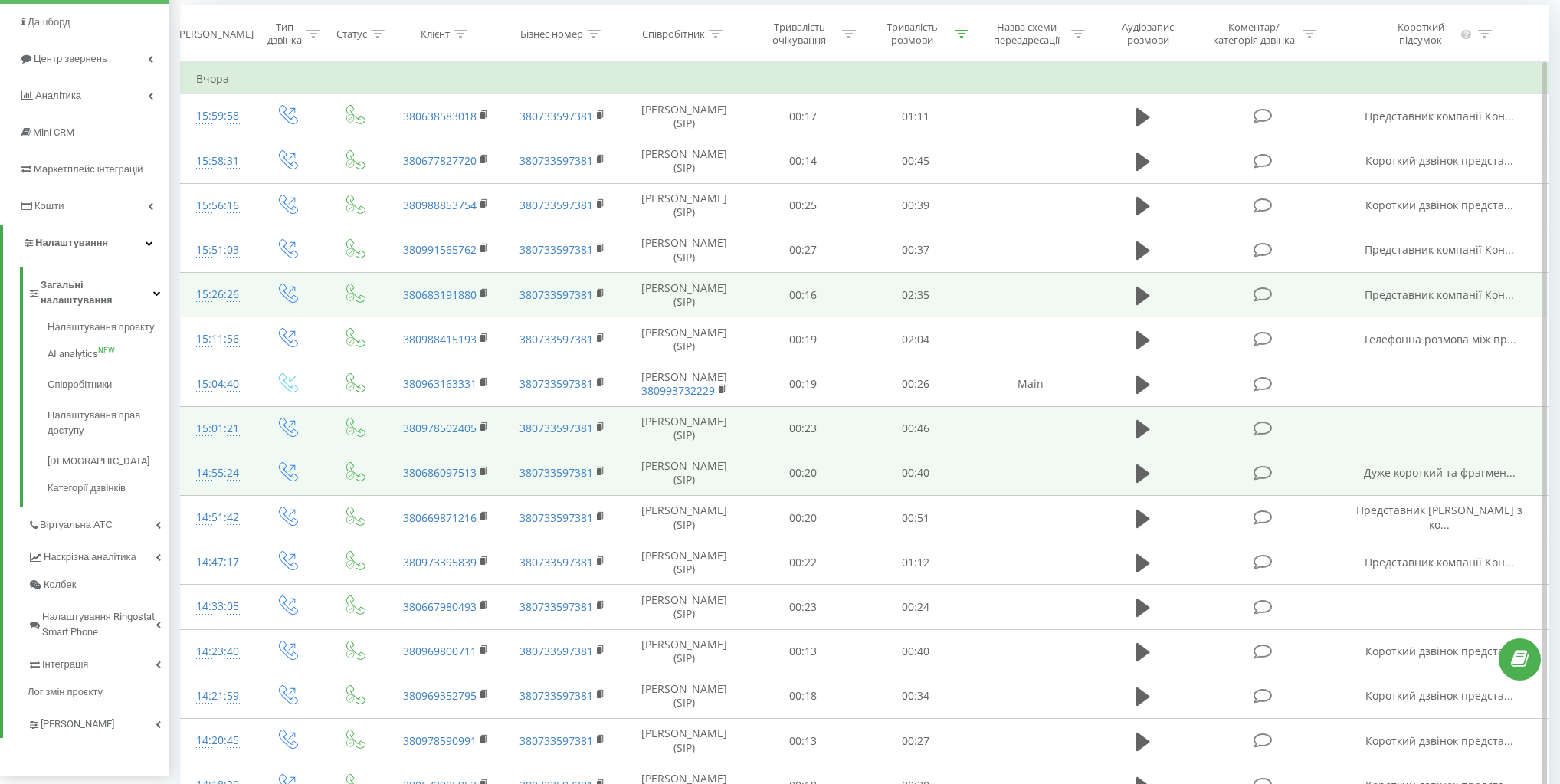
scroll to position [245, 0]
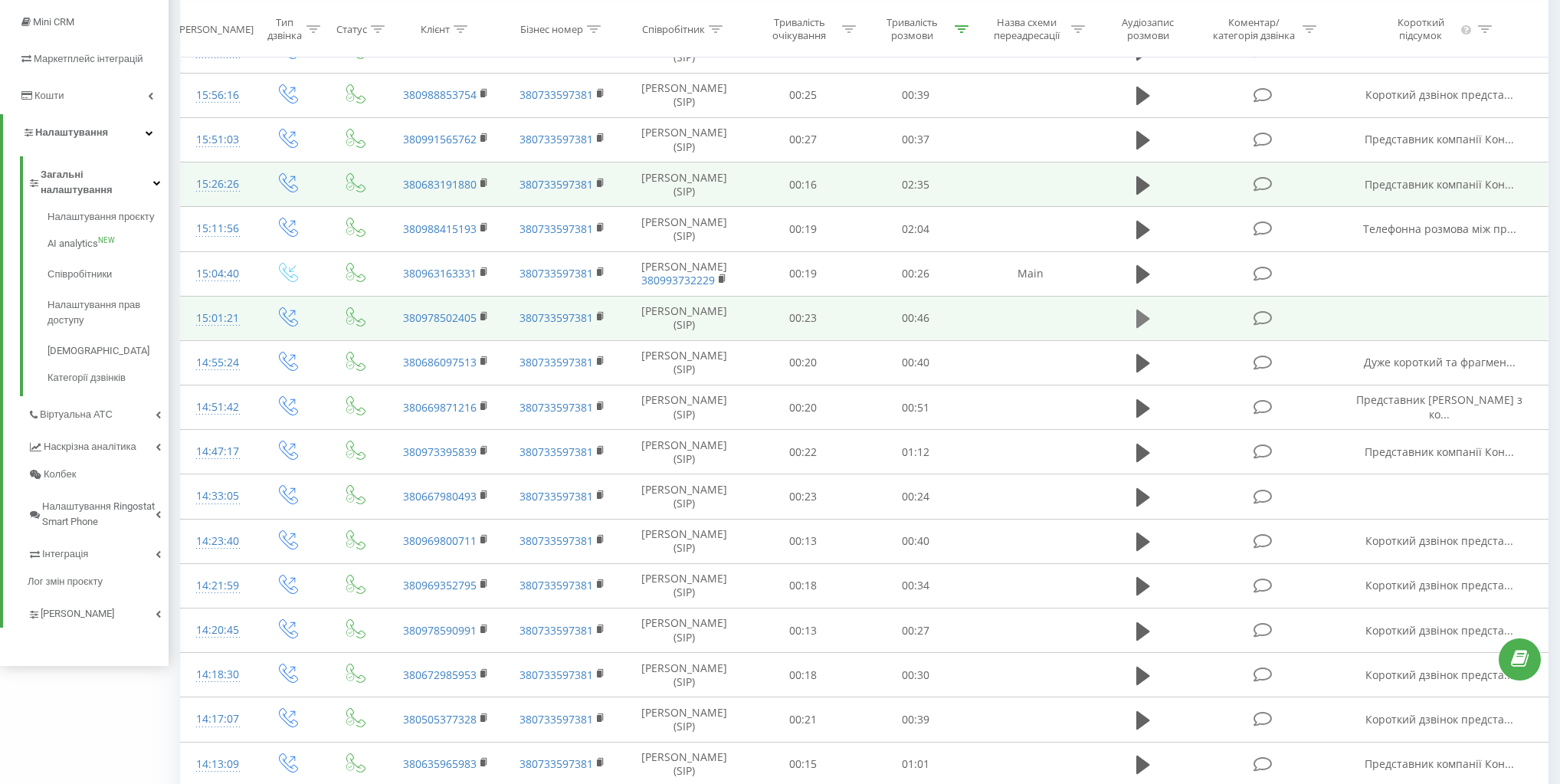
click at [1138, 328] on icon at bounding box center [1143, 318] width 14 height 18
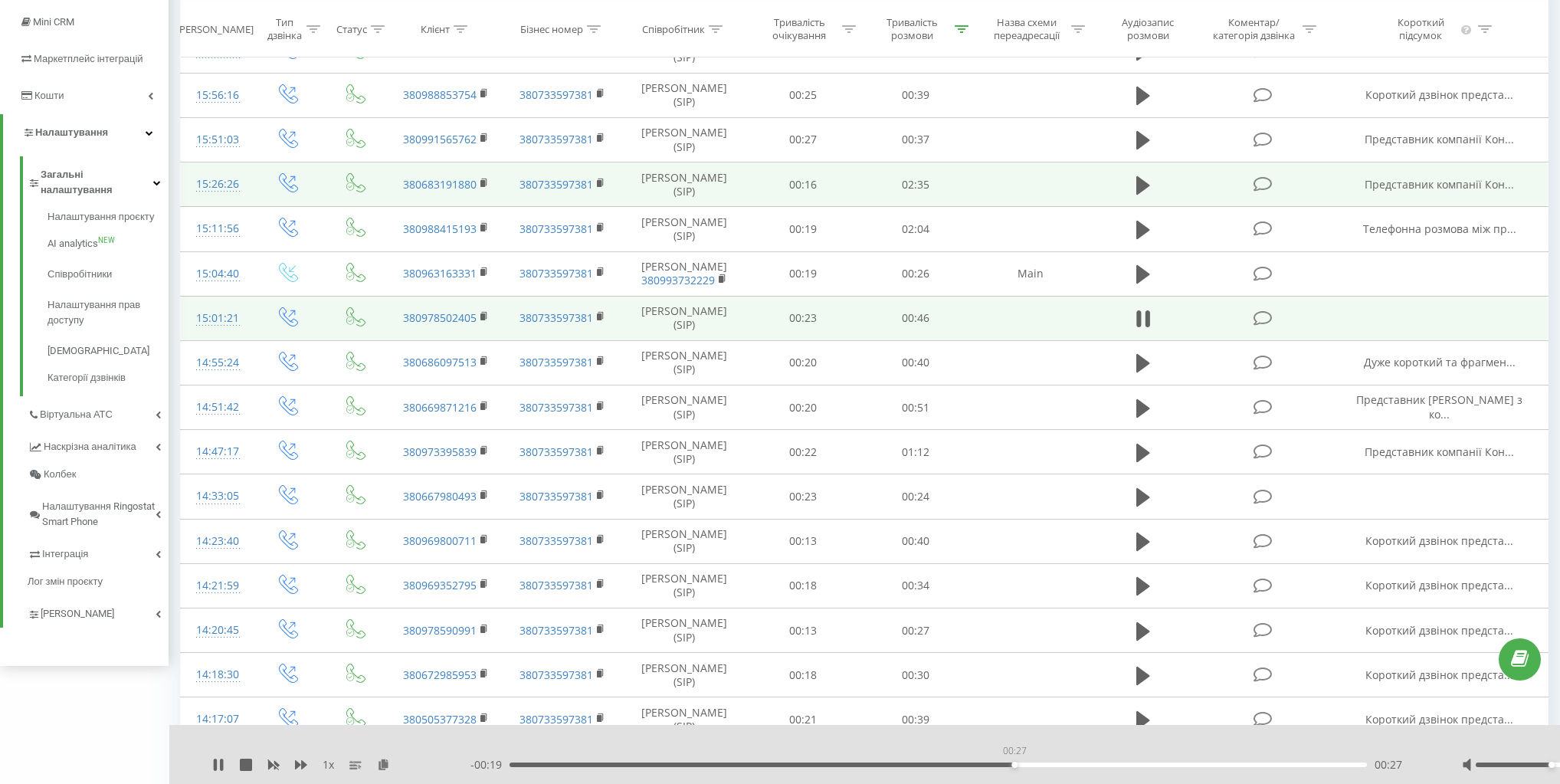
click at [1015, 765] on div "00:27" at bounding box center [938, 765] width 857 height 5
click at [1215, 763] on div "00:29" at bounding box center [938, 765] width 857 height 5
click at [1152, 330] on button at bounding box center [1143, 319] width 23 height 23
click at [223, 327] on div "15:01:21" at bounding box center [217, 318] width 41 height 30
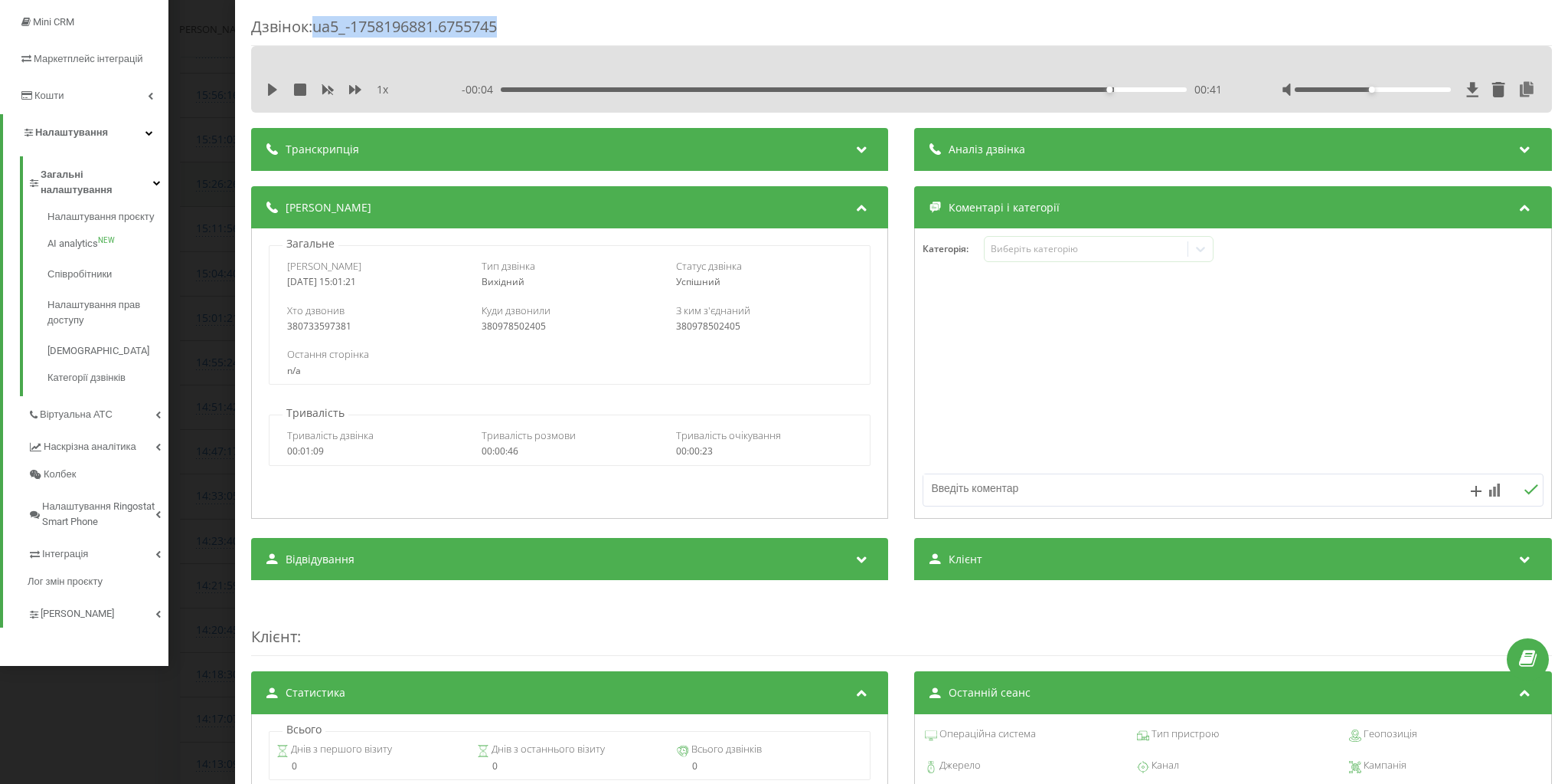
drag, startPoint x: 316, startPoint y: 29, endPoint x: 545, endPoint y: 27, distance: 229.0
click at [545, 27] on div "Дзвінок : ua5_-1758196881.6755745" at bounding box center [901, 31] width 1301 height 30
copy div "ua5_-1758196881.6755745"
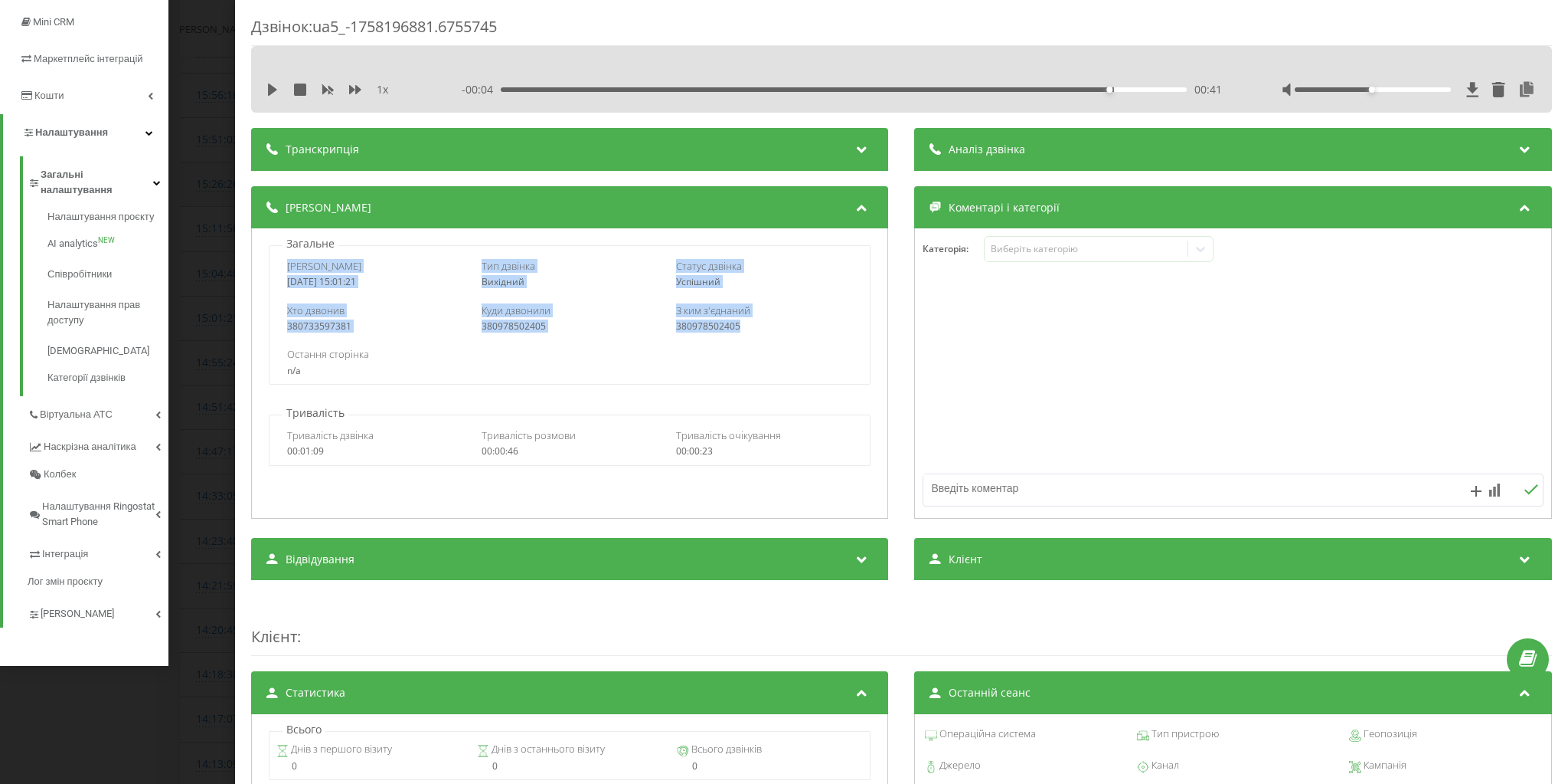
drag, startPoint x: 290, startPoint y: 264, endPoint x: 766, endPoint y: 325, distance: 479.9
click at [766, 325] on div "Дата дзвінка 2025-09-18 15:01:21 Тип дзвінка Вихідний Статус дзвінка Успішний Х…" at bounding box center [569, 314] width 602 height 139
copy div "Дата дзвінка 2025-09-18 15:01:21 Тип дзвінка Вихідний Статус дзвінка Успішний Х…"
click at [226, 143] on div "Дзвінок : ua5_-1758196881.6755745 1 x - 00:04 00:41 00:41 Транскрипція Для AI-а…" at bounding box center [784, 392] width 1568 height 784
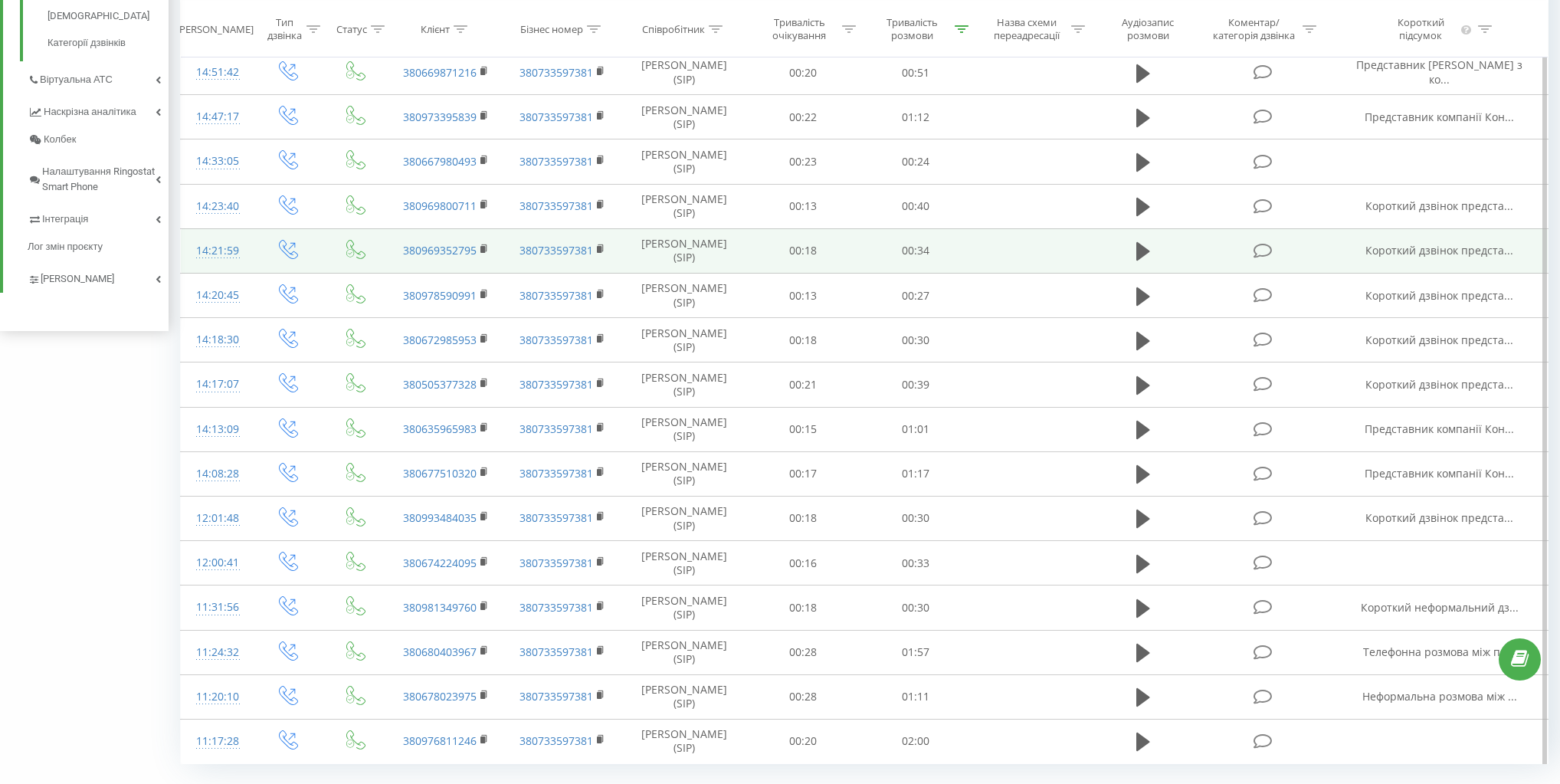
scroll to position [613, 0]
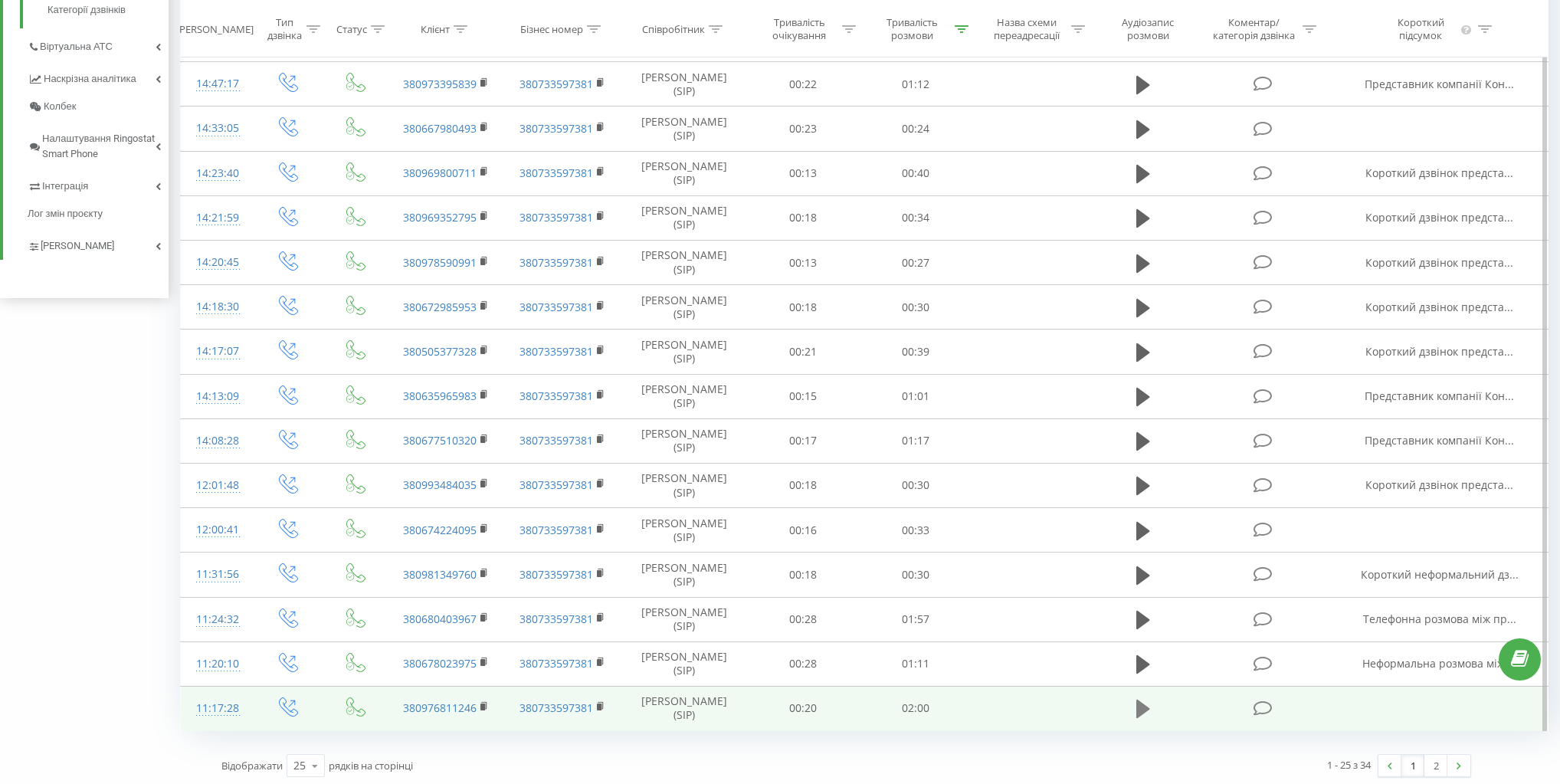
click at [1139, 711] on icon at bounding box center [1143, 708] width 14 height 18
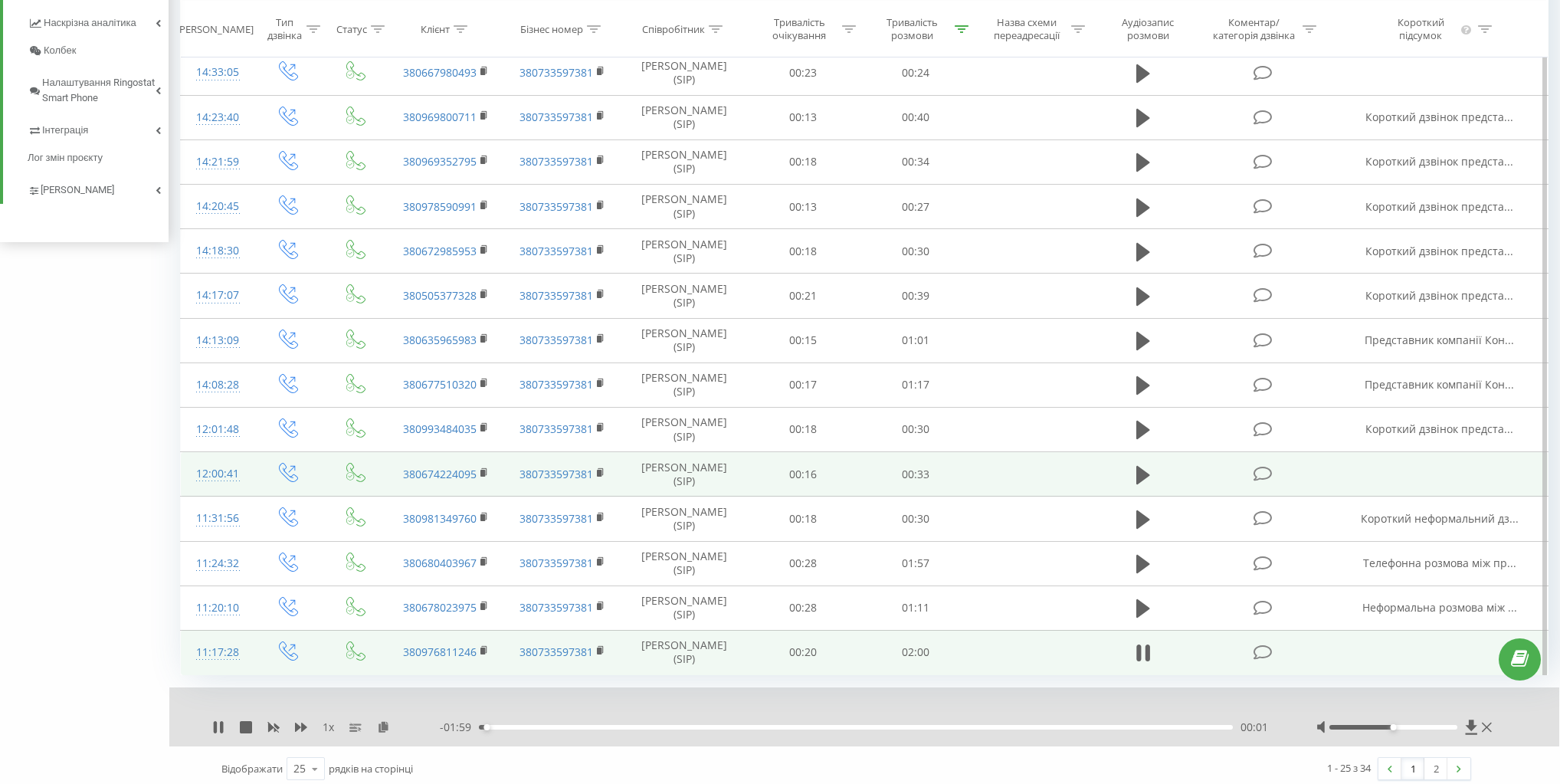
scroll to position [684, 0]
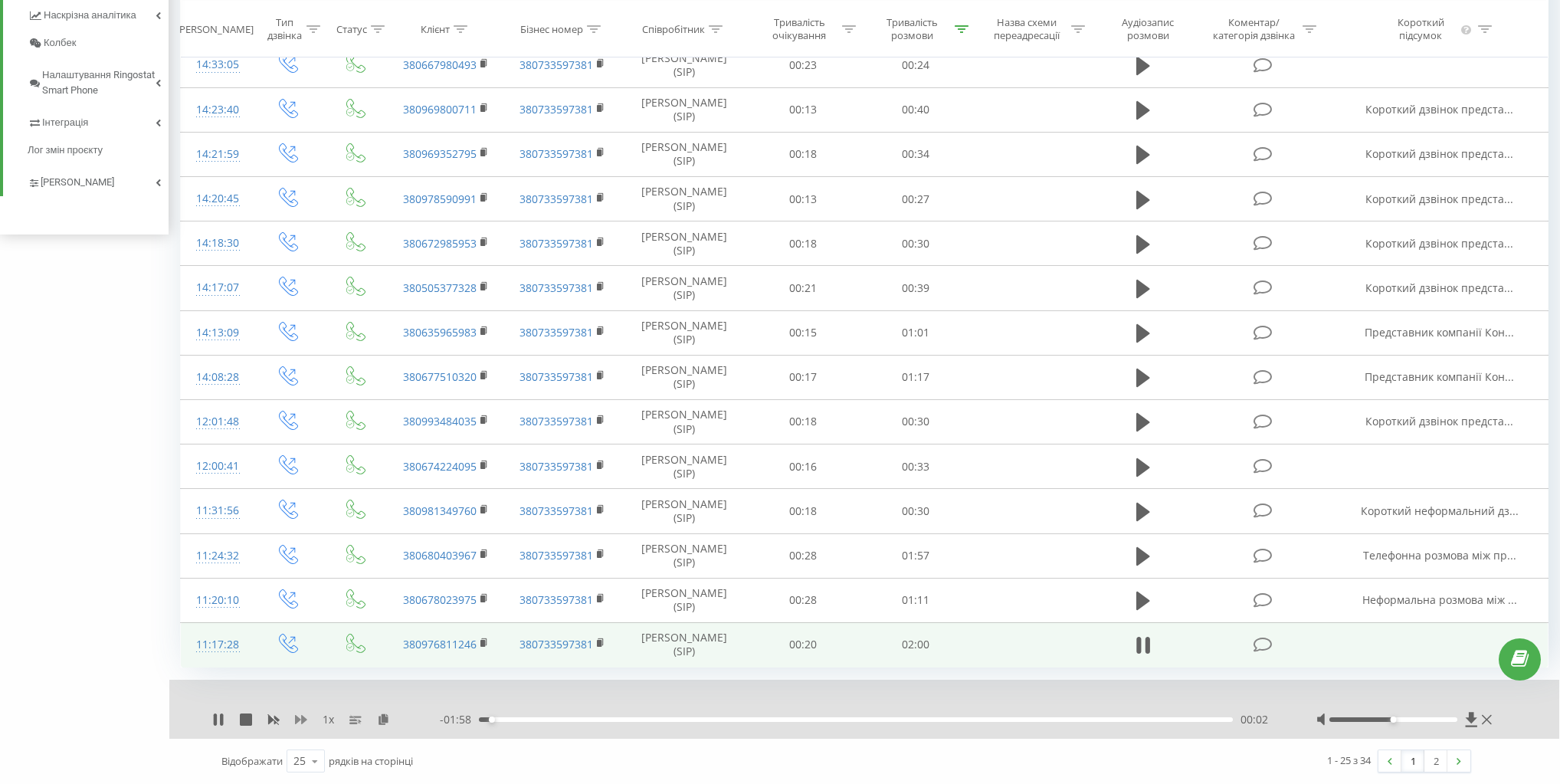
click at [303, 723] on icon at bounding box center [301, 719] width 13 height 13
click at [303, 721] on icon at bounding box center [301, 719] width 13 height 9
click at [1143, 644] on icon at bounding box center [1143, 645] width 14 height 21
click at [1441, 759] on link "2" at bounding box center [1436, 761] width 23 height 21
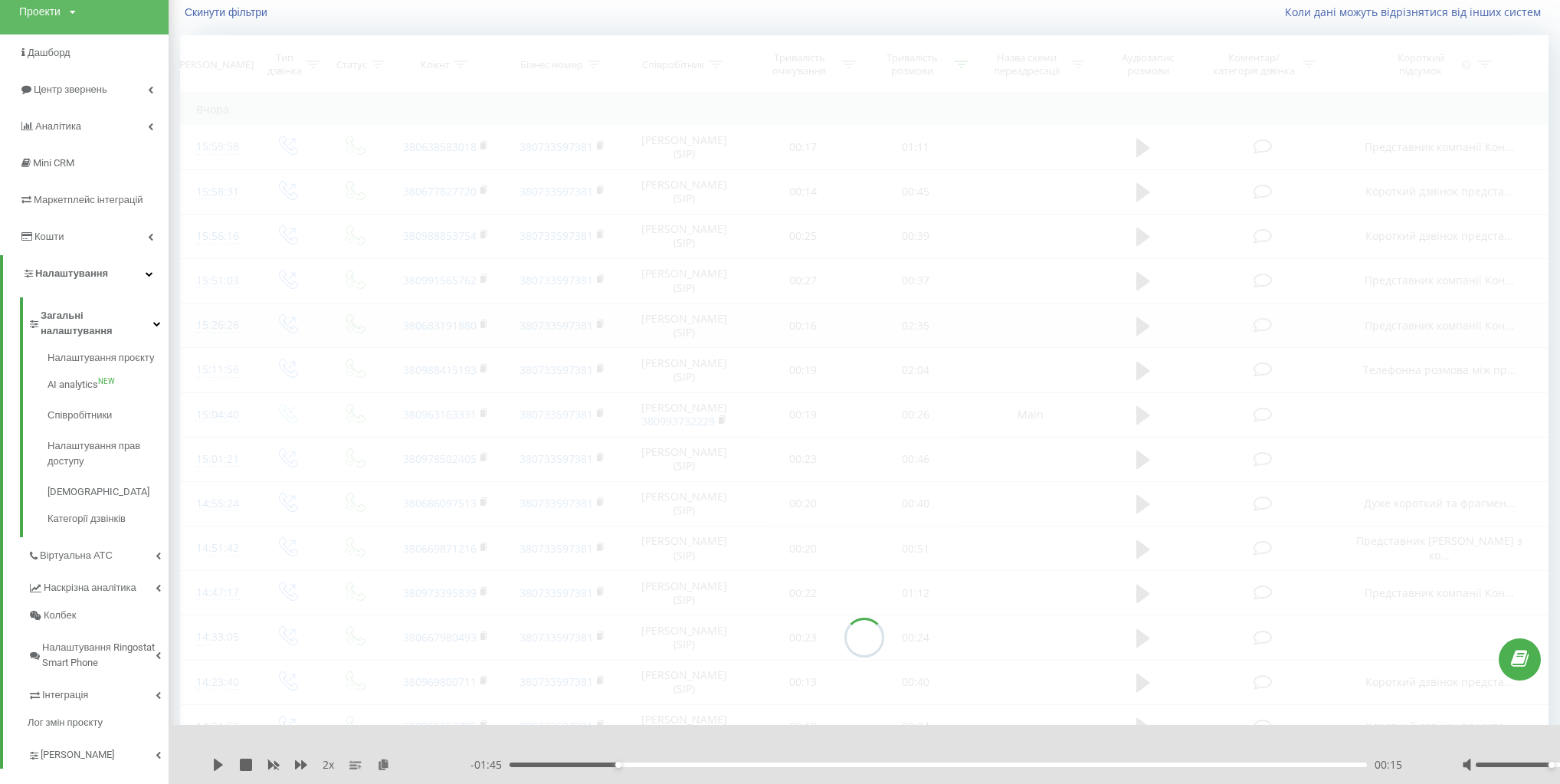
scroll to position [101, 0]
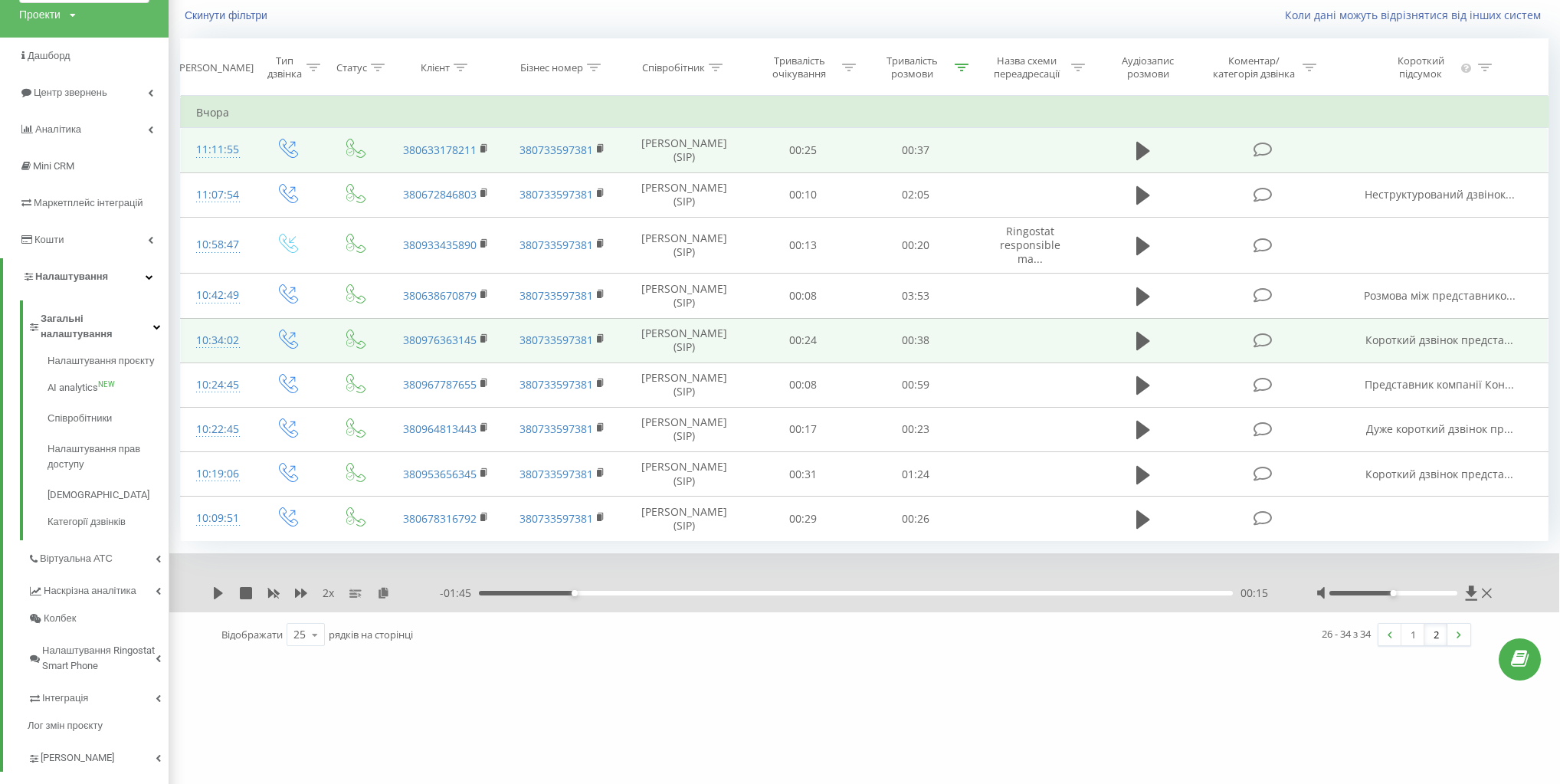
click at [1131, 132] on td at bounding box center [1143, 151] width 108 height 45
click at [1143, 149] on icon at bounding box center [1143, 151] width 14 height 18
click at [295, 588] on icon at bounding box center [301, 592] width 13 height 9
click at [300, 587] on icon at bounding box center [301, 592] width 13 height 13
click at [279, 586] on div "1 x" at bounding box center [326, 593] width 228 height 16
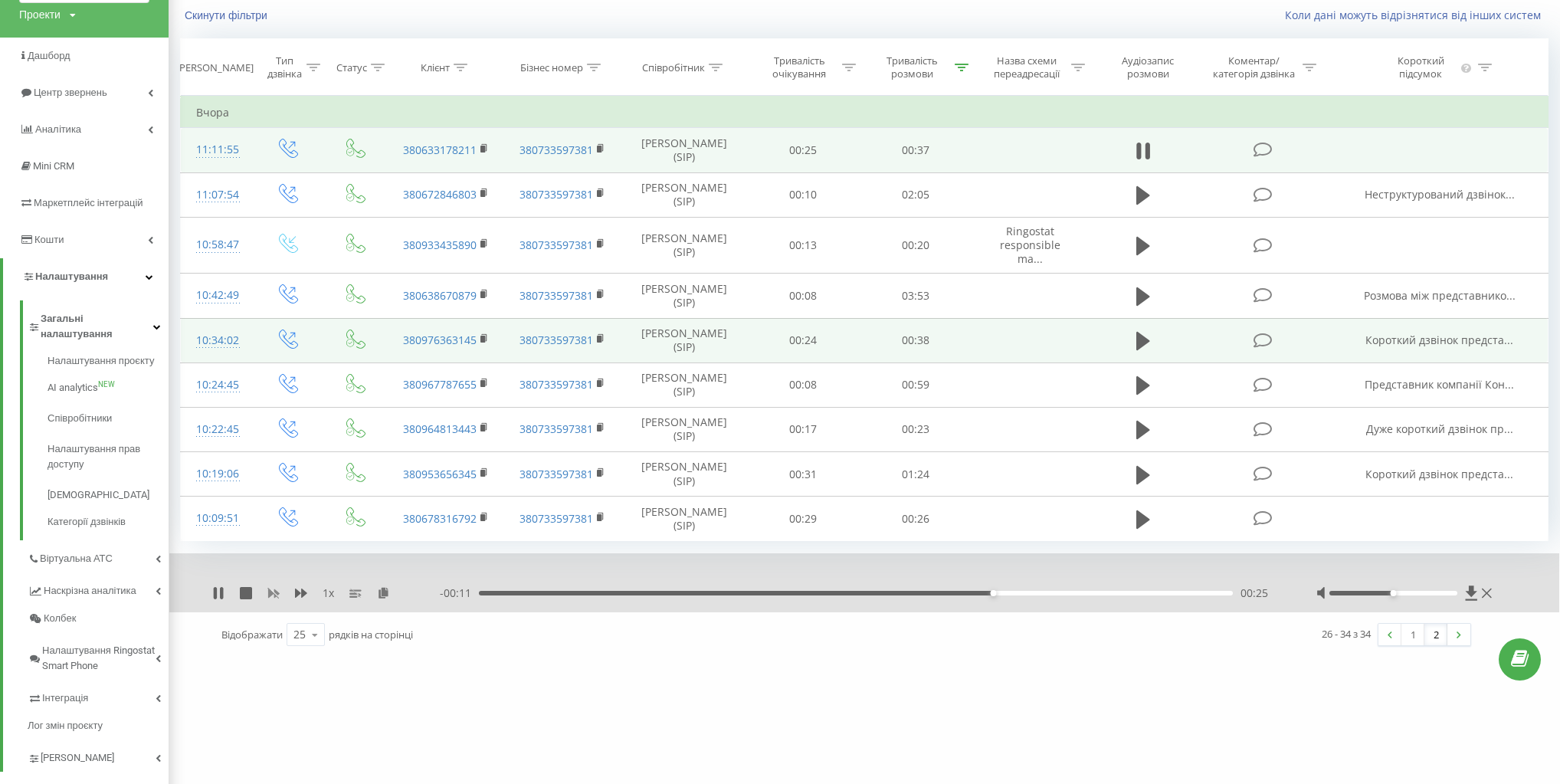
click at [275, 589] on icon at bounding box center [274, 593] width 12 height 9
click at [242, 587] on icon at bounding box center [246, 592] width 13 height 13
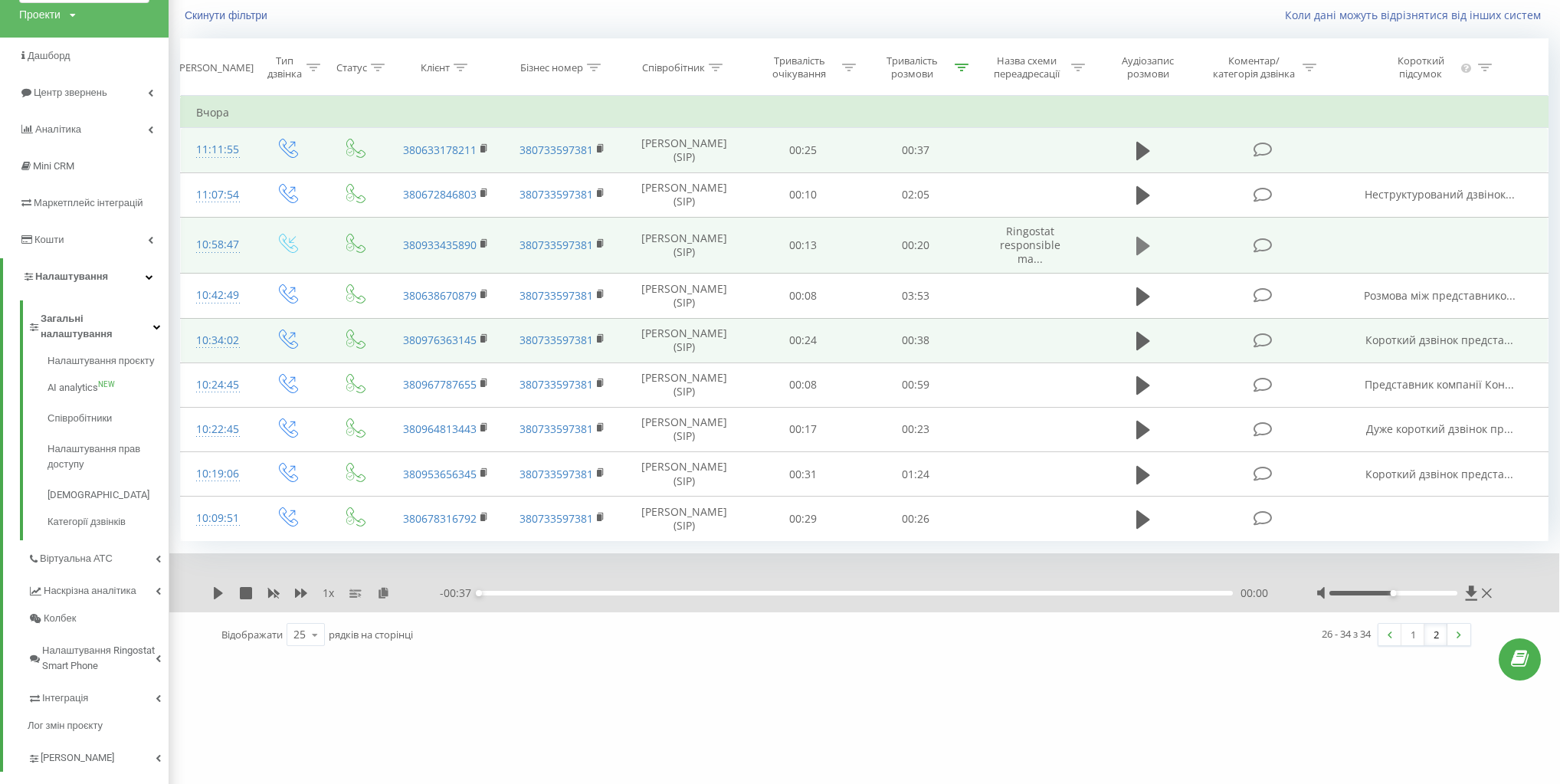
click at [1135, 242] on button at bounding box center [1143, 246] width 23 height 23
click at [296, 588] on icon at bounding box center [301, 592] width 13 height 9
click at [298, 587] on icon at bounding box center [301, 592] width 13 height 13
click at [276, 587] on icon at bounding box center [273, 592] width 13 height 13
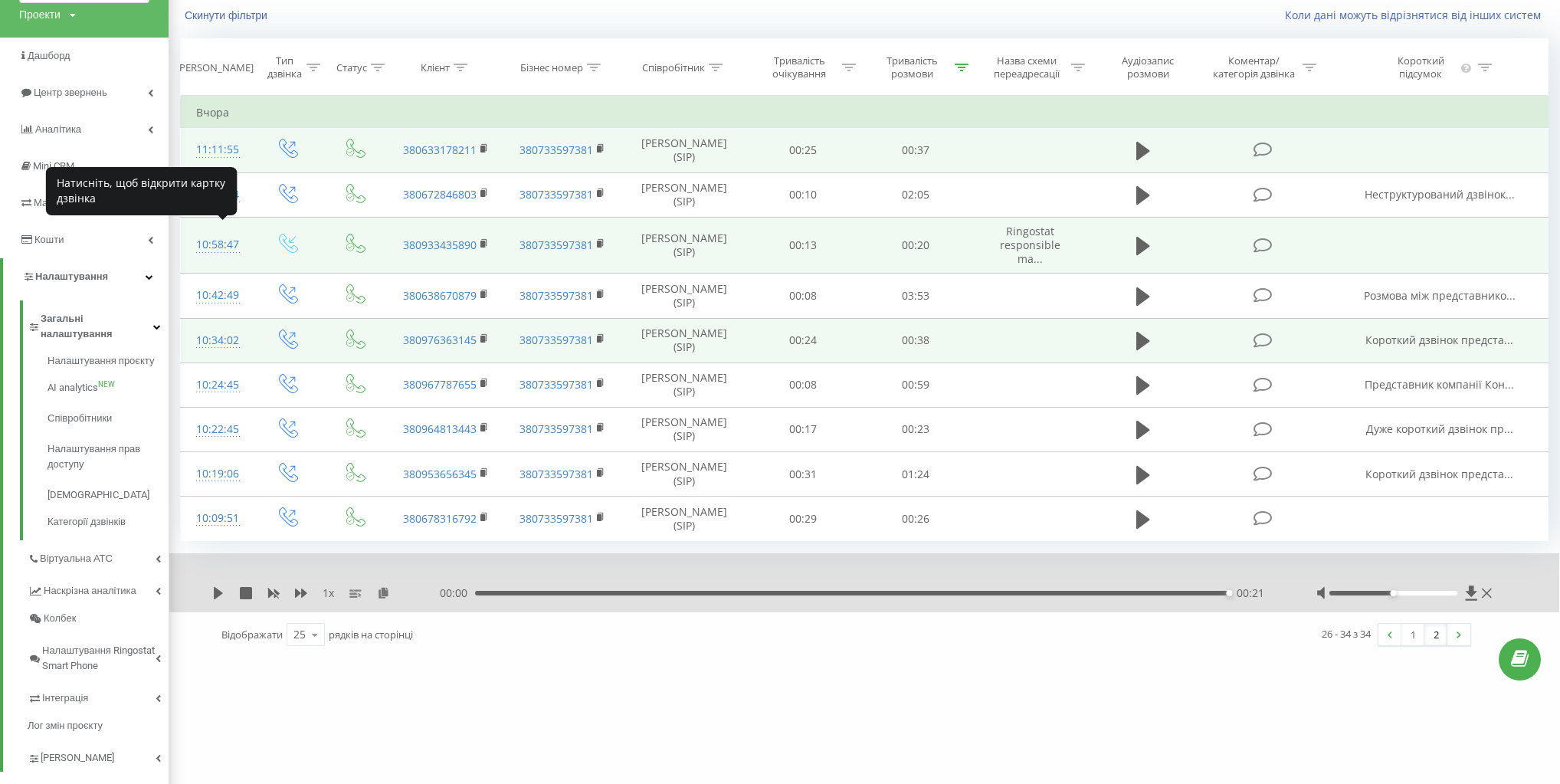
click at [229, 239] on div "10:58:47" at bounding box center [217, 244] width 41 height 30
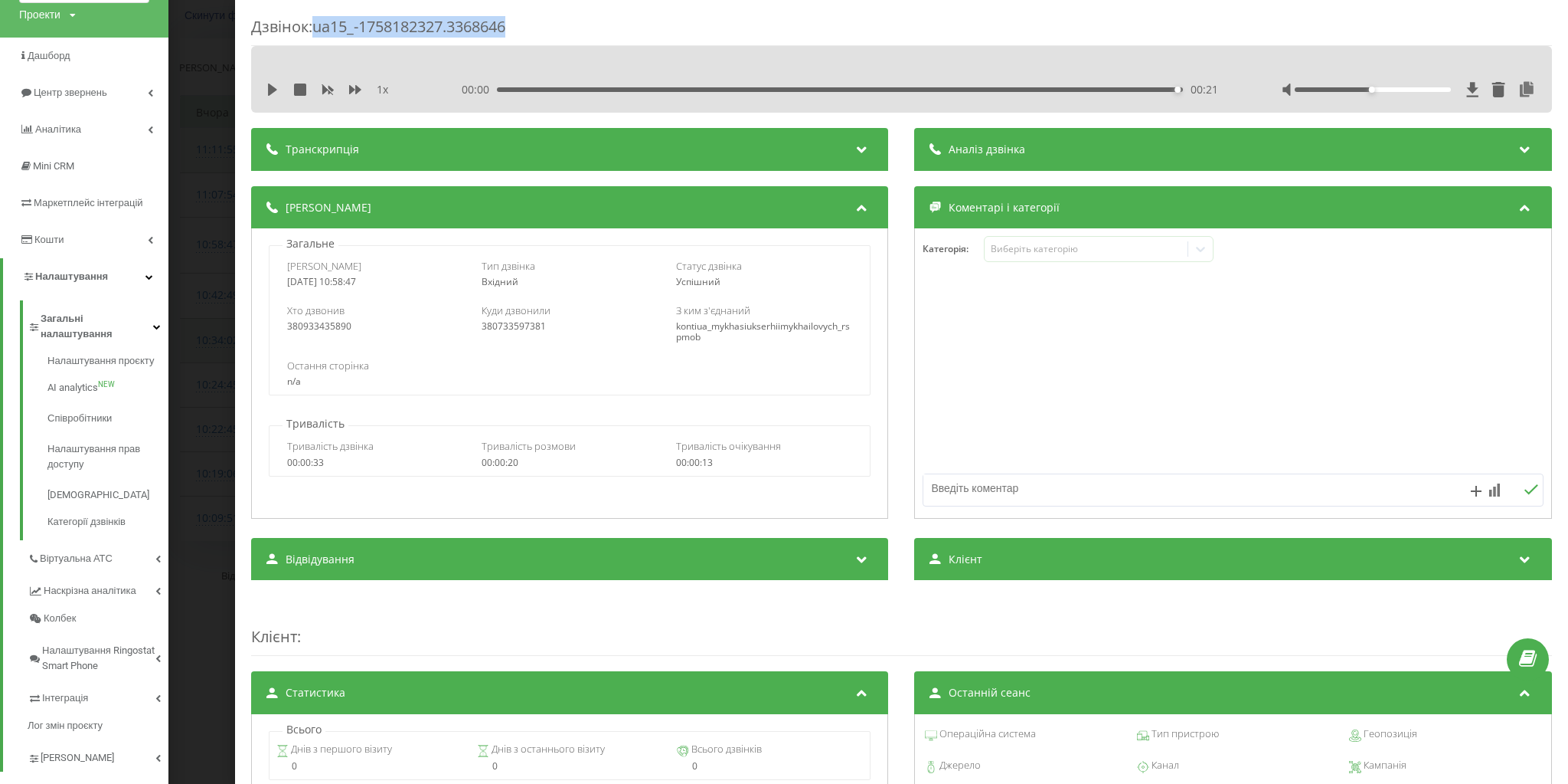
drag, startPoint x: 316, startPoint y: 24, endPoint x: 559, endPoint y: 24, distance: 243.0
click at [559, 24] on div "Дзвінок : ua15_-1758182327.3368646" at bounding box center [901, 31] width 1301 height 30
copy div "ua15_-1758182327.3368646"
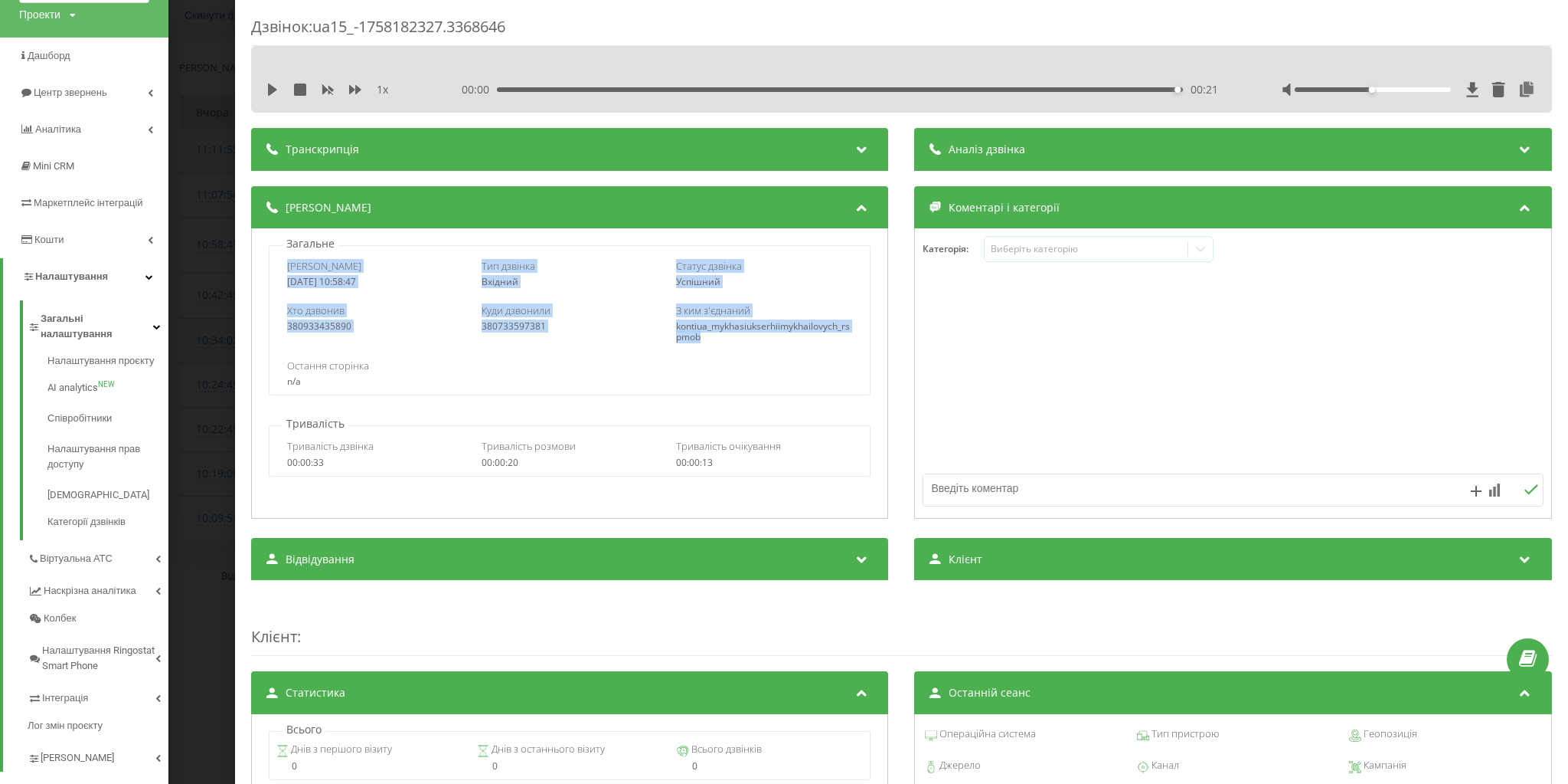
drag, startPoint x: 287, startPoint y: 263, endPoint x: 784, endPoint y: 337, distance: 502.5
click at [784, 337] on div "Дата дзвінка 2025-09-18 10:58:47 Тип дзвінка Вхідний Статус дзвінка Успішний Хт…" at bounding box center [569, 320] width 602 height 150
copy div "Дата дзвінка 2025-09-18 10:58:47 Тип дзвінка Вхідний Статус дзвінка Успішний Хт…"
click at [219, 204] on div "Дзвінок : ua15_-1758182327.3368646 1 x 00:00 00:21 00:21 Транскрипція Для AI-ан…" at bounding box center [784, 392] width 1568 height 784
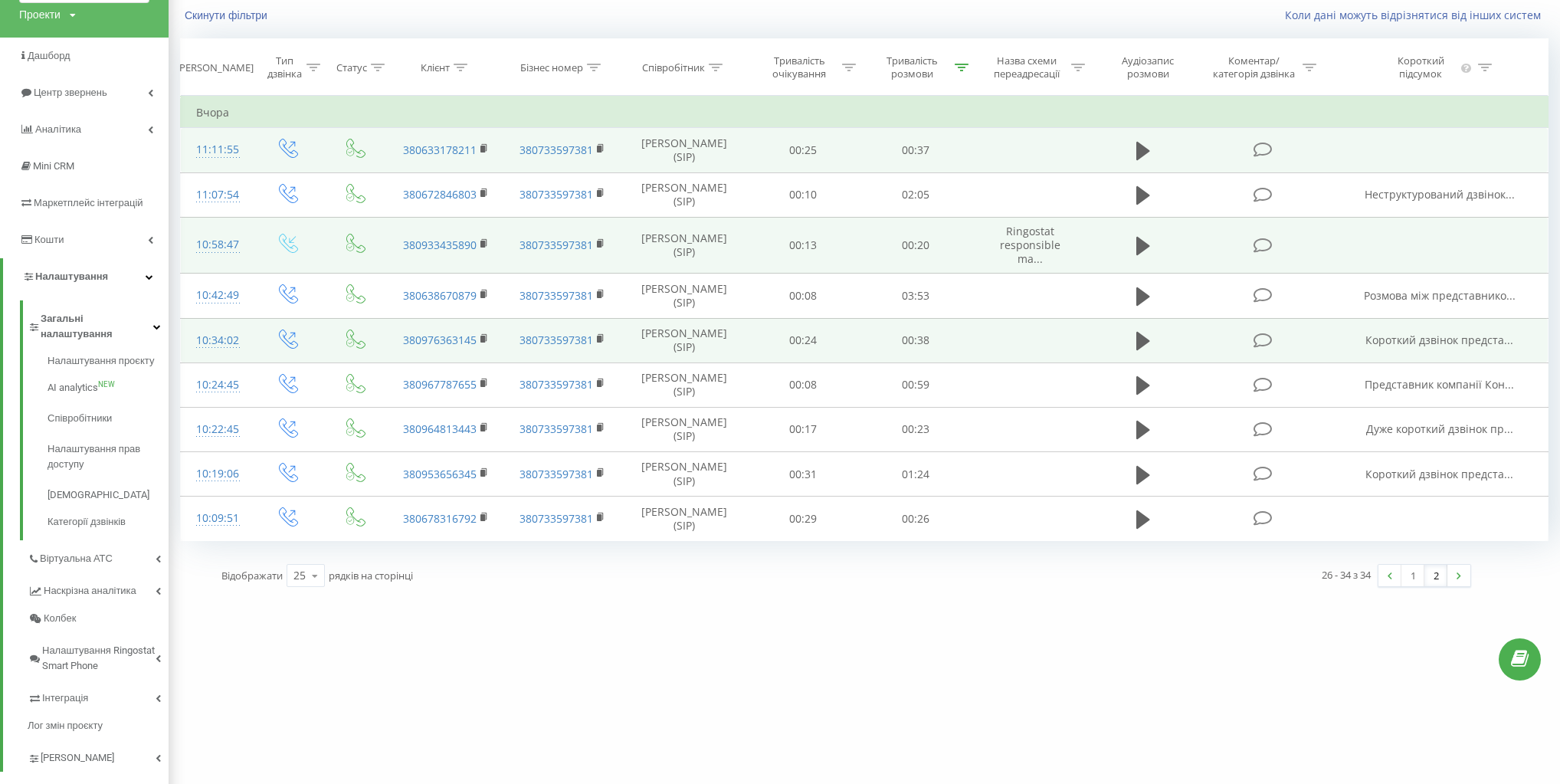
click at [284, 234] on icon at bounding box center [289, 243] width 19 height 19
click at [284, 233] on icon at bounding box center [289, 243] width 19 height 19
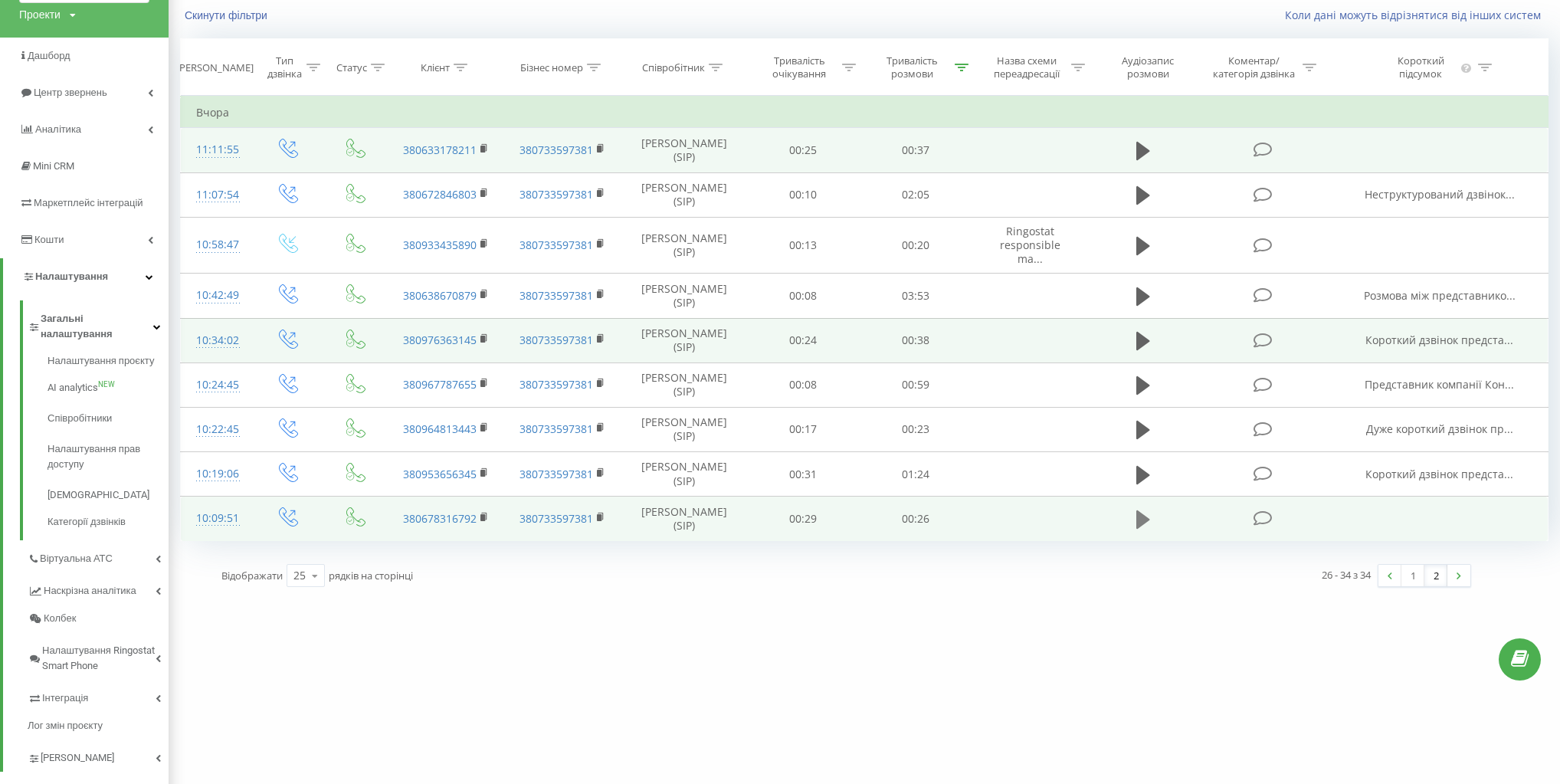
click at [1144, 509] on icon at bounding box center [1143, 519] width 14 height 21
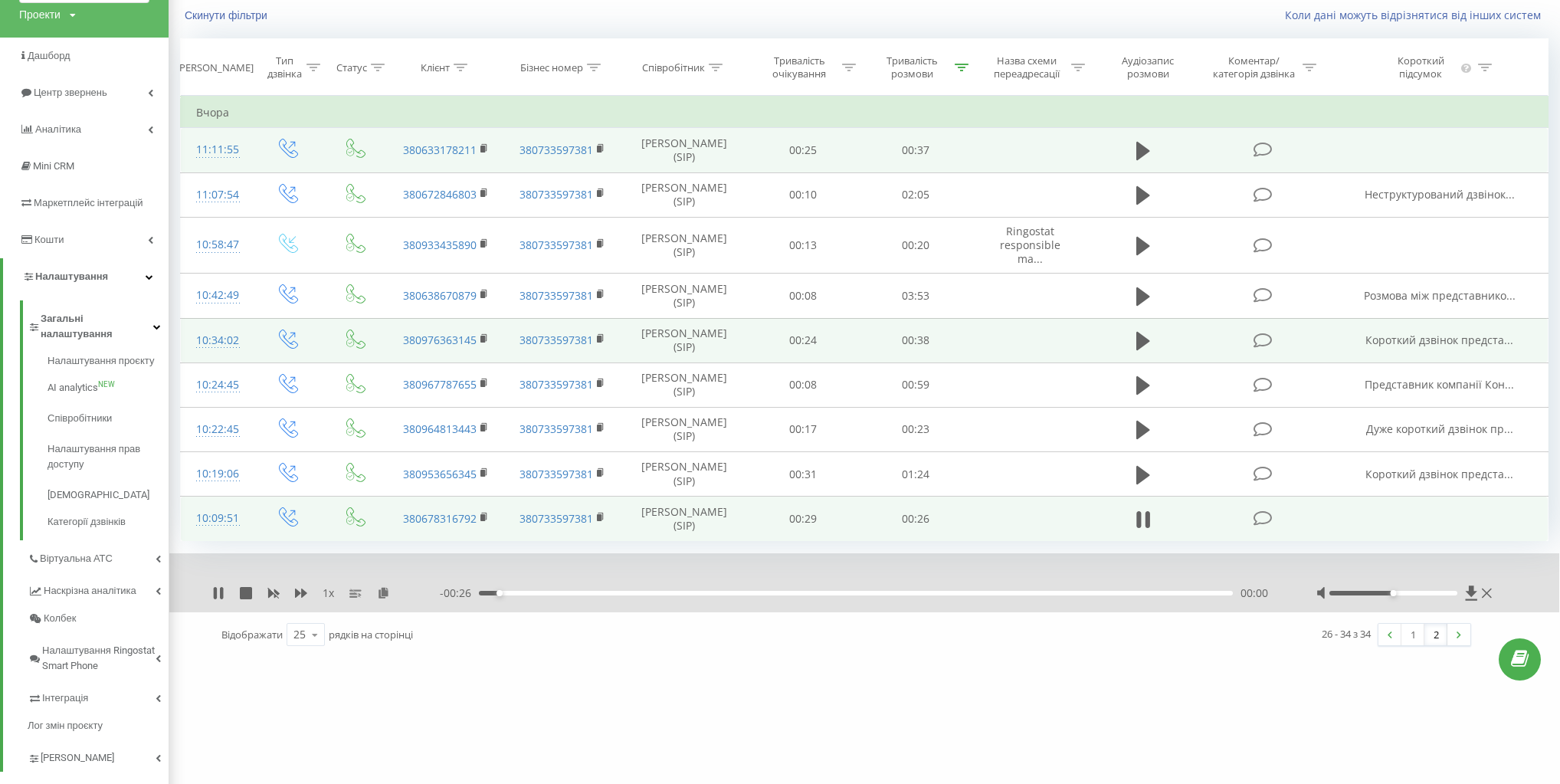
click at [294, 586] on div "1 x" at bounding box center [326, 593] width 228 height 16
click at [301, 588] on icon at bounding box center [301, 592] width 13 height 9
click at [274, 589] on rect at bounding box center [274, 592] width 7 height 6
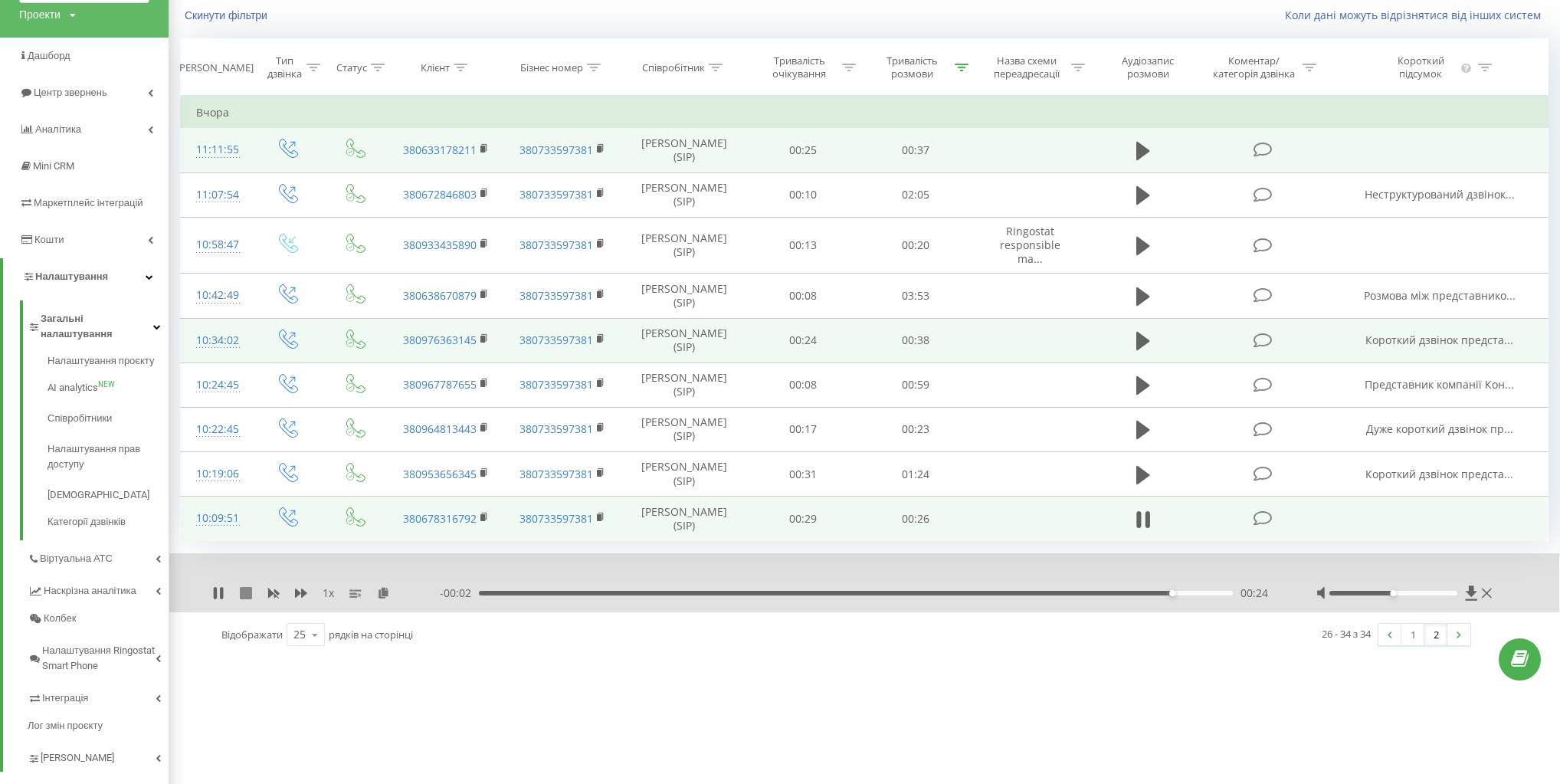
click at [251, 587] on icon at bounding box center [246, 592] width 13 height 13
click at [1411, 624] on link "1" at bounding box center [1413, 634] width 23 height 21
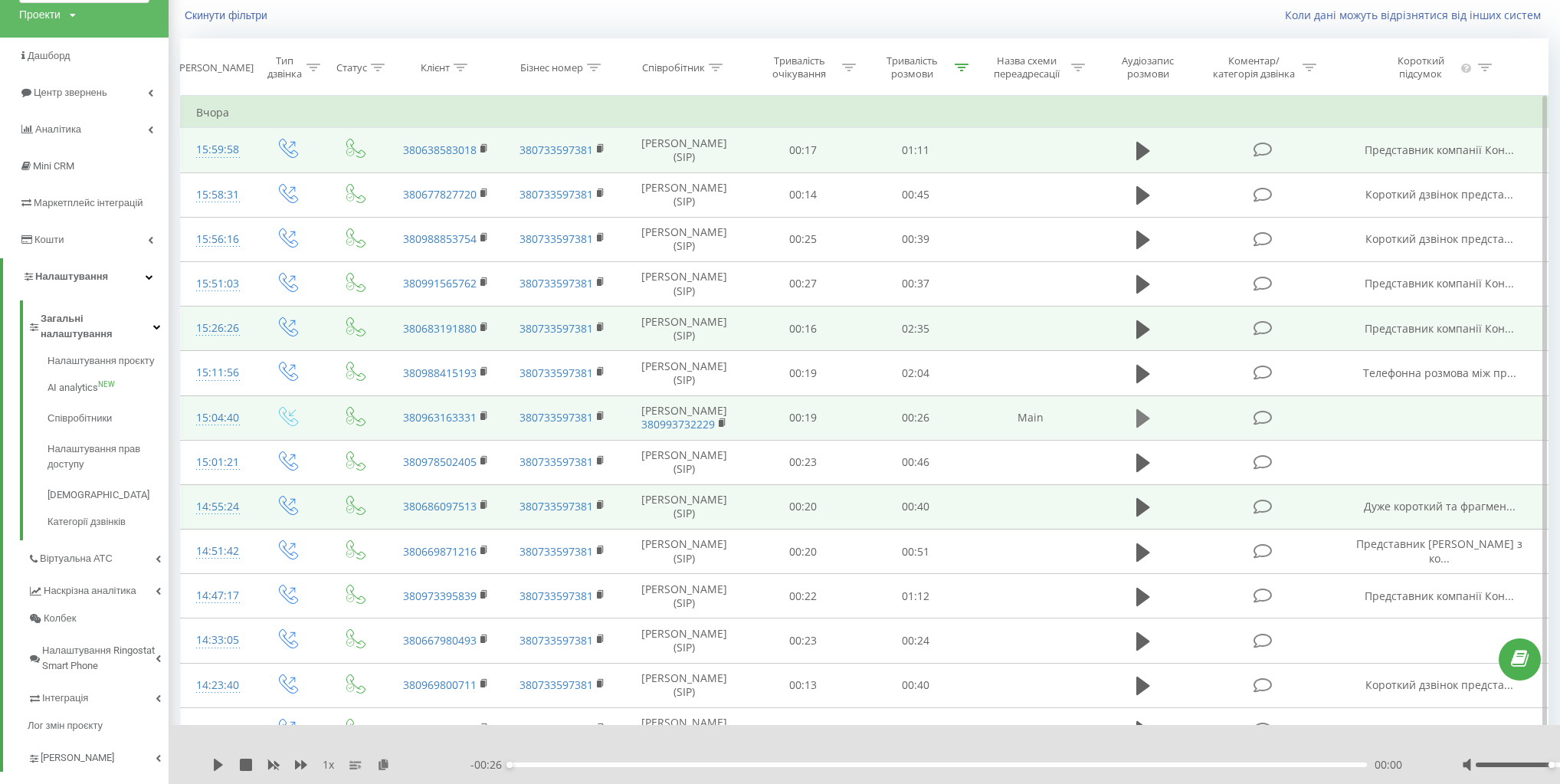
click at [1139, 423] on icon at bounding box center [1143, 418] width 14 height 18
click at [304, 763] on icon at bounding box center [301, 764] width 13 height 9
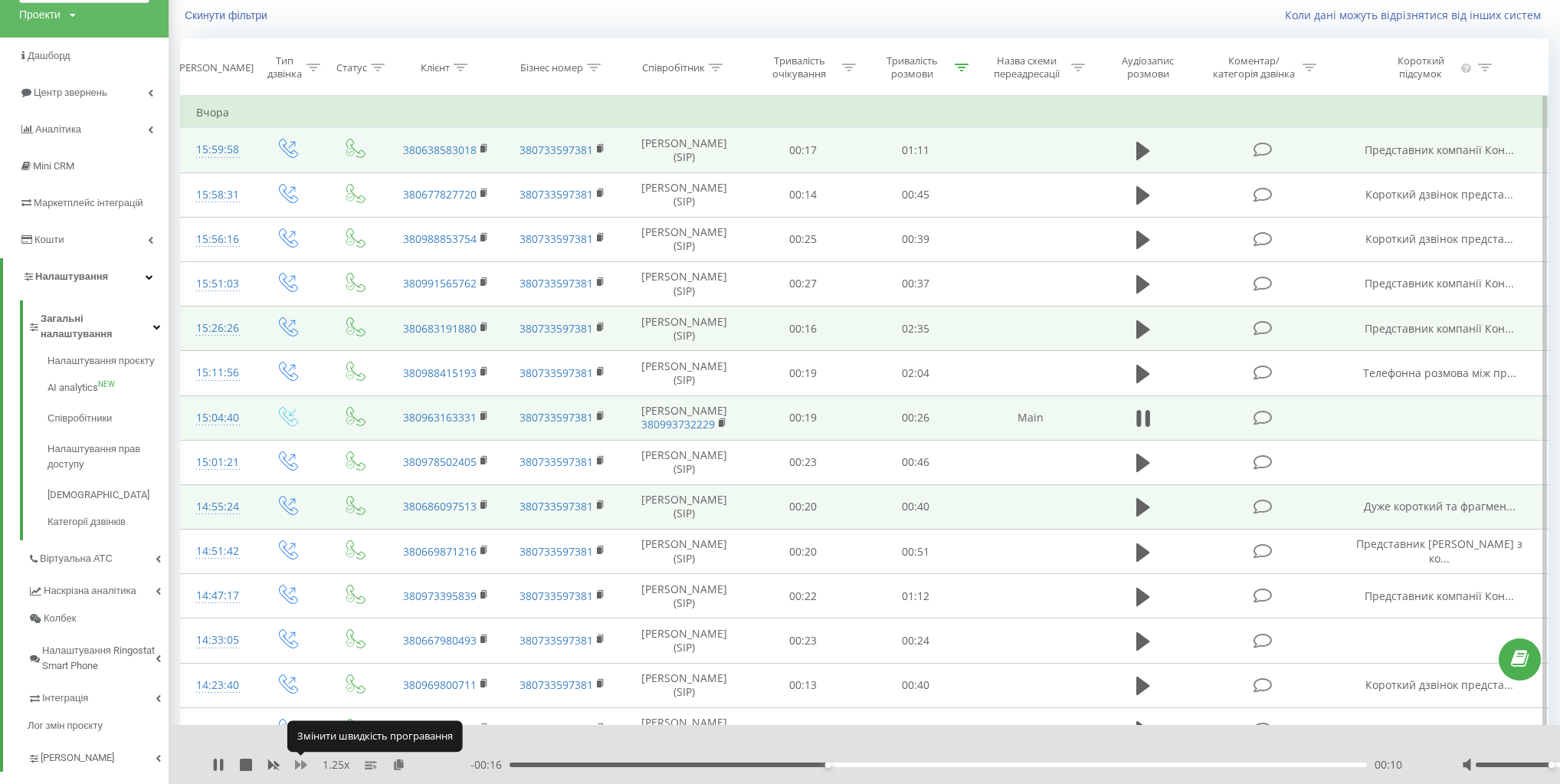
click at [304, 763] on icon at bounding box center [301, 764] width 13 height 9
click at [271, 766] on icon at bounding box center [274, 765] width 12 height 9
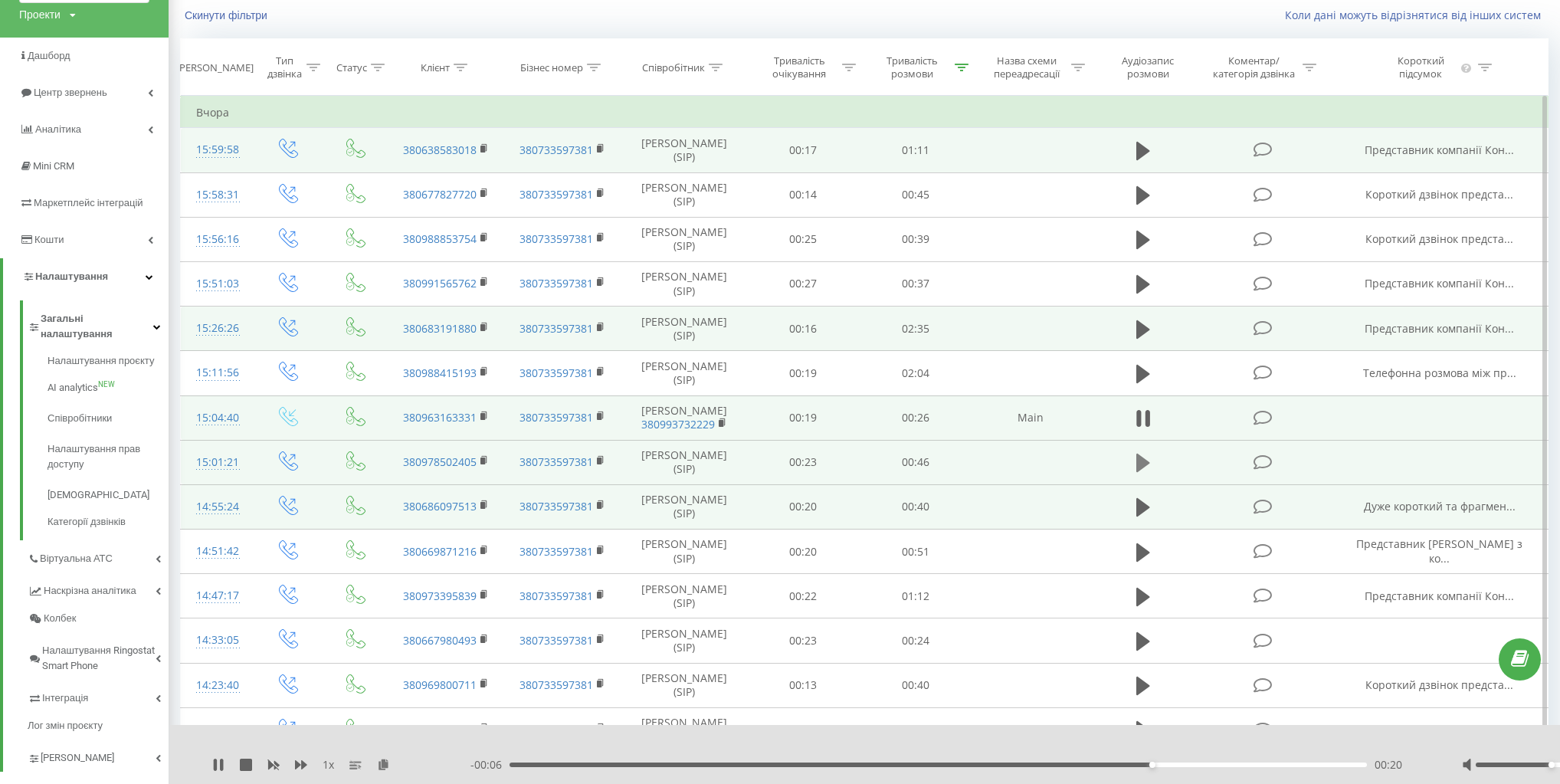
click at [1142, 474] on icon at bounding box center [1143, 463] width 14 height 21
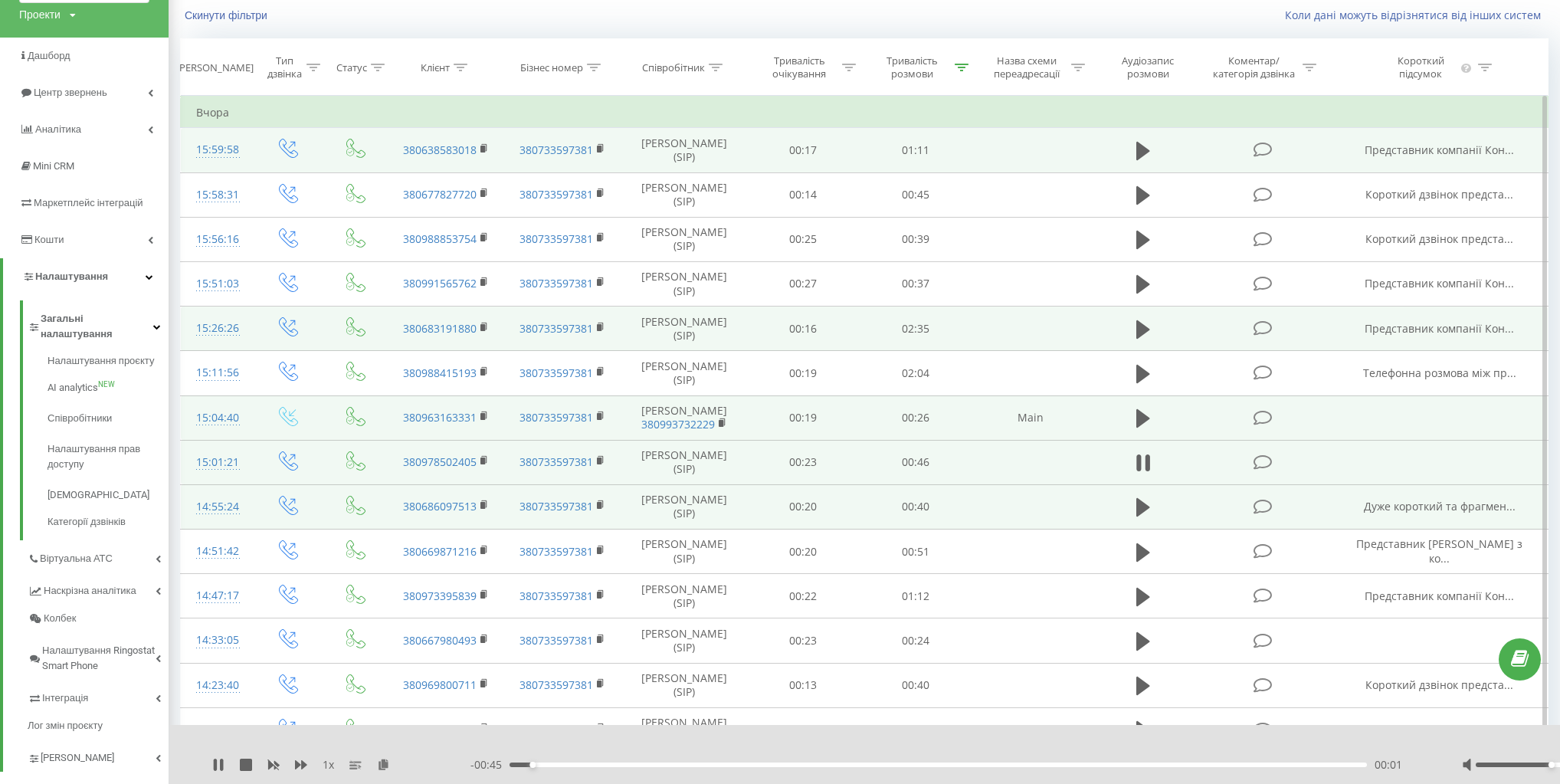
click at [225, 471] on div "15:01:21" at bounding box center [217, 462] width 41 height 30
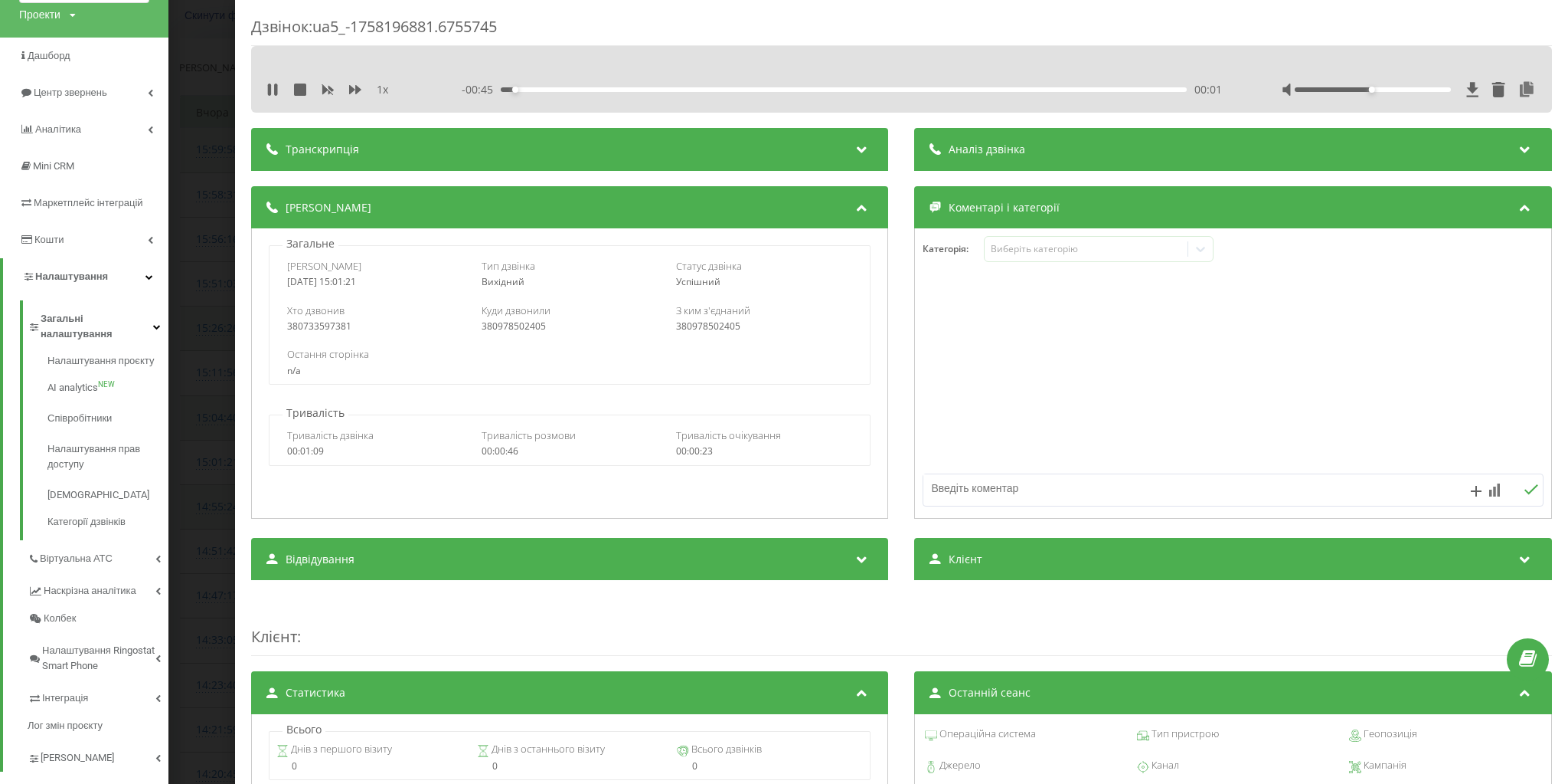
click at [213, 114] on div "Дзвінок : ua5_-1758196881.6755745 1 x - 00:45 00:01 00:01 Транскрипція Для AI-а…" at bounding box center [784, 392] width 1568 height 784
